Goal: Task Accomplishment & Management: Complete application form

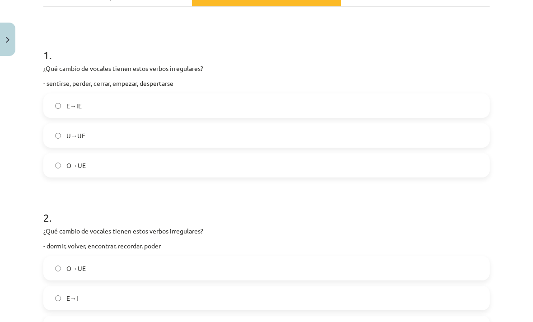
scroll to position [146, 0]
click at [209, 94] on div "1 . ¿Qué cambio de vocales tienen estos verbos irregulares? - sentirse, perder,…" at bounding box center [266, 106] width 447 height 145
click at [212, 103] on label "E→IE" at bounding box center [266, 106] width 445 height 23
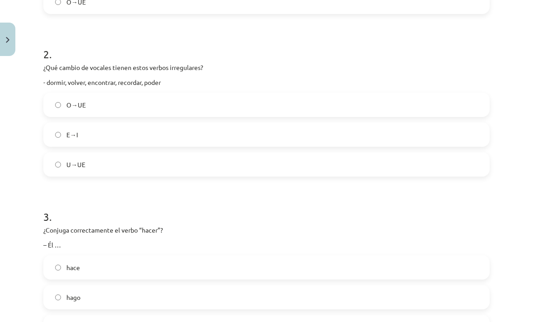
scroll to position [312, 0]
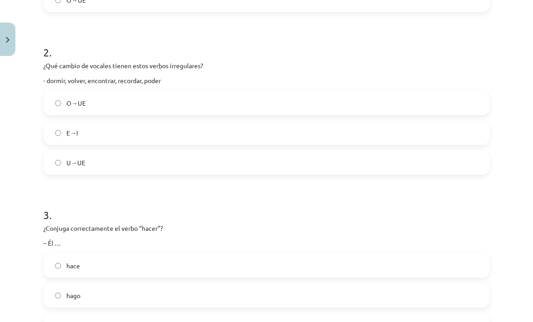
click at [135, 132] on label "E→I" at bounding box center [266, 133] width 445 height 23
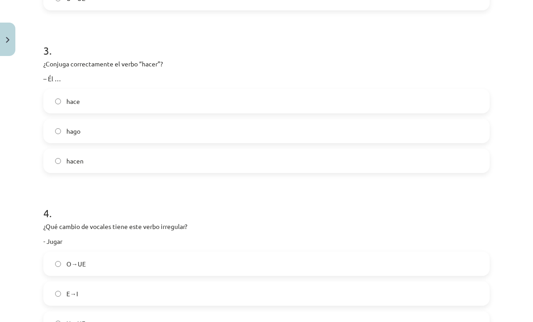
scroll to position [477, 0]
click at [124, 160] on label "hacen" at bounding box center [266, 160] width 445 height 23
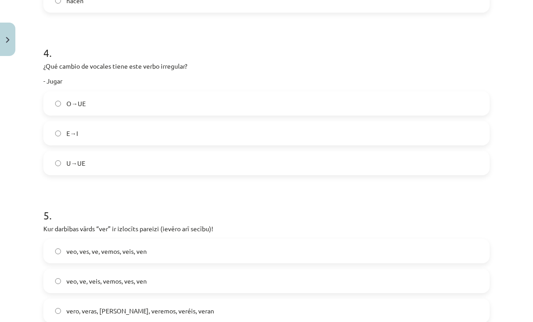
scroll to position [638, 0]
click at [165, 100] on label "O→UE" at bounding box center [266, 103] width 445 height 23
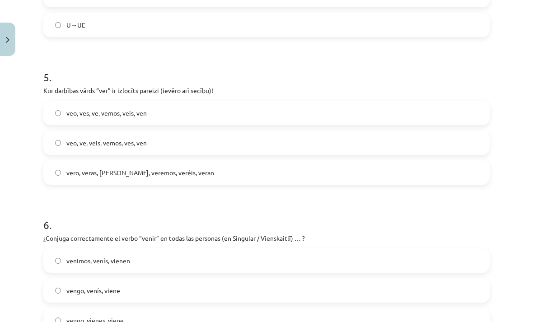
scroll to position [778, 0]
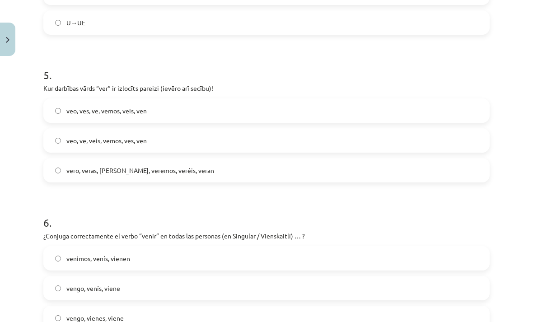
click at [152, 115] on label "veo, ves, ve, vemos, veis, ven" at bounding box center [266, 110] width 445 height 23
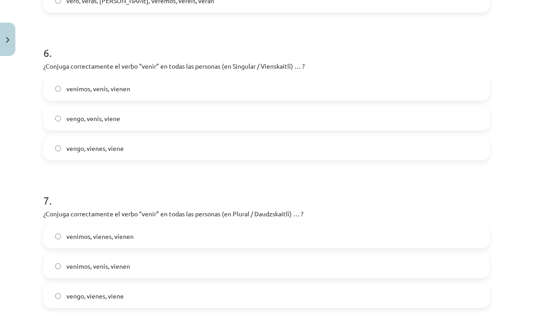
scroll to position [949, 0]
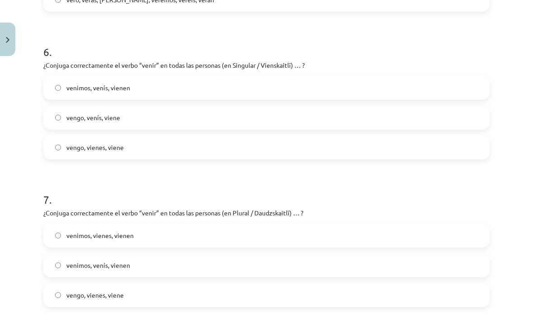
click at [162, 153] on label "vengo, vienes, viene" at bounding box center [266, 147] width 445 height 23
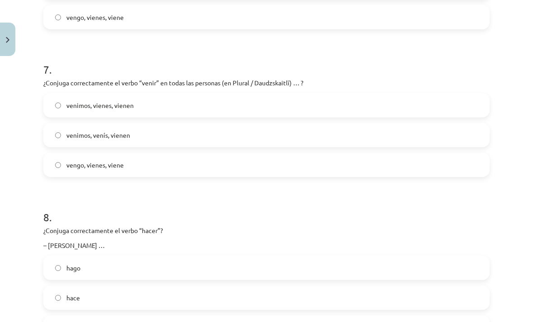
scroll to position [1083, 0]
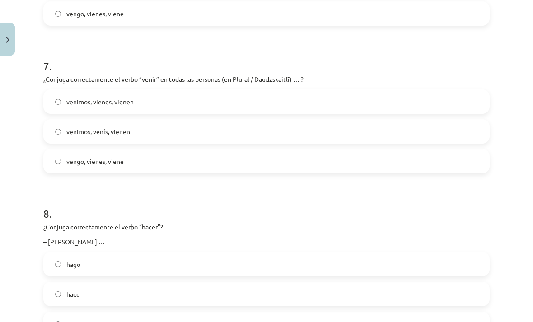
click at [172, 131] on label "venimos, venís, vienen" at bounding box center [266, 131] width 445 height 23
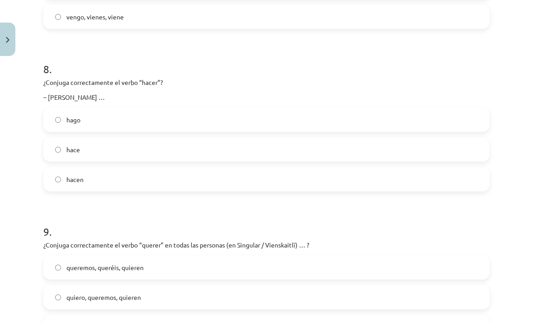
scroll to position [1229, 0]
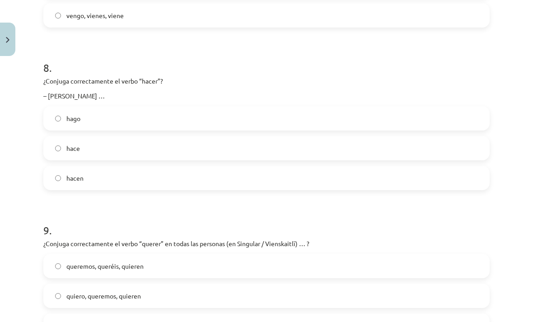
click at [157, 150] on label "hace" at bounding box center [266, 148] width 445 height 23
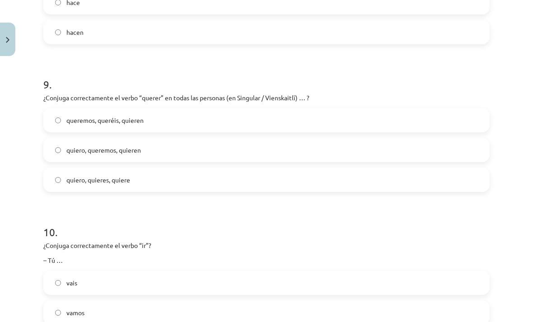
scroll to position [1381, 0]
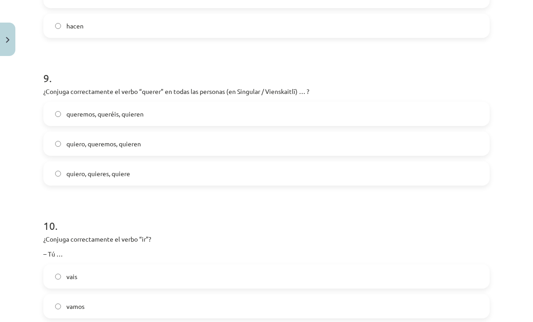
click at [150, 142] on label "quiero, queremos, quieren" at bounding box center [266, 143] width 445 height 23
click at [223, 166] on label "quiero, quieres, quiere" at bounding box center [266, 173] width 445 height 23
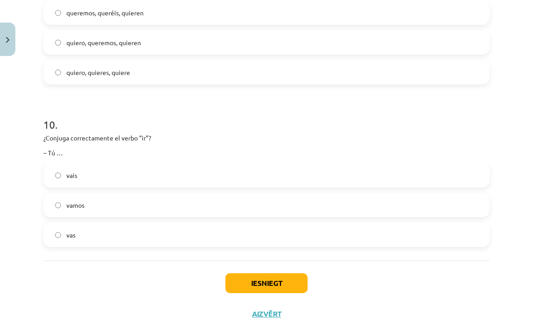
scroll to position [1482, 0]
click at [160, 232] on label "vas" at bounding box center [266, 235] width 445 height 23
click at [289, 292] on button "Iesniegt" at bounding box center [267, 284] width 82 height 20
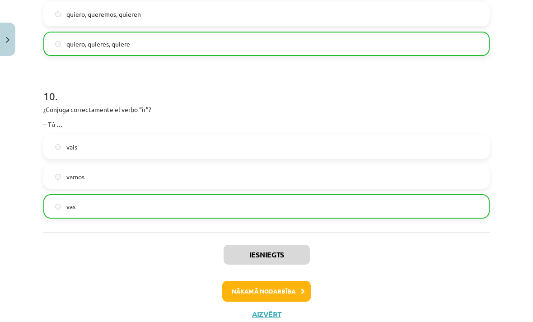
click at [290, 292] on button "Nākamā nodarbība" at bounding box center [266, 291] width 89 height 21
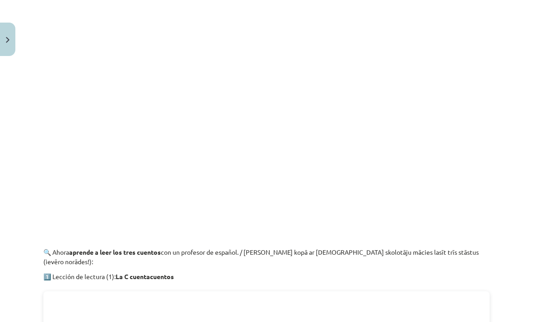
scroll to position [23, 0]
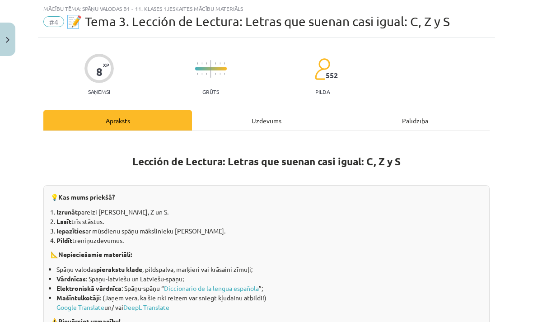
click at [271, 115] on div "Uzdevums" at bounding box center [266, 120] width 149 height 20
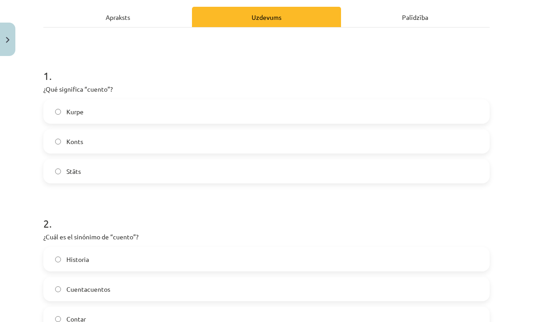
scroll to position [126, 0]
click at [131, 140] on label "Konts" at bounding box center [266, 142] width 445 height 23
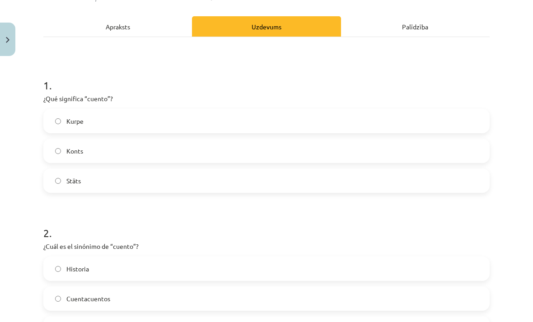
scroll to position [117, 0]
click at [148, 269] on label "Historia" at bounding box center [266, 269] width 445 height 23
click at [175, 176] on label "Stāts" at bounding box center [266, 181] width 445 height 23
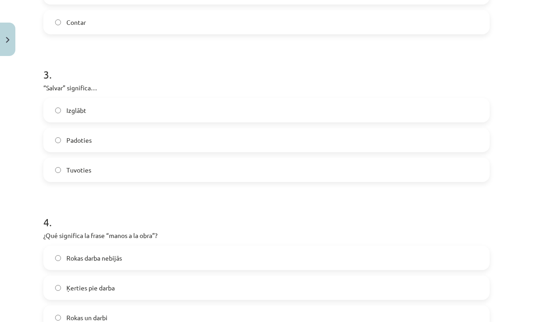
scroll to position [423, 0]
click at [139, 103] on label "Izglābt" at bounding box center [266, 110] width 445 height 23
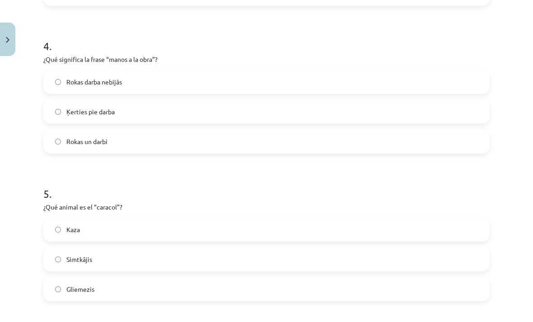
scroll to position [599, 0]
click at [236, 85] on label "Rokas darba nebijās" at bounding box center [266, 82] width 445 height 23
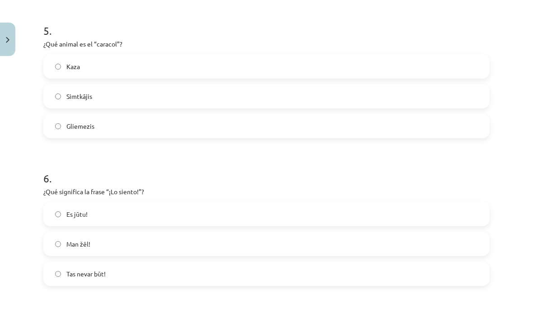
scroll to position [763, 0]
click at [128, 135] on label "Gliemezis" at bounding box center [266, 126] width 445 height 23
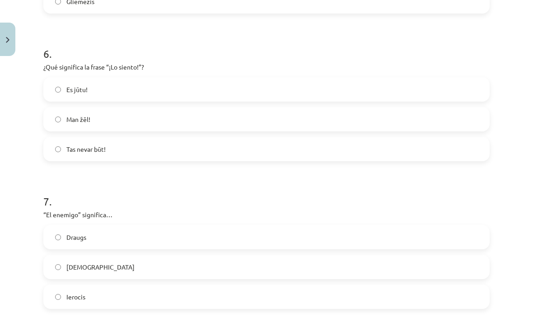
scroll to position [887, 0]
click at [162, 115] on label "Man žēl!" at bounding box center [266, 119] width 445 height 23
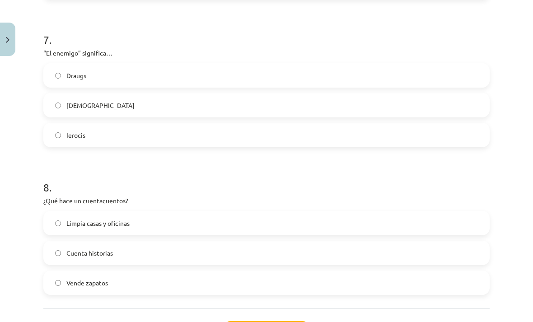
scroll to position [1049, 0]
click at [313, 47] on div "7 . “El enemigo” significa… Draugs Ienaidnieks Ierocis" at bounding box center [266, 83] width 447 height 130
click at [285, 92] on div "Draugs Ienaidnieks Ierocis" at bounding box center [266, 105] width 447 height 84
click at [321, 111] on label "Ienaidnieks" at bounding box center [266, 105] width 445 height 23
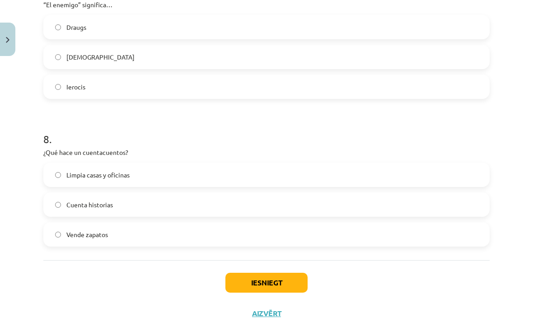
scroll to position [1097, 0]
click at [175, 212] on label "Cuenta historias" at bounding box center [266, 205] width 445 height 23
click at [268, 282] on button "Iesniegt" at bounding box center [267, 284] width 82 height 20
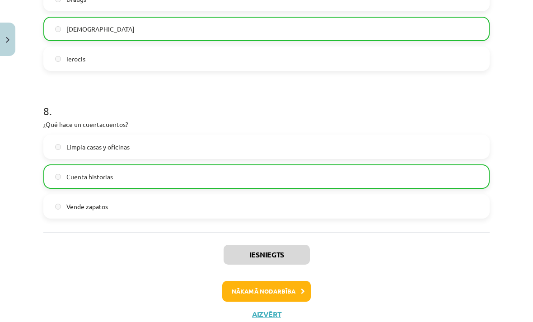
click at [286, 294] on button "Nākamā nodarbība" at bounding box center [266, 291] width 89 height 21
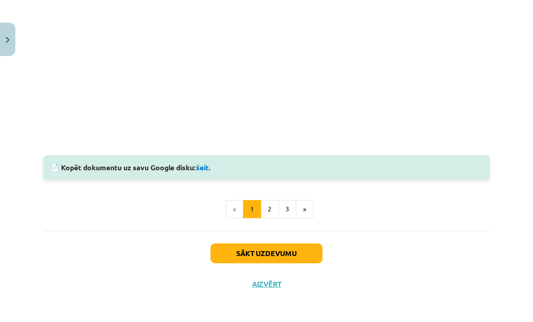
scroll to position [673, 0]
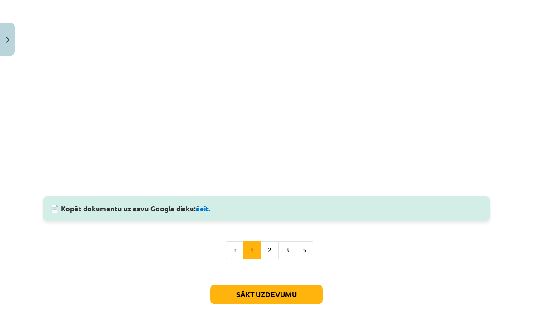
click at [262, 285] on button "Sākt uzdevumu" at bounding box center [267, 295] width 112 height 20
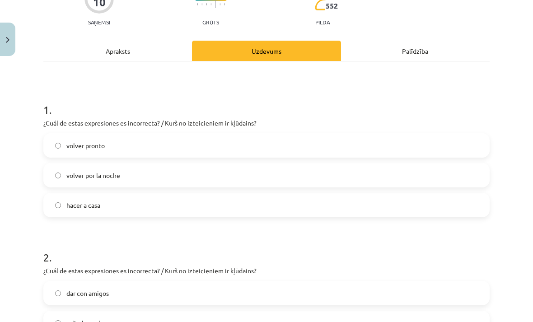
scroll to position [92, 0]
click at [163, 142] on label "volver pronto" at bounding box center [266, 145] width 445 height 23
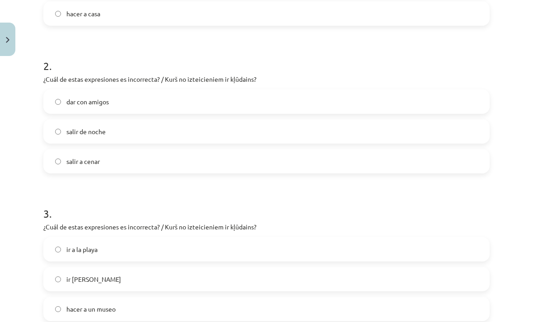
scroll to position [284, 0]
click at [205, 95] on label "dar con amigos" at bounding box center [266, 101] width 445 height 23
click at [154, 157] on label "salir a cenar" at bounding box center [266, 161] width 445 height 23
click at [169, 96] on label "dar con amigos" at bounding box center [266, 101] width 445 height 23
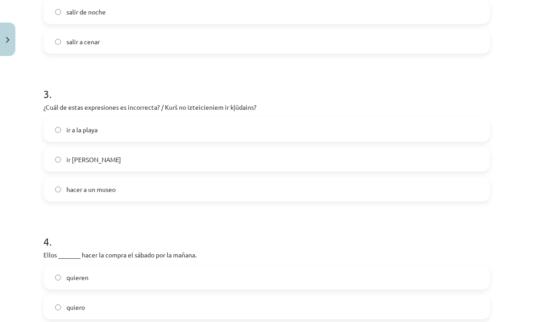
scroll to position [404, 0]
click at [479, 43] on label "salir a cenar" at bounding box center [266, 41] width 445 height 23
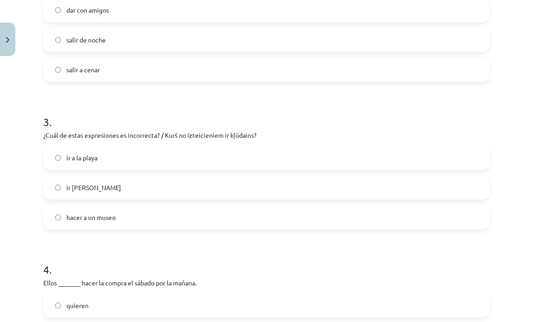
scroll to position [375, 0]
click at [438, 188] on label "ir al cine" at bounding box center [266, 188] width 445 height 23
click at [434, 214] on label "hacer a un museo" at bounding box center [266, 218] width 445 height 23
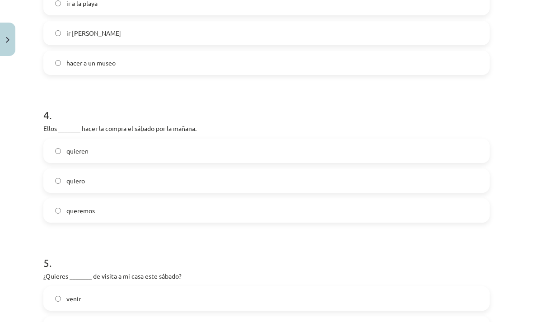
scroll to position [530, 0]
click at [409, 200] on label "queremos" at bounding box center [266, 210] width 445 height 23
click at [427, 160] on label "quieren" at bounding box center [266, 151] width 445 height 23
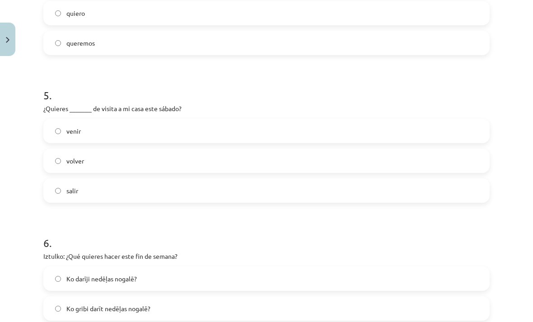
scroll to position [698, 0]
click at [429, 131] on label "venir" at bounding box center [266, 131] width 445 height 23
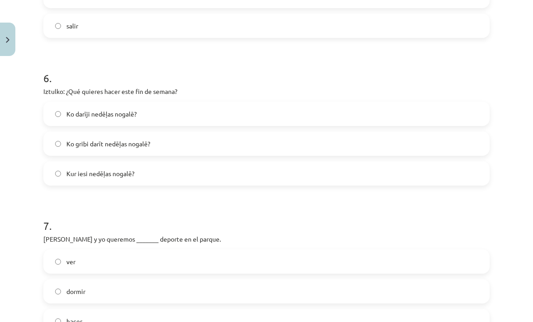
scroll to position [864, 0]
click at [228, 141] on label "Ko gribi darīt nedēļas nogalē?" at bounding box center [266, 143] width 445 height 23
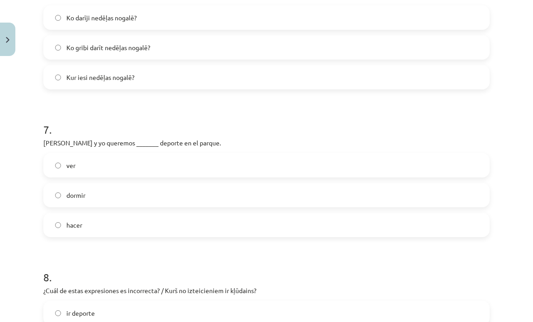
scroll to position [959, 0]
click at [215, 220] on label "hacer" at bounding box center [266, 225] width 445 height 23
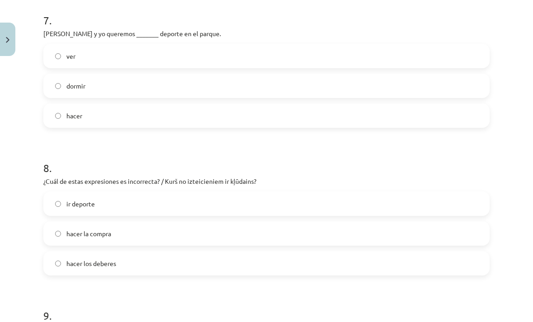
scroll to position [1070, 0]
click at [220, 196] on label "ir deporte" at bounding box center [266, 203] width 445 height 23
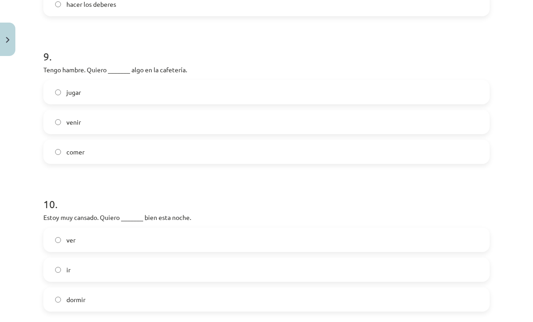
scroll to position [1330, 0]
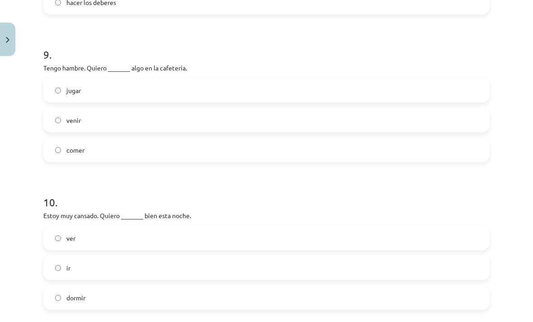
click at [164, 146] on label "comer" at bounding box center [266, 150] width 445 height 23
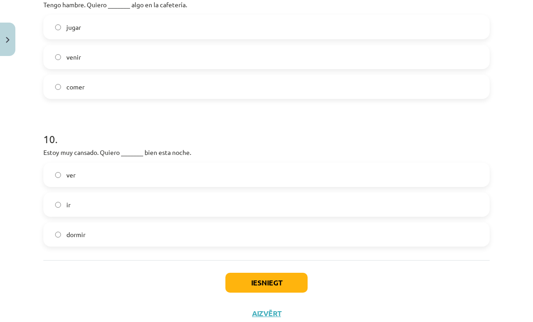
scroll to position [1393, 0]
click at [163, 232] on label "dormir" at bounding box center [266, 235] width 445 height 23
click at [272, 280] on button "Iesniegt" at bounding box center [267, 284] width 82 height 20
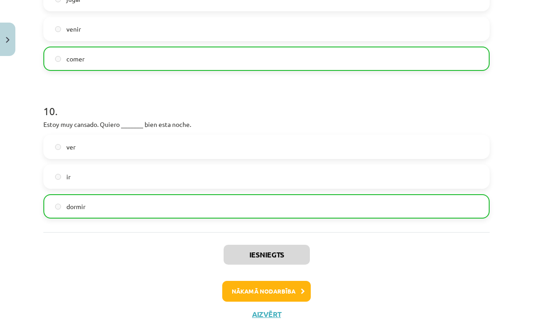
click at [297, 290] on button "Nākamā nodarbība" at bounding box center [266, 291] width 89 height 21
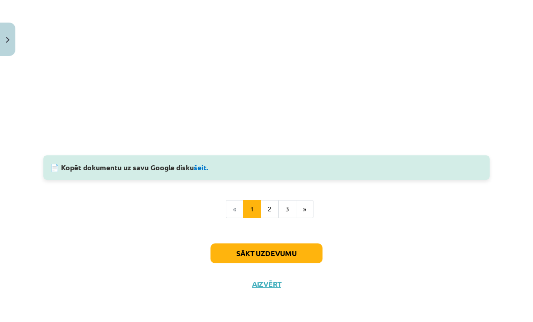
scroll to position [919, 0]
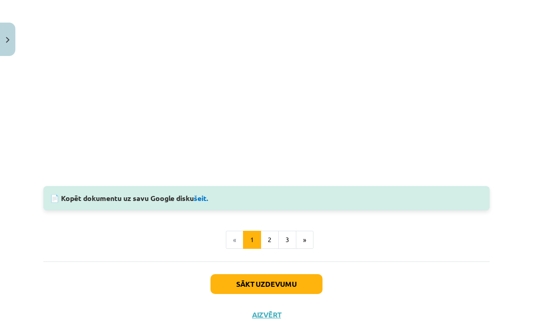
click at [285, 280] on button "Sākt uzdevumu" at bounding box center [267, 284] width 112 height 20
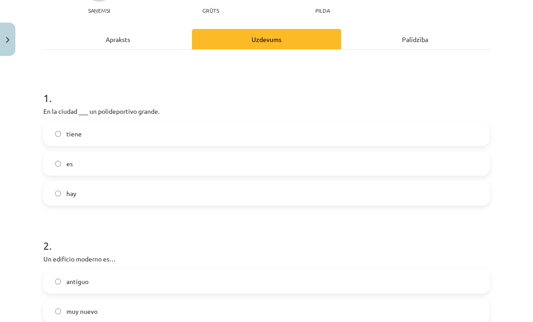
scroll to position [104, 0]
click at [437, 112] on p "En la ciudad ___ un polideportivo grande." at bounding box center [266, 111] width 447 height 9
click at [442, 117] on div "1 . En la ciudad ___ un polideportivo grande. tiene es hay" at bounding box center [266, 141] width 447 height 130
click at [206, 133] on label "tiene" at bounding box center [266, 134] width 445 height 23
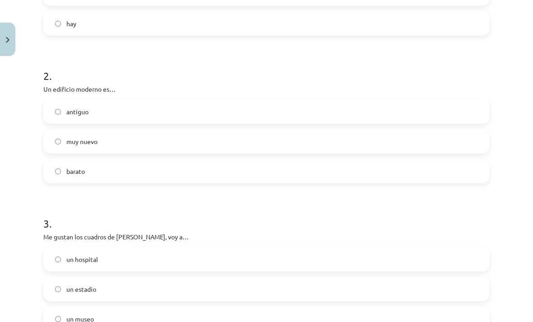
scroll to position [274, 0]
click at [209, 135] on label "muy nuevo" at bounding box center [266, 141] width 445 height 23
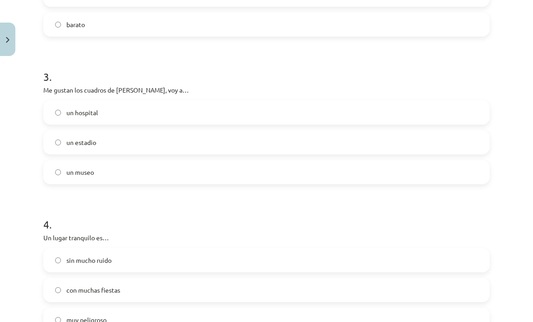
scroll to position [421, 0]
click at [234, 166] on label "un museo" at bounding box center [266, 172] width 445 height 23
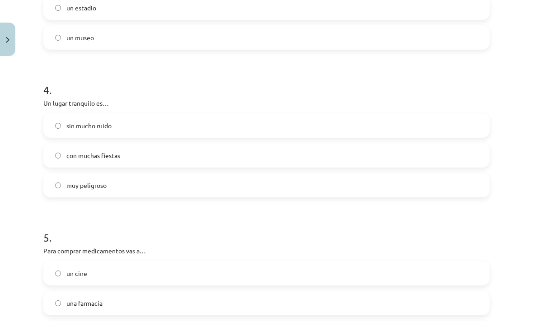
scroll to position [556, 0]
click at [183, 179] on label "muy peligroso" at bounding box center [266, 185] width 445 height 23
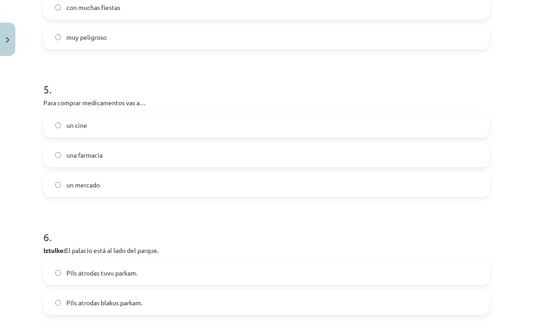
scroll to position [704, 0]
click at [214, 152] on label "una farmacia" at bounding box center [266, 154] width 445 height 23
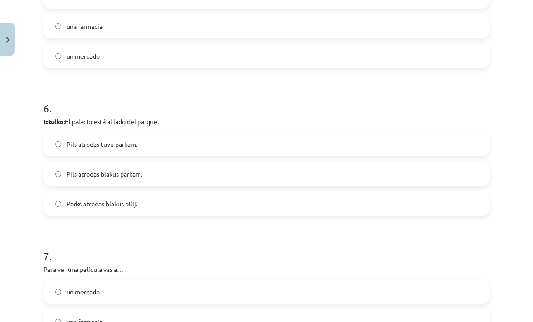
scroll to position [833, 0]
click at [193, 175] on label "Pils atrodas blakus parkam." at bounding box center [266, 174] width 445 height 23
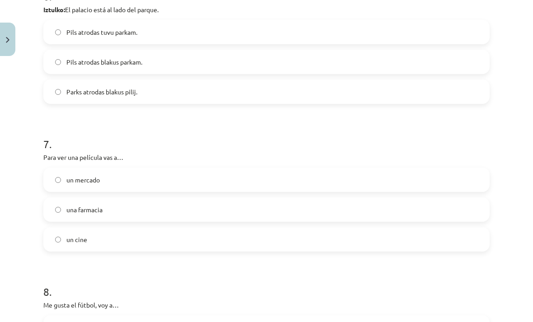
scroll to position [945, 0]
click at [197, 238] on label "un cine" at bounding box center [266, 239] width 445 height 23
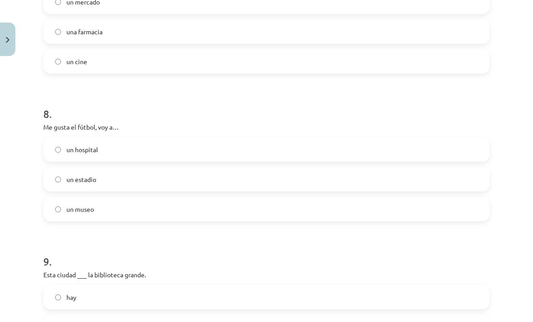
scroll to position [1125, 0]
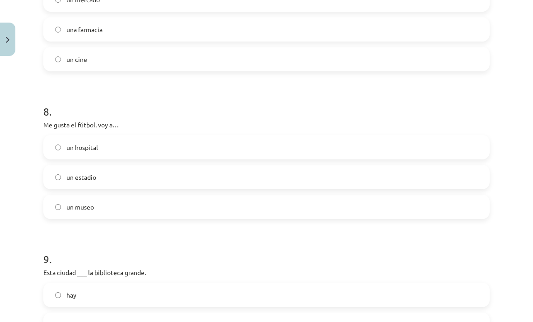
click at [197, 175] on label "un estadio" at bounding box center [266, 177] width 445 height 23
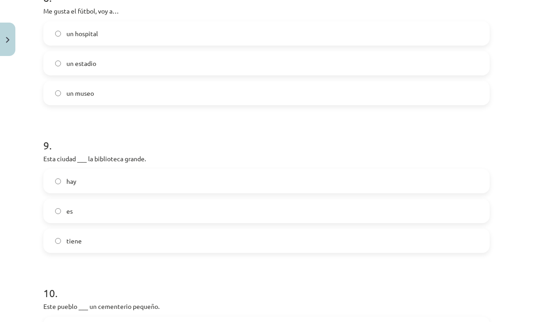
scroll to position [1239, 0]
click at [181, 238] on label "tiene" at bounding box center [266, 241] width 445 height 23
click at [189, 206] on label "es" at bounding box center [266, 211] width 445 height 23
click at [197, 197] on div "hay es tiene" at bounding box center [266, 211] width 447 height 84
click at [195, 182] on label "hay" at bounding box center [266, 181] width 445 height 23
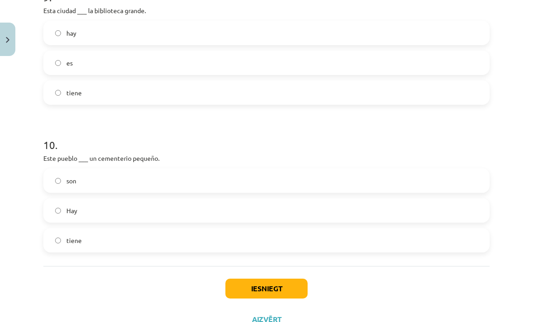
scroll to position [1388, 0]
click at [201, 181] on label "son" at bounding box center [266, 180] width 445 height 23
click at [199, 201] on label "Hay" at bounding box center [266, 210] width 445 height 23
click at [195, 229] on label "tiene" at bounding box center [266, 240] width 445 height 23
click at [256, 293] on button "Iesniegt" at bounding box center [267, 288] width 82 height 20
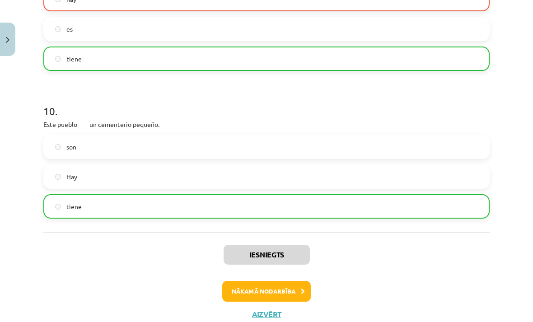
click at [264, 289] on button "Nākamā nodarbība" at bounding box center [266, 291] width 89 height 21
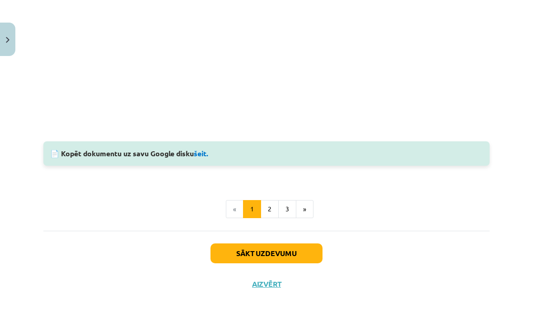
scroll to position [1049, 0]
click at [292, 264] on button "Sākt uzdevumu" at bounding box center [267, 254] width 112 height 20
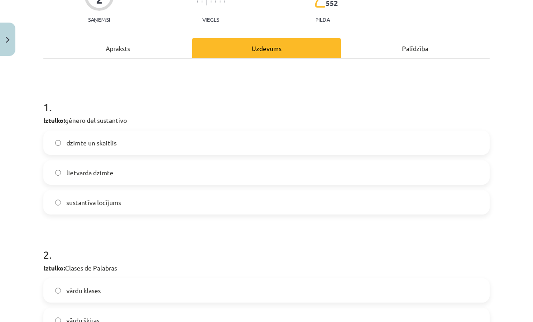
scroll to position [95, 0]
click at [177, 169] on label "lietvārda dzimte" at bounding box center [266, 172] width 445 height 23
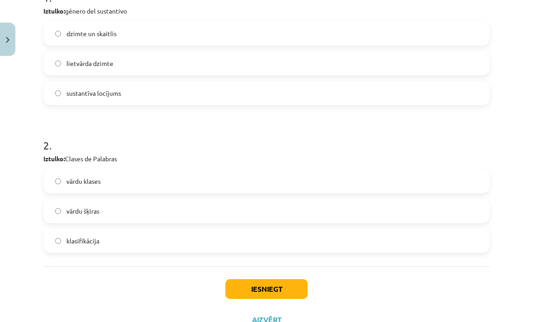
scroll to position [206, 0]
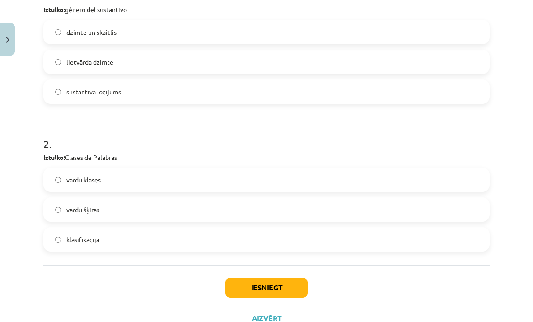
click at [146, 199] on label "vārdu šķiras" at bounding box center [266, 209] width 445 height 23
click at [181, 185] on label "vārdu klases" at bounding box center [266, 180] width 445 height 23
click at [254, 293] on button "Iesniegt" at bounding box center [267, 288] width 82 height 20
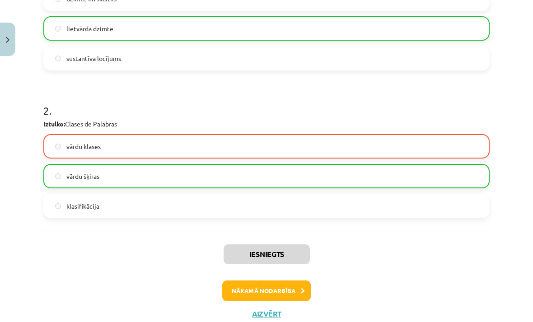
scroll to position [239, 0]
click at [288, 290] on button "Nākamā nodarbība" at bounding box center [266, 291] width 89 height 21
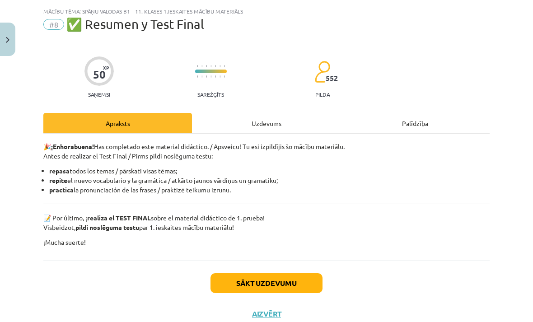
click at [269, 124] on div "Uzdevums" at bounding box center [266, 123] width 149 height 20
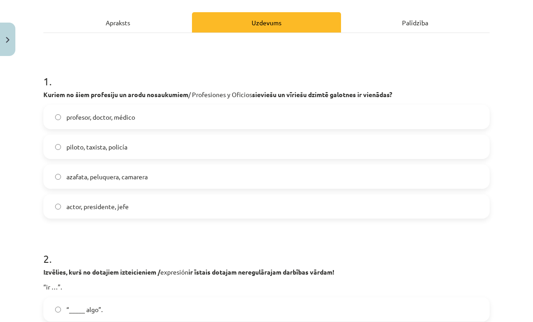
scroll to position [123, 0]
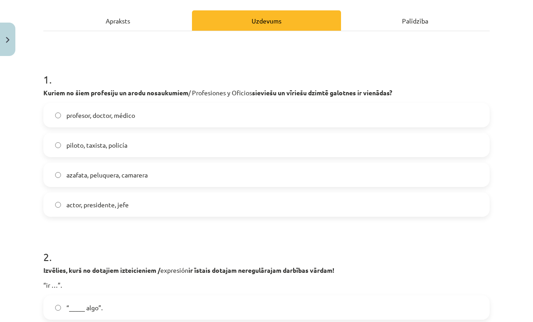
click at [241, 149] on label "piloto, taxista, policía" at bounding box center [266, 145] width 445 height 23
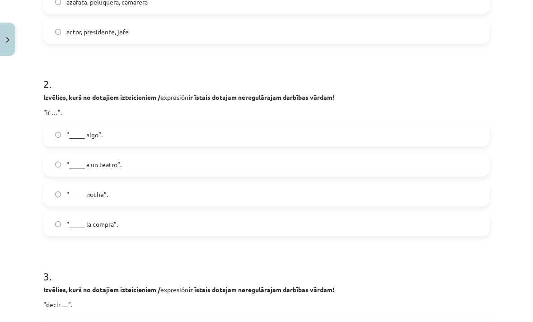
scroll to position [296, 0]
click at [231, 126] on label "“_____ algo”." at bounding box center [266, 134] width 445 height 23
click at [197, 178] on div "“_____ algo”. “_____ a un teatro”. “_____ noche”. “_____ la compra”." at bounding box center [266, 180] width 447 height 114
click at [204, 188] on label "“_____ noche”." at bounding box center [266, 194] width 445 height 23
click at [203, 142] on label "“_____ algo”." at bounding box center [266, 134] width 445 height 23
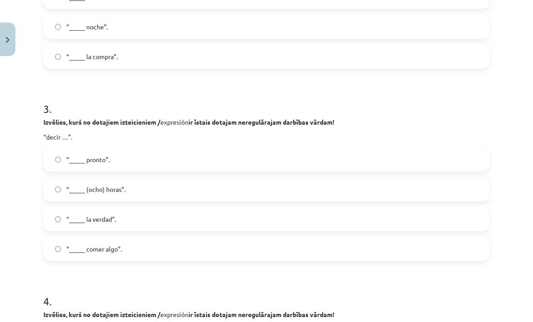
scroll to position [465, 0]
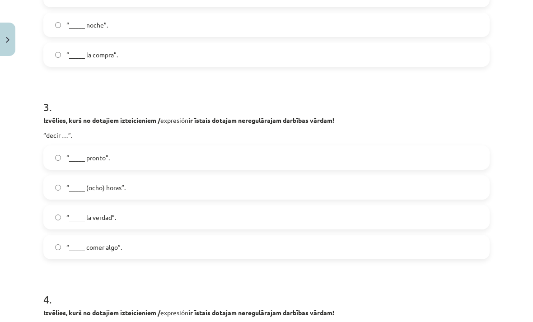
click at [238, 146] on label "“_____ pronto”." at bounding box center [266, 157] width 445 height 23
click at [204, 202] on div "“_____ pronto”. “_____ (ocho) horas”. “_____ la verdad”. “_____ comer algo”." at bounding box center [266, 203] width 447 height 114
click at [205, 208] on label "“_____ la verdad”." at bounding box center [266, 217] width 445 height 23
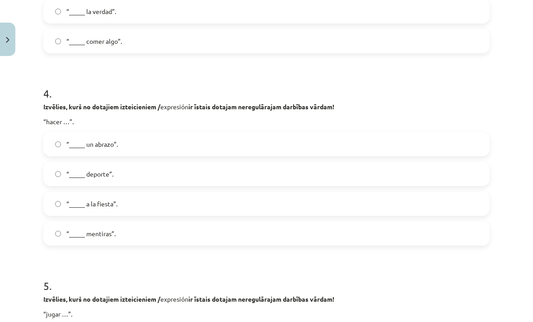
scroll to position [671, 0]
click at [225, 133] on label "“_____ un abrazo”." at bounding box center [266, 144] width 445 height 23
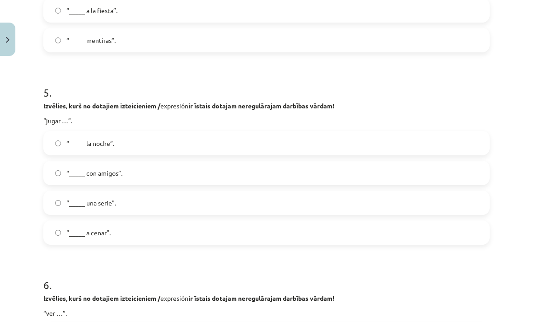
scroll to position [865, 0]
click at [215, 168] on label "“_____ con amigos”." at bounding box center [266, 173] width 445 height 23
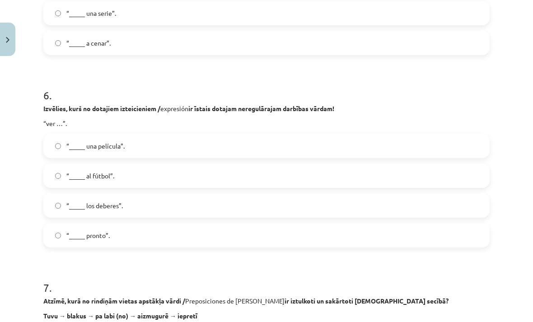
scroll to position [1054, 0]
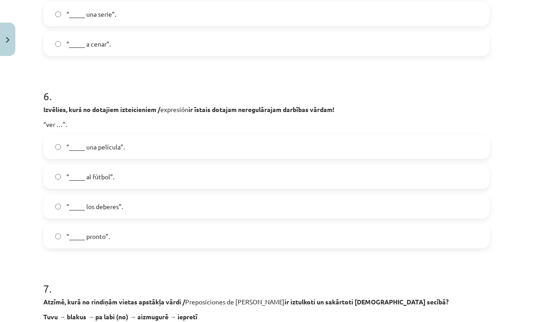
click at [213, 165] on label "“_____ al fútbol”." at bounding box center [266, 176] width 445 height 23
click at [219, 136] on label "“_____ una película”." at bounding box center [266, 147] width 445 height 23
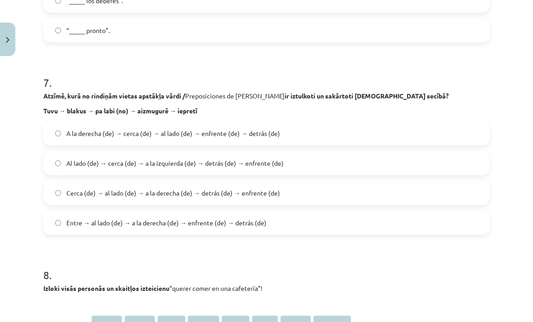
scroll to position [1262, 0]
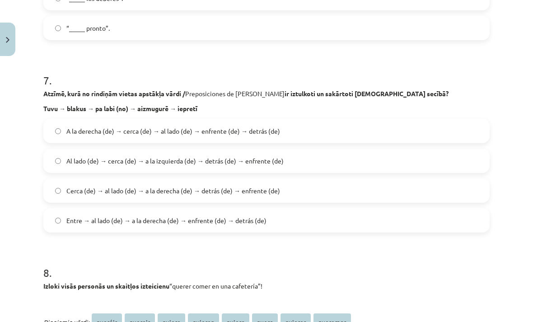
click at [217, 175] on div "A la derecha (de) → cerca (de) → al lado (de) → enfrente (de) → detrás (de) Al …" at bounding box center [266, 176] width 447 height 114
click at [224, 181] on label "Cerca (de) → al lado (de) → a la derecha (de) → detrás (de) → enfrente (de)" at bounding box center [266, 190] width 445 height 23
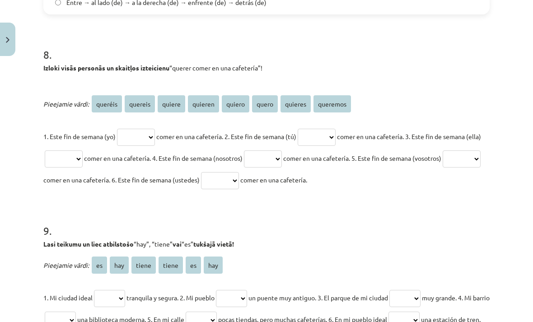
scroll to position [1481, 0]
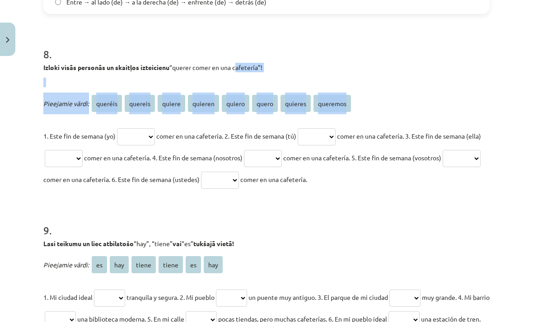
click at [13, 110] on div "Mācību tēma: Spāņu valodas b1 - 11. klases 1.ieskaites mācību materiāls #8 ✅ Re…" at bounding box center [266, 161] width 533 height 322
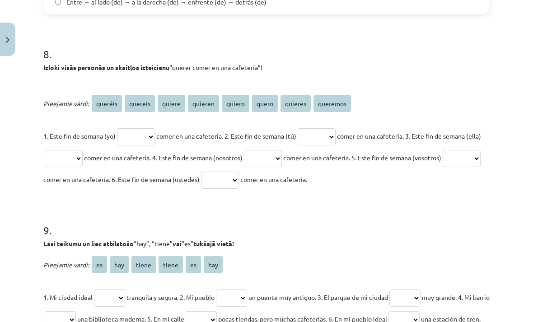
click at [140, 142] on select "******* ******* ****** ******* ****** ***** ******* ********" at bounding box center [136, 136] width 38 height 17
select select "******"
click at [326, 132] on select "******* ******* ****** ******* ****** ***** ******* ********" at bounding box center [317, 136] width 38 height 17
select select "*******"
click at [83, 159] on select "******* ******* ****** ******* ****** ***** ******* ********" at bounding box center [64, 158] width 38 height 17
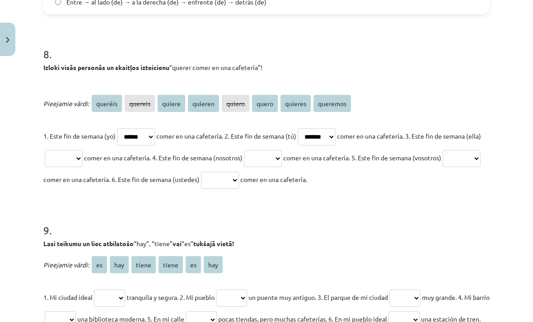
select select "******"
click at [282, 155] on select "******* ******* ****** ******* ****** ***** ******* ********" at bounding box center [263, 158] width 38 height 17
select select "********"
click at [443, 167] on select "******* ******* ****** ******* ****** ***** ******* ********" at bounding box center [462, 158] width 38 height 17
select select "*******"
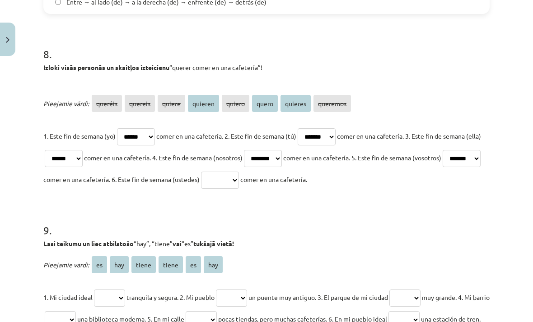
click at [239, 189] on select "******* ******* ****** ******* ****** ***** ******* ********" at bounding box center [220, 180] width 38 height 17
select select "********"
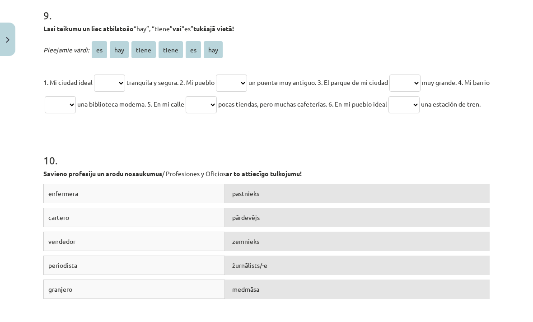
scroll to position [1699, 0]
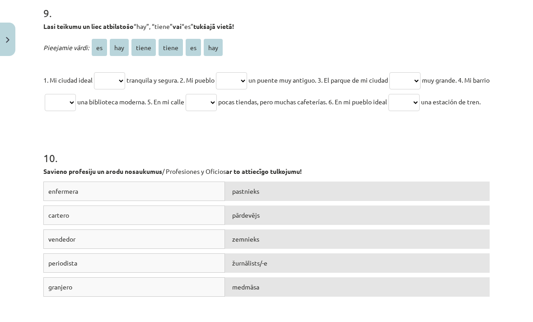
click at [229, 90] on select "** *** ***** ***** ** ***" at bounding box center [231, 80] width 31 height 17
select select "*****"
click at [114, 90] on select "** *** ***** ***** ** ***" at bounding box center [109, 80] width 31 height 17
select select "**"
click at [408, 90] on select "** *** ***** ***** ** ***" at bounding box center [405, 80] width 31 height 17
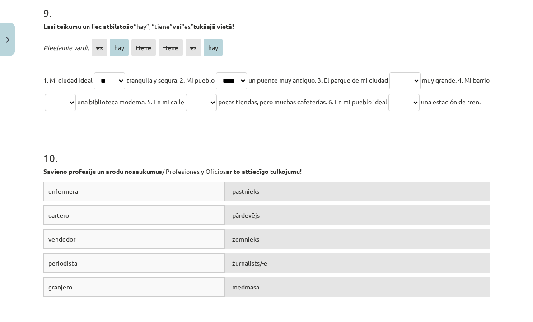
select select "**"
click at [66, 111] on select "** *** ***** ***** ** ***" at bounding box center [60, 102] width 31 height 17
click at [71, 113] on p "1. Mi ciudad ideal ** *** ***** ***** ** *** tranquila y segura. 2. Mi pueblo *…" at bounding box center [266, 90] width 447 height 43
click at [55, 111] on select "** *** ***** ***** ** ***" at bounding box center [60, 102] width 31 height 17
select select "*****"
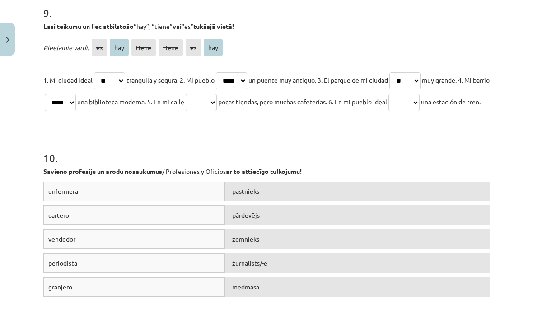
click at [202, 111] on select "** *** ***** ***** ** ***" at bounding box center [201, 102] width 31 height 17
select select "***"
click at [396, 111] on select "** *** ***** ***** ** ***" at bounding box center [404, 102] width 31 height 17
select select "**"
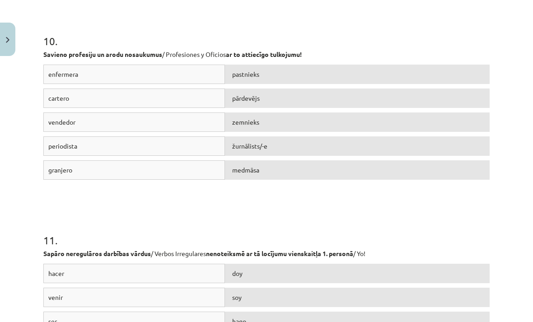
scroll to position [1815, 0]
click at [197, 85] on div "enfermera" at bounding box center [134, 74] width 182 height 19
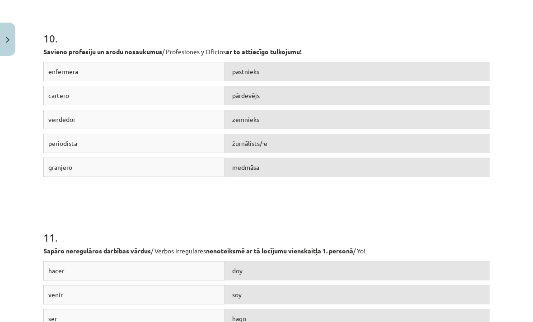
scroll to position [1818, 0]
click at [194, 82] on div "enfermera" at bounding box center [134, 71] width 182 height 19
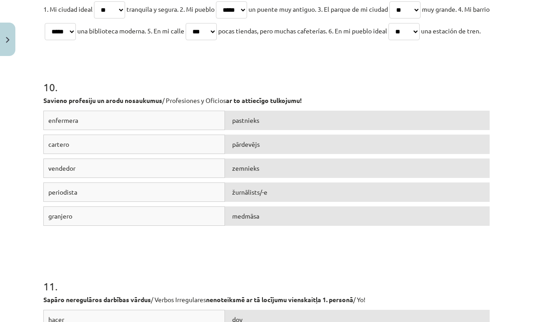
scroll to position [1769, 0]
click at [68, 131] on div "enfermera" at bounding box center [134, 120] width 182 height 19
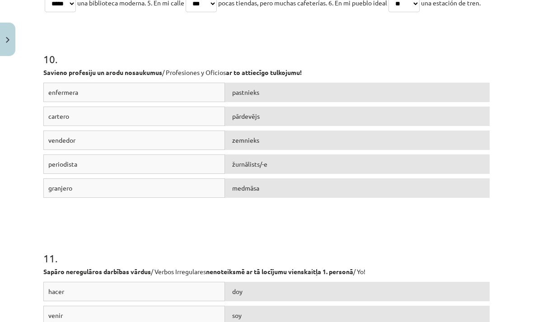
scroll to position [1797, 0]
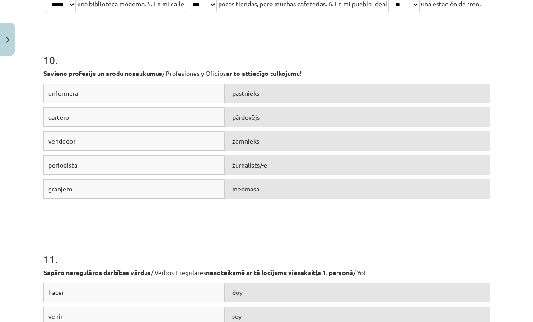
click at [261, 103] on div "pastnieks" at bounding box center [357, 93] width 265 height 19
click at [251, 103] on div "pastnieks" at bounding box center [357, 93] width 265 height 19
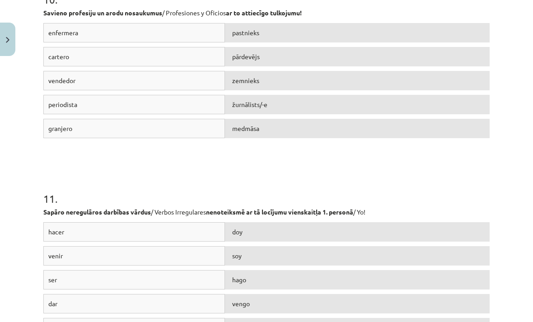
scroll to position [1856, 0]
click at [236, 20] on div "10 . Savieno profesiju un arodu nosaukumus / Profesiones y Oficios ar to attiec…" at bounding box center [266, 59] width 447 height 199
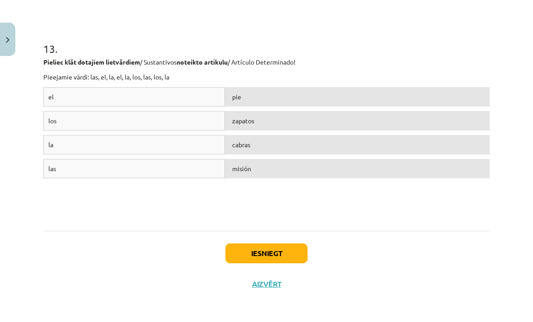
scroll to position [2441, 0]
click at [275, 264] on button "Iesniegt" at bounding box center [267, 254] width 82 height 20
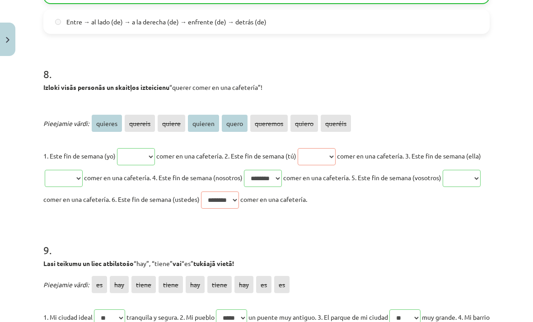
scroll to position [1461, 0]
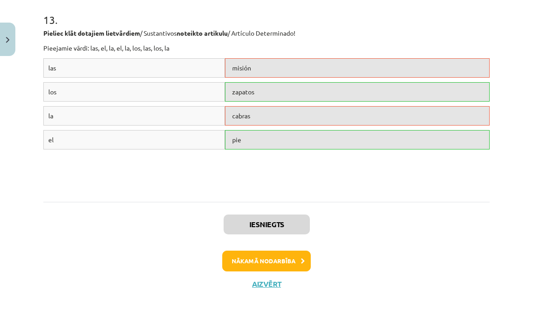
click at [281, 272] on button "Nākamā nodarbība" at bounding box center [266, 261] width 89 height 21
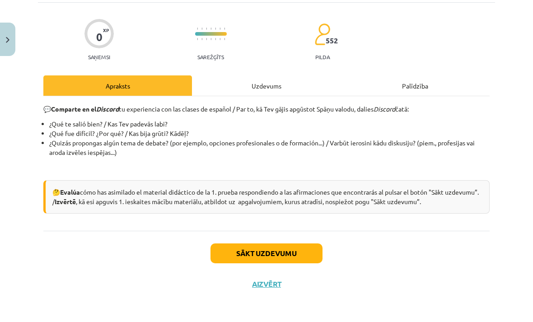
scroll to position [0, 0]
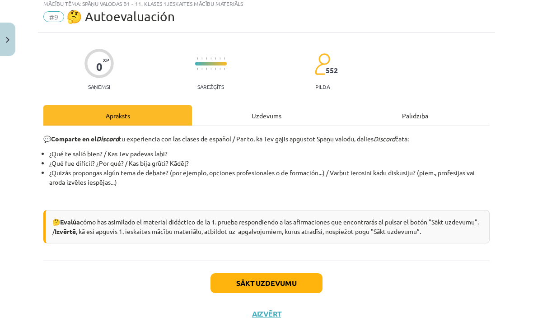
click at [301, 283] on button "Sākt uzdevumu" at bounding box center [267, 284] width 112 height 20
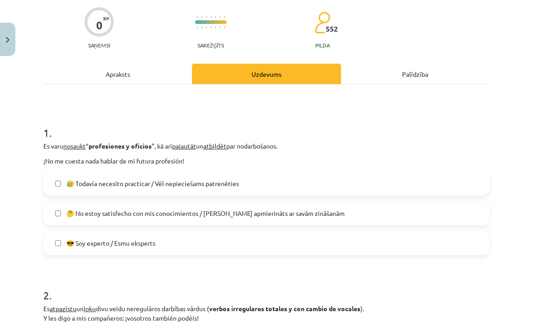
scroll to position [69, 0]
click at [282, 179] on label "😥 Todavía necesito practicar / Vēl nepieciešams patrenēties" at bounding box center [266, 183] width 445 height 23
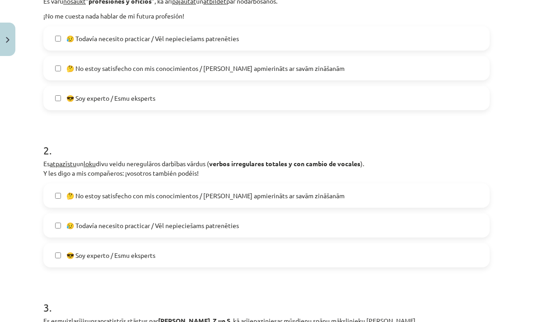
scroll to position [215, 0]
click at [299, 188] on label "🤔 No estoy satisfecho con mis conocimientos / Neesmu apmierināts ar savām zināš…" at bounding box center [266, 195] width 445 height 23
click at [274, 221] on label "😥 Todavía necesito practicar / Vēl nepieciešams patrenēties" at bounding box center [266, 225] width 445 height 23
click at [262, 236] on label "😥 Todavía necesito practicar / Vēl nepieciešams patrenēties" at bounding box center [266, 225] width 445 height 23
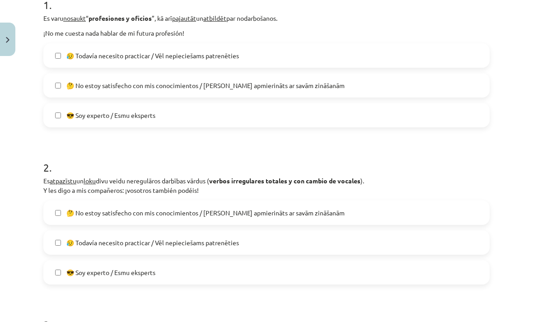
scroll to position [197, 0]
click at [254, 233] on label "😥 Todavía necesito practicar / Vēl nepieciešams patrenēties" at bounding box center [266, 242] width 445 height 23
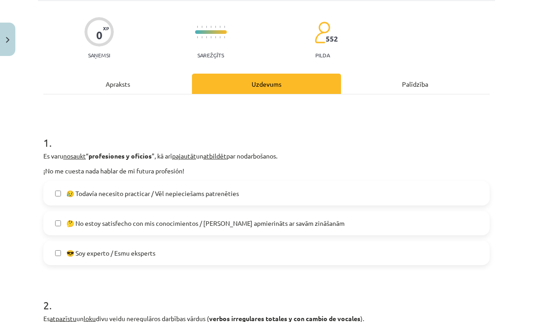
scroll to position [57, 0]
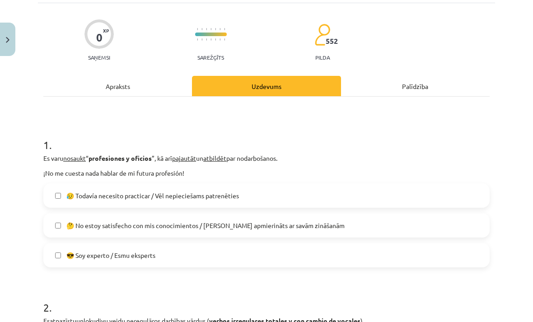
click at [272, 225] on span "🤔 No estoy satisfecho con mis conocimientos / Neesmu apmierināts ar savām zināš…" at bounding box center [205, 225] width 278 height 9
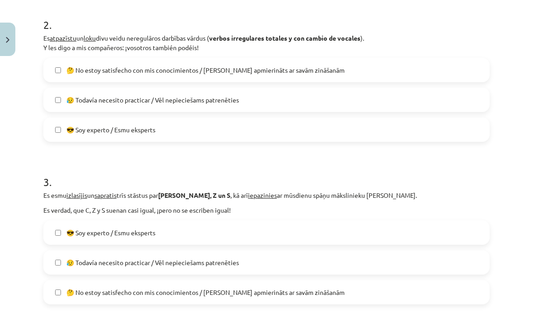
scroll to position [340, 0]
click at [248, 288] on span "🤔 No estoy satisfecho con mis conocimientos / Neesmu apmierināts ar savām zināš…" at bounding box center [205, 292] width 278 height 9
click at [251, 262] on label "😥 Todavía necesito practicar / Vēl nepieciešams patrenēties" at bounding box center [266, 262] width 445 height 23
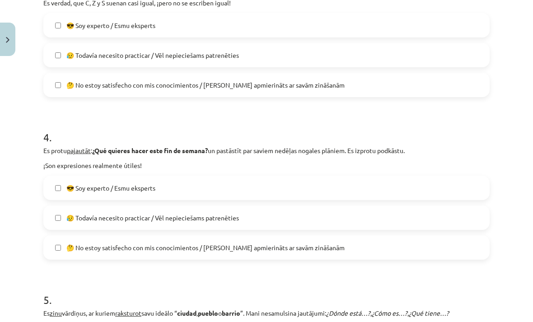
scroll to position [548, 0]
click at [255, 249] on span "🤔 No estoy satisfecho con mis conocimientos / Neesmu apmierināts ar savām zināš…" at bounding box center [205, 247] width 278 height 9
click at [260, 211] on label "😥 Todavía necesito practicar / Vēl nepieciešams patrenēties" at bounding box center [266, 217] width 445 height 23
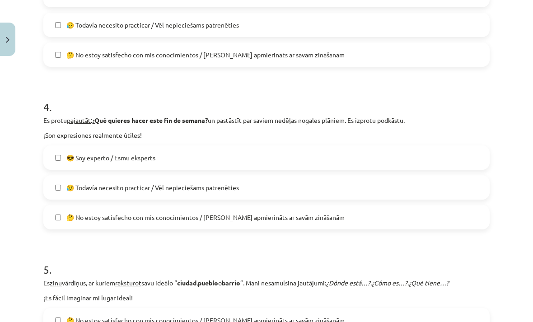
scroll to position [578, 0]
click at [238, 154] on label "😎 Soy experto / Esmu eksperts" at bounding box center [266, 157] width 445 height 23
click at [228, 191] on span "😥 Todavía necesito practicar / Vēl nepieciešams patrenēties" at bounding box center [152, 187] width 173 height 9
click at [228, 220] on span "🤔 No estoy satisfecho con mis conocimientos / Neesmu apmierināts ar savām zināš…" at bounding box center [205, 217] width 278 height 9
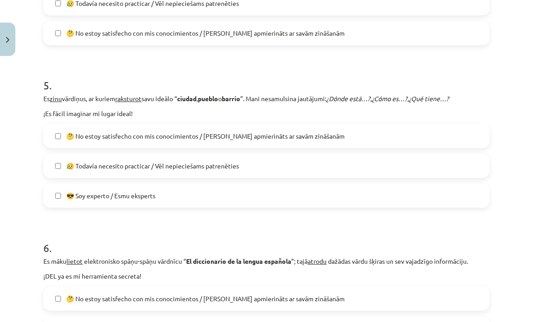
scroll to position [762, 0]
click at [239, 170] on span "😥 Todavía necesito practicar / Vēl nepieciešams patrenēties" at bounding box center [152, 165] width 173 height 9
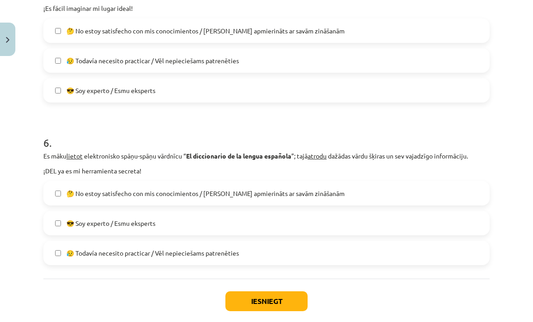
scroll to position [868, 0]
click at [233, 252] on span "😥 Todavía necesito practicar / Vēl nepieciešams patrenēties" at bounding box center [152, 253] width 173 height 9
click at [241, 302] on button "Iesniegt" at bounding box center [267, 302] width 82 height 20
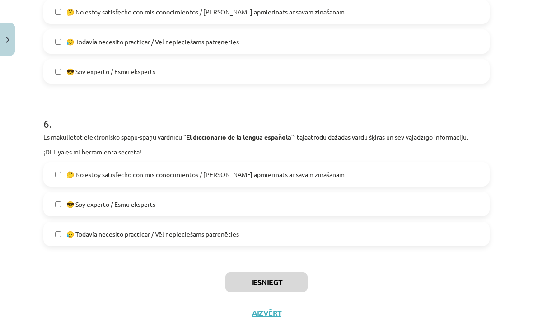
scroll to position [886, 0]
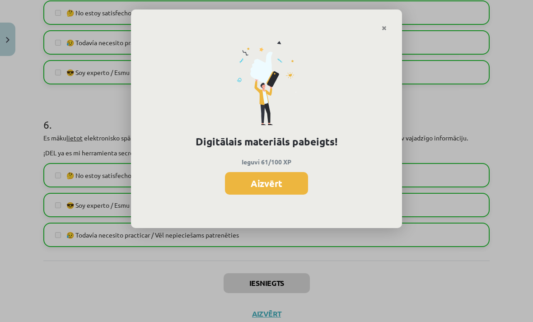
click at [286, 191] on button "Aizvērt" at bounding box center [266, 183] width 83 height 23
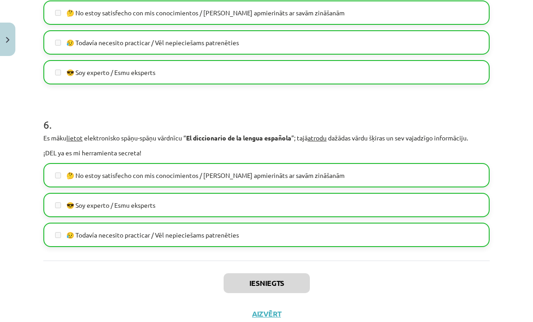
click at [265, 315] on button "Aizvērt" at bounding box center [267, 314] width 34 height 9
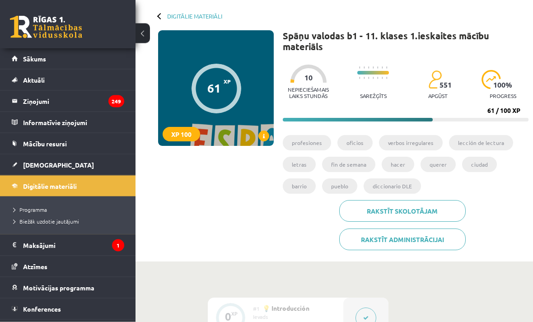
scroll to position [0, 0]
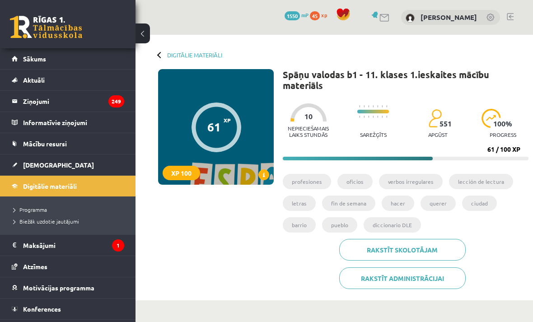
click at [515, 145] on div "Nepieciešamais laiks stundās 10 Sarežģīts 551 apgūst 100 % progress 61 / 100 XP" at bounding box center [406, 130] width 246 height 62
click at [66, 166] on link "[DEMOGRAPHIC_DATA]" at bounding box center [68, 165] width 113 height 21
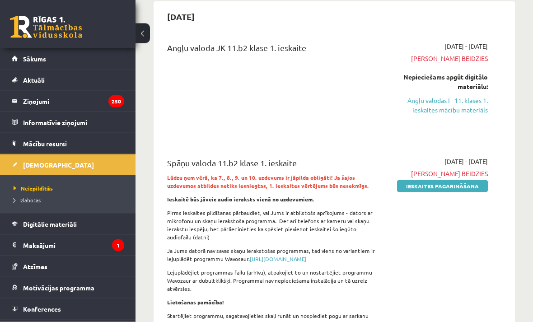
scroll to position [88, 0]
click at [471, 185] on link "Ieskaites pagarināšana" at bounding box center [442, 186] width 91 height 12
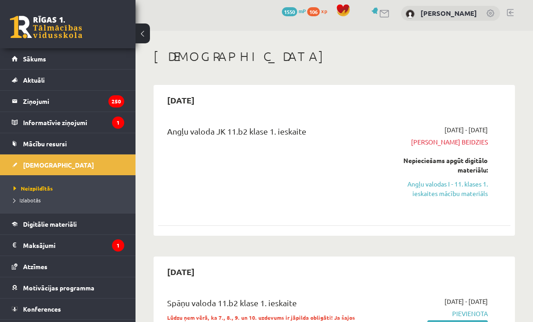
scroll to position [4, 0]
click at [472, 182] on link "Angļu valodas I - 11. klases 1. ieskaites mācību materiāls" at bounding box center [439, 189] width 98 height 19
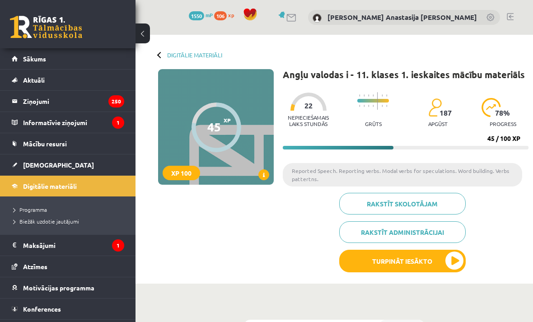
click at [452, 259] on button "Turpināt iesākto" at bounding box center [403, 261] width 127 height 23
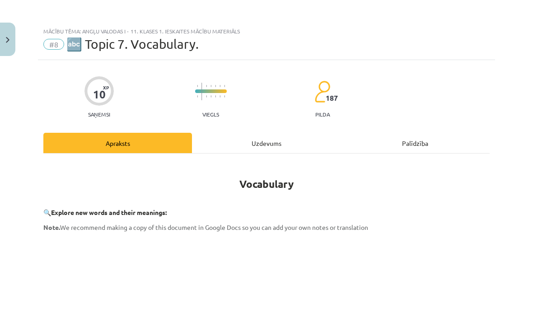
click at [271, 146] on div "Uzdevums" at bounding box center [266, 143] width 149 height 20
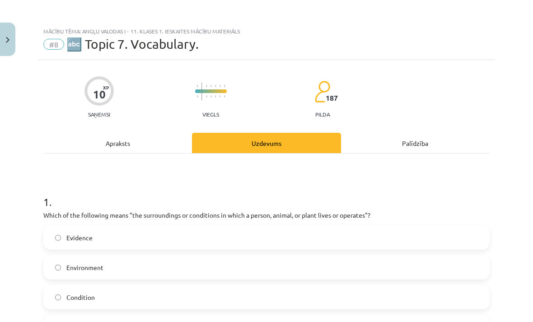
click at [264, 136] on div "Uzdevums" at bounding box center [266, 143] width 149 height 20
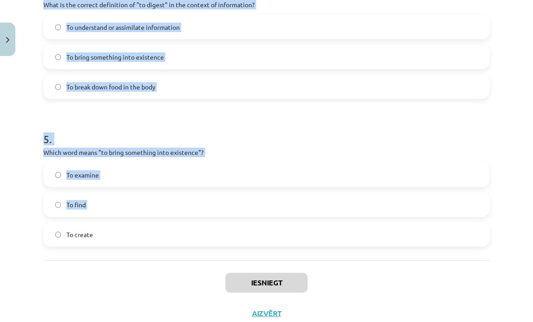
scroll to position [684, 0]
copy form "Which of the following means "the surroundings or conditions in which a person,…"
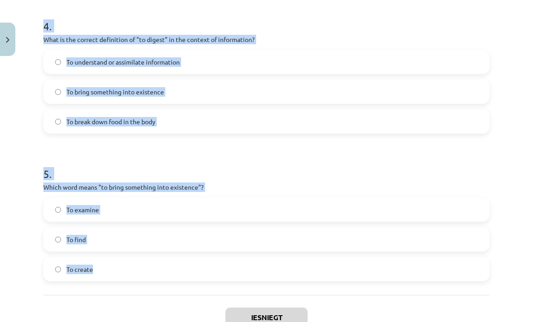
click at [521, 125] on div "Mācību tēma: Angļu valodas i - 11. klases 1. ieskaites mācību materiāls #8 🔤 To…" at bounding box center [266, 161] width 533 height 322
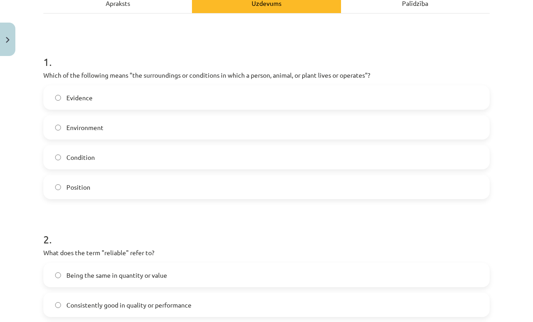
scroll to position [156, 0]
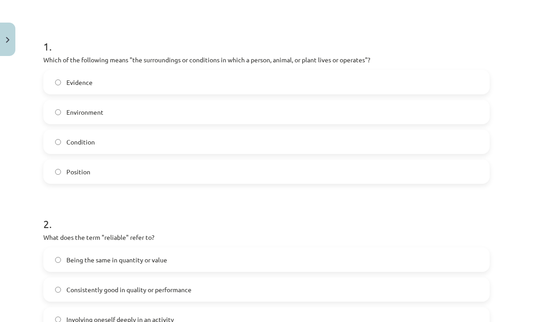
click at [190, 113] on label "Environment" at bounding box center [266, 112] width 445 height 23
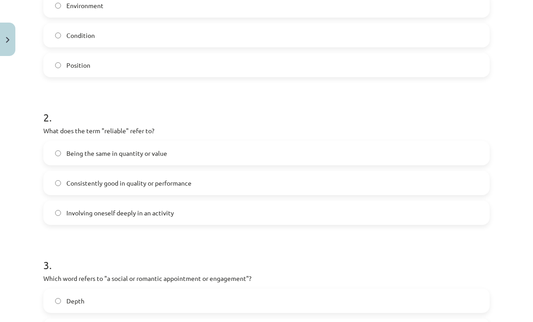
scroll to position [264, 0]
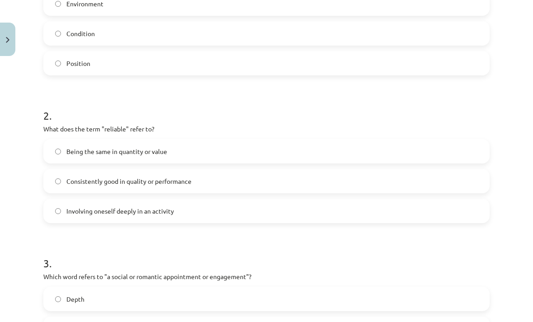
click at [226, 190] on label "Consistently good in quality or performance" at bounding box center [266, 181] width 445 height 23
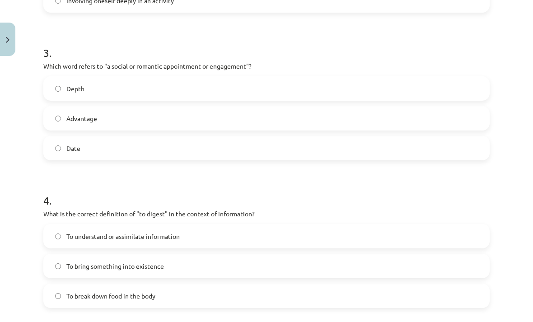
scroll to position [481, 0]
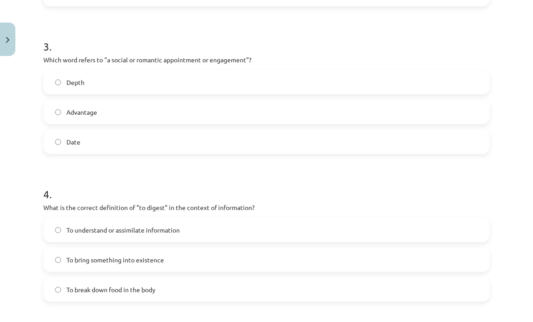
click at [179, 151] on label "Date" at bounding box center [266, 142] width 445 height 23
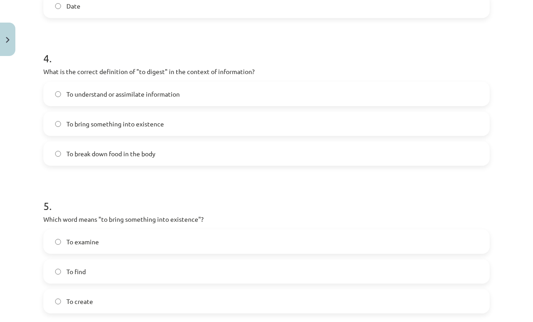
scroll to position [632, 0]
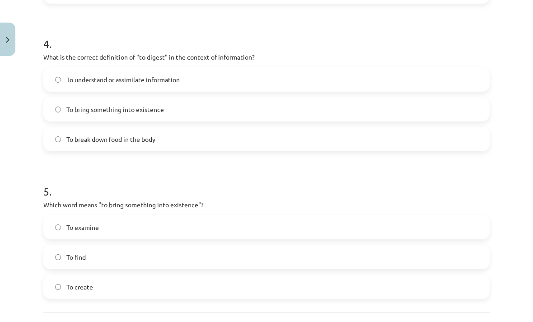
click at [207, 82] on label "To understand or assimilate information" at bounding box center [266, 79] width 445 height 23
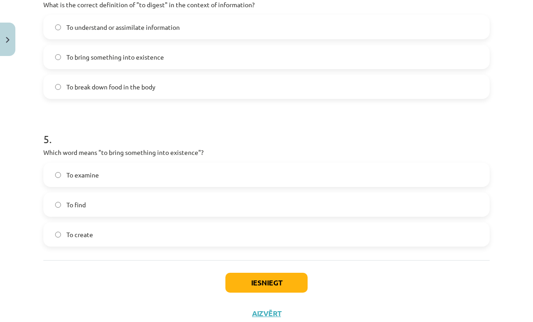
scroll to position [684, 0]
click at [153, 235] on label "To create" at bounding box center [266, 235] width 445 height 23
click at [278, 285] on button "Iesniegt" at bounding box center [267, 284] width 82 height 20
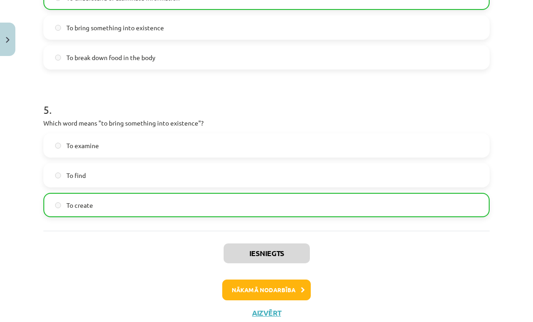
scroll to position [712, 0]
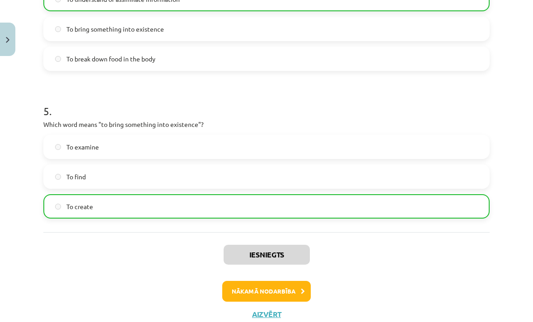
click at [297, 290] on button "Nākamā nodarbība" at bounding box center [266, 291] width 89 height 21
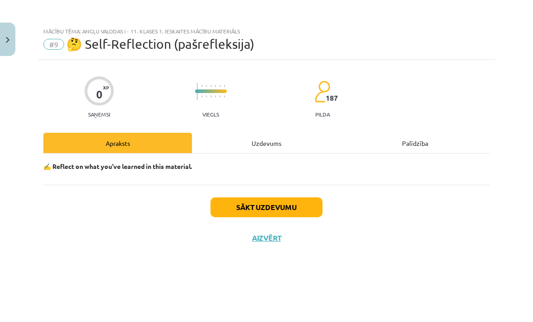
click at [300, 211] on button "Sākt uzdevumu" at bounding box center [267, 208] width 112 height 20
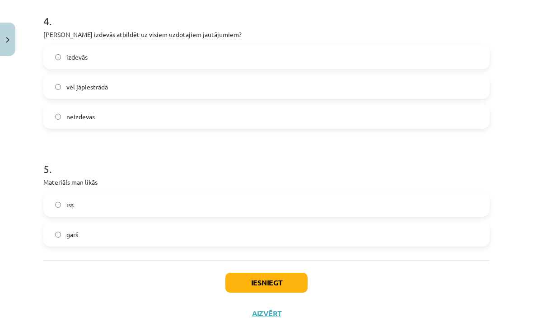
scroll to position [534, 0]
click at [62, 224] on label "garš" at bounding box center [266, 235] width 445 height 23
click at [296, 274] on button "Iesniegt" at bounding box center [267, 284] width 82 height 20
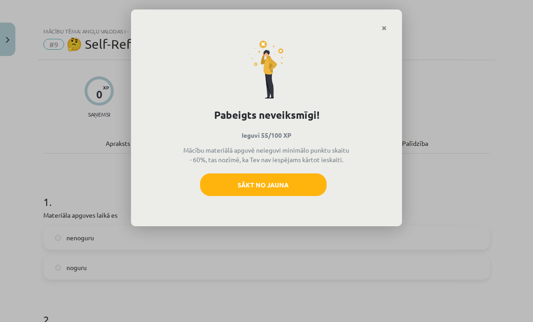
scroll to position [0, 0]
click at [285, 167] on div "Pabeigts neveiksmīgi! Ieguvi 55/100 XP Mācību materiālā apguvē neieguvi minimāl…" at bounding box center [266, 129] width 271 height 195
click at [266, 190] on button "Sākt no jauna" at bounding box center [263, 185] width 127 height 23
click at [298, 188] on button "Sākt no jauna" at bounding box center [263, 185] width 127 height 23
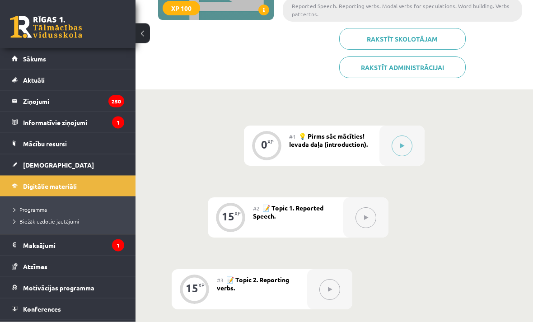
click at [409, 153] on button at bounding box center [402, 146] width 21 height 21
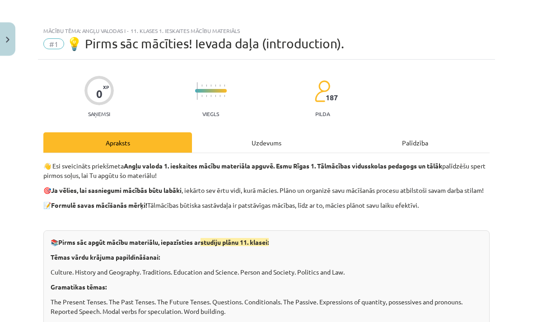
scroll to position [165, 0]
click at [267, 139] on div "Uzdevums" at bounding box center [266, 143] width 149 height 20
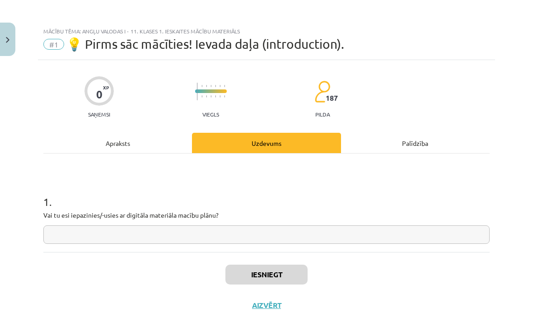
click at [118, 136] on div "Apraksts" at bounding box center [117, 143] width 149 height 20
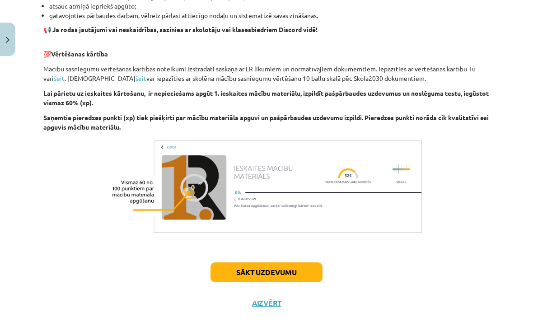
scroll to position [599, 0]
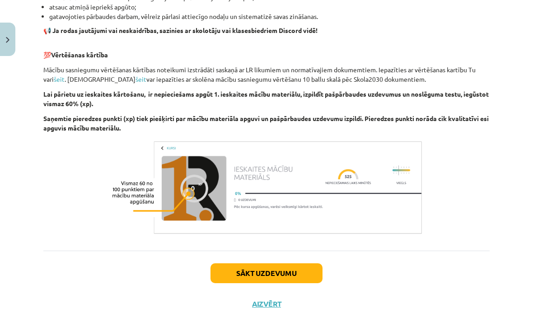
click at [255, 283] on button "Sākt uzdevumu" at bounding box center [267, 274] width 112 height 20
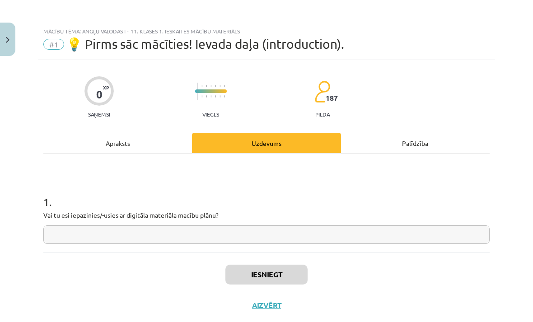
click at [75, 231] on input "text" at bounding box center [266, 235] width 447 height 19
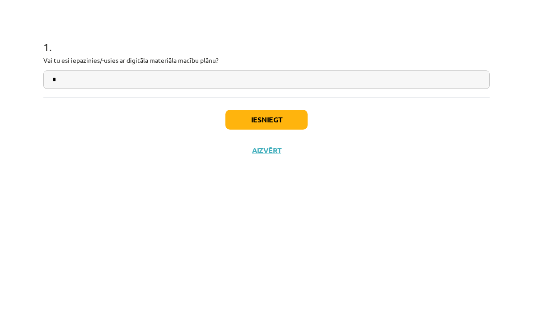
type input "*"
click at [289, 265] on button "Iesniegt" at bounding box center [267, 275] width 82 height 20
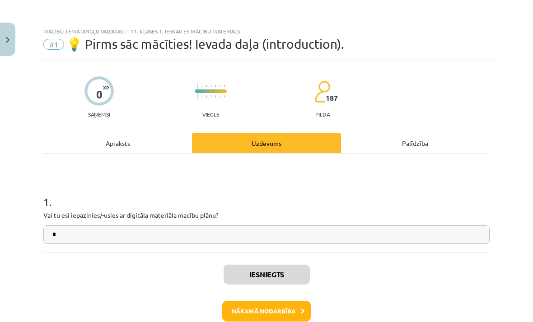
click at [279, 313] on button "Nākamā nodarbība" at bounding box center [266, 311] width 89 height 21
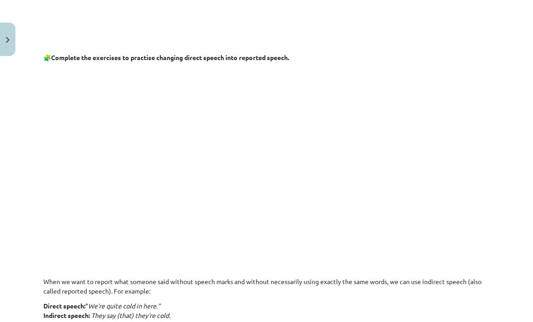
scroll to position [378, 0]
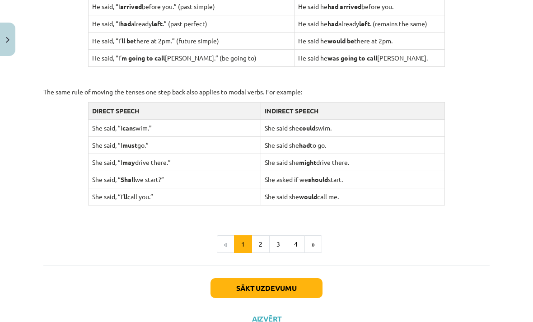
click at [264, 241] on button "2" at bounding box center [261, 245] width 18 height 18
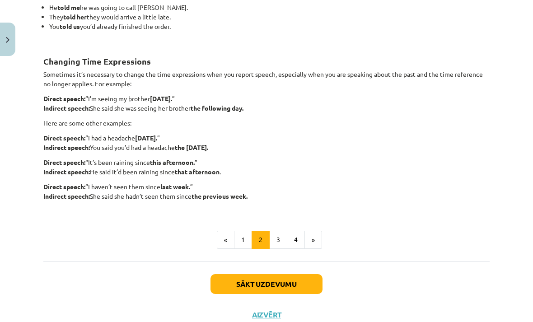
click at [279, 244] on button "3" at bounding box center [278, 240] width 18 height 18
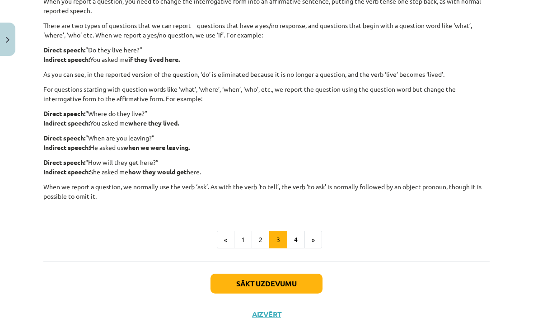
click at [300, 245] on button "4" at bounding box center [296, 240] width 18 height 18
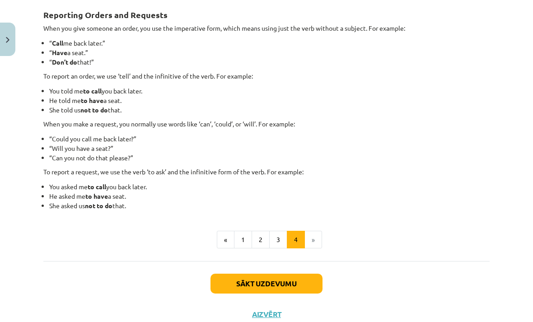
click at [314, 244] on li "»" at bounding box center [313, 240] width 17 height 18
click at [231, 284] on button "Sākt uzdevumu" at bounding box center [267, 284] width 112 height 20
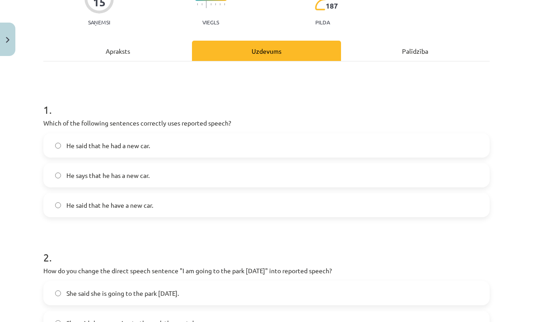
scroll to position [93, 0]
click at [120, 165] on label "He says that he has a new car." at bounding box center [266, 175] width 445 height 23
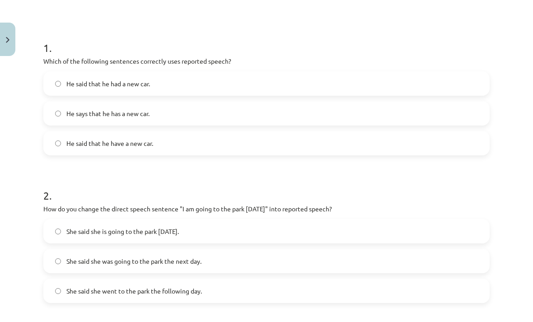
scroll to position [171, 0]
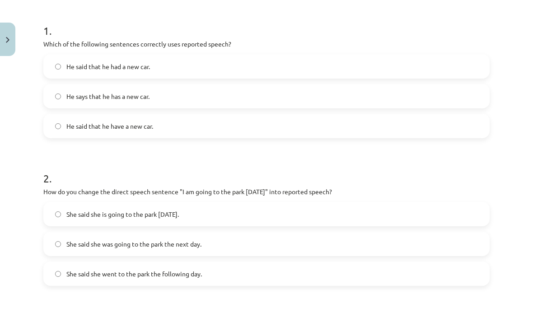
click at [148, 247] on span "She said she was going to the park the next day." at bounding box center [133, 244] width 135 height 9
click at [129, 254] on label "She said she was going to the park the next day." at bounding box center [266, 244] width 445 height 23
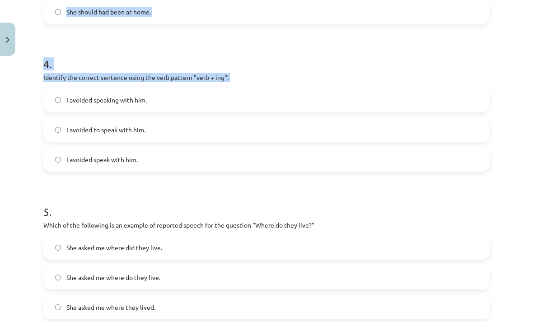
scroll to position [592, 0]
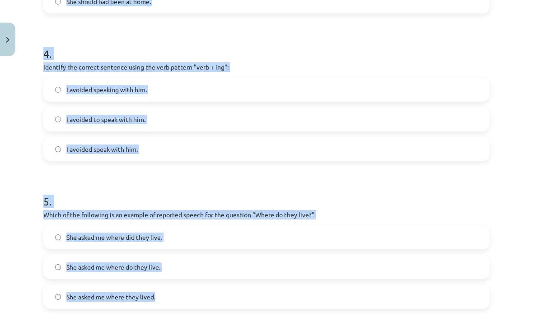
copy form "Which of the following sentences correctly uses reported speech? He said that h…"
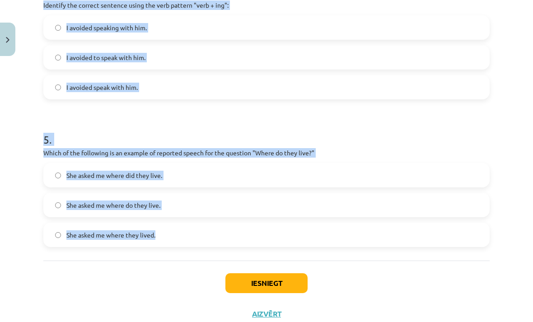
scroll to position [619, 0]
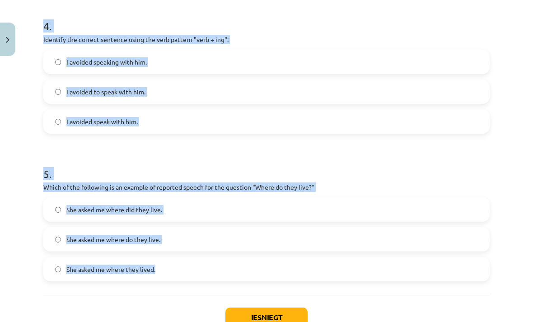
click at [496, 260] on div "Mācību tēma: Angļu valodas i - 11. klases 1. ieskaites mācību materiāls #2 📝 To…" at bounding box center [266, 161] width 533 height 322
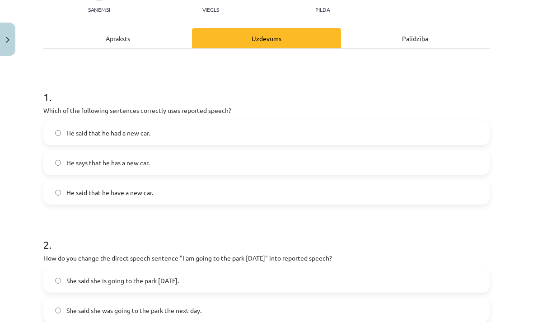
scroll to position [105, 0]
click at [217, 128] on label "He said that he had a new car." at bounding box center [266, 132] width 445 height 23
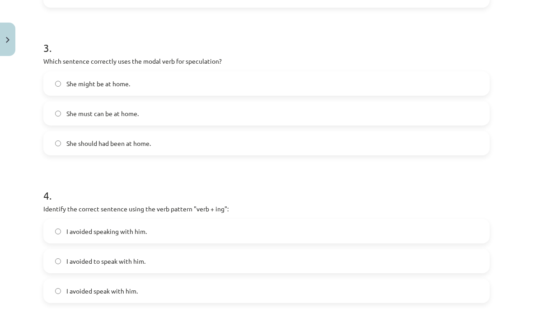
scroll to position [453, 0]
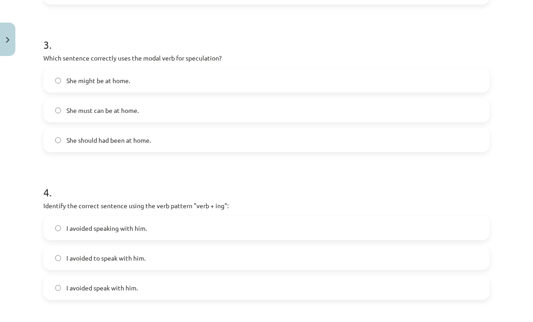
click at [238, 91] on label "She might be at home." at bounding box center [266, 80] width 445 height 23
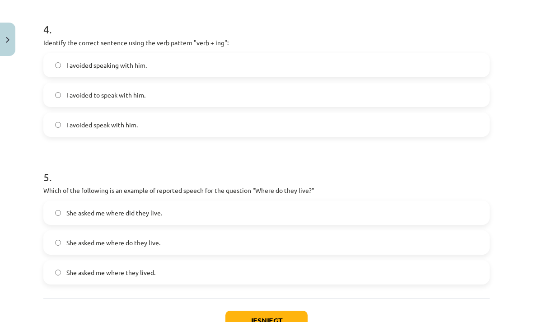
scroll to position [617, 0]
click at [223, 63] on label "I avoided speaking with him." at bounding box center [266, 64] width 445 height 23
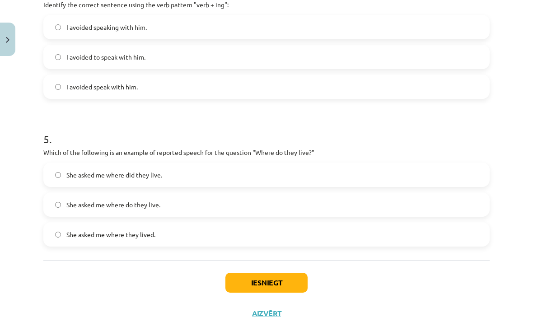
scroll to position [654, 0]
click at [251, 206] on label "She asked me where do they live." at bounding box center [266, 205] width 445 height 23
click at [236, 236] on label "She asked me where they lived." at bounding box center [266, 235] width 445 height 23
click at [281, 279] on button "Iesniegt" at bounding box center [267, 284] width 82 height 20
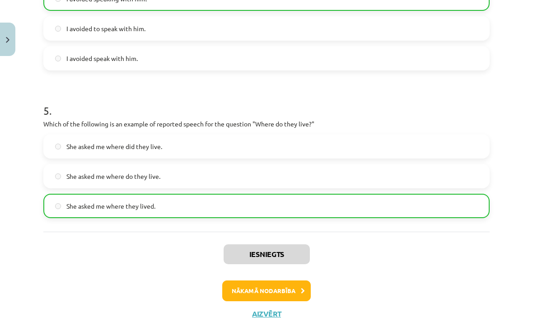
scroll to position [682, 0]
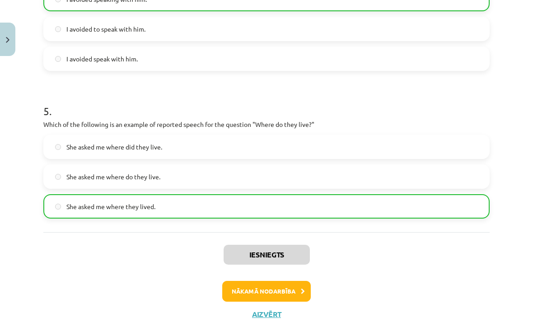
click at [293, 293] on button "Nākamā nodarbība" at bounding box center [266, 291] width 89 height 21
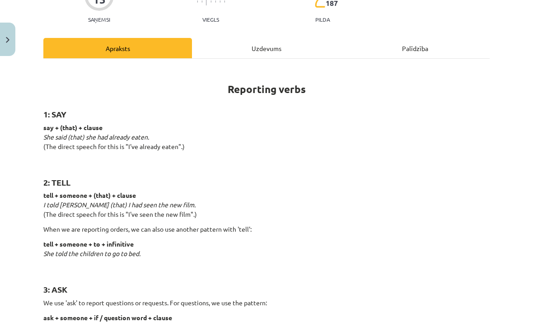
scroll to position [95, 0]
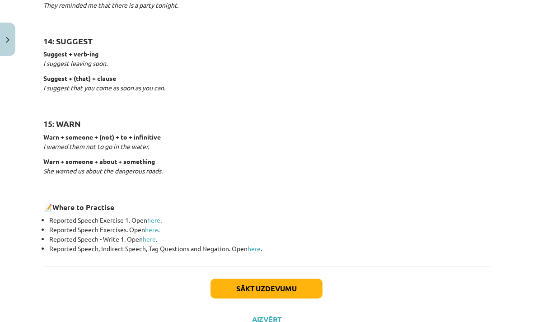
click at [301, 284] on button "Sākt uzdevumu" at bounding box center [267, 289] width 112 height 20
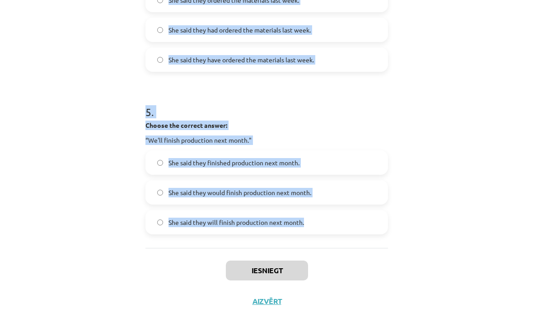
scroll to position [694, 0]
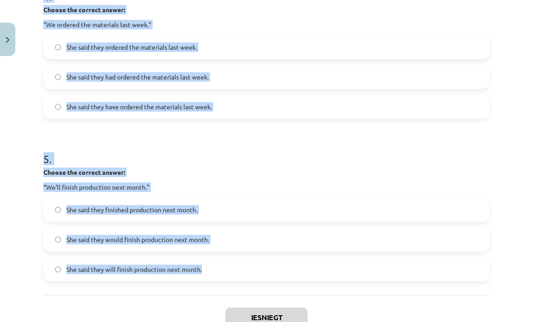
click at [474, 275] on label "She said they will finish production next month." at bounding box center [266, 269] width 445 height 23
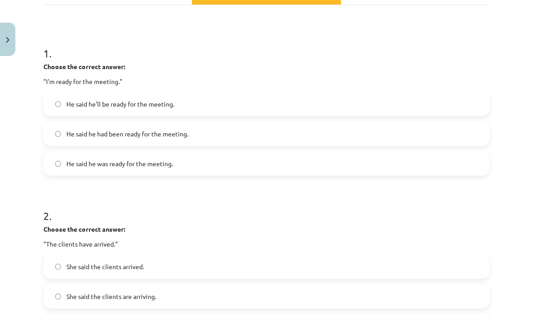
scroll to position [151, 0]
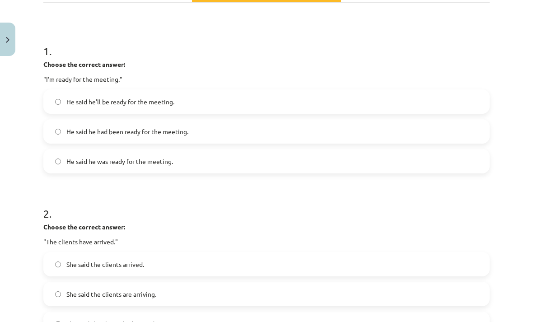
click at [162, 160] on span "He said he was ready for the meeting." at bounding box center [119, 161] width 107 height 9
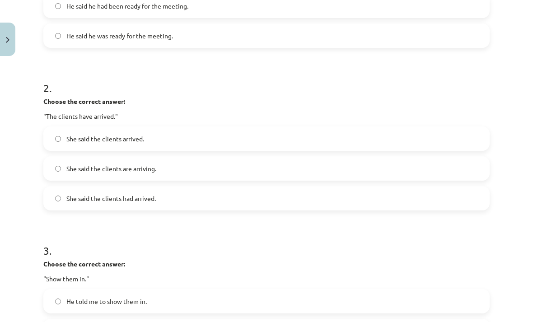
scroll to position [287, 0]
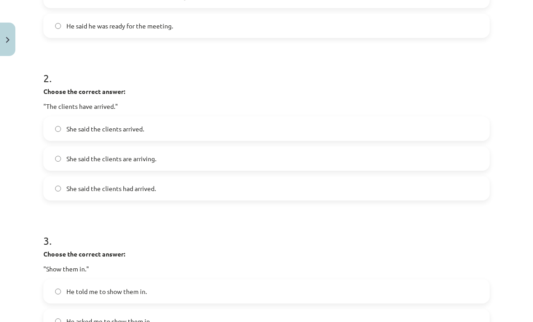
click at [157, 189] on label "She said the clients had arrived." at bounding box center [266, 188] width 445 height 23
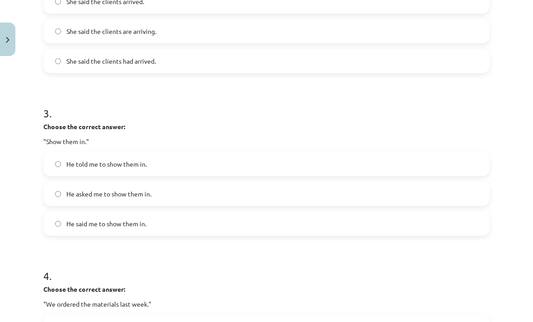
scroll to position [436, 0]
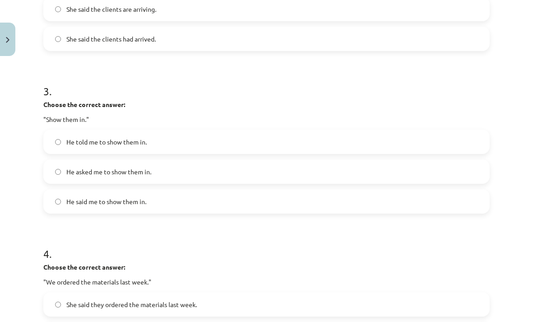
click at [166, 150] on label "He told me to show them in." at bounding box center [266, 142] width 445 height 23
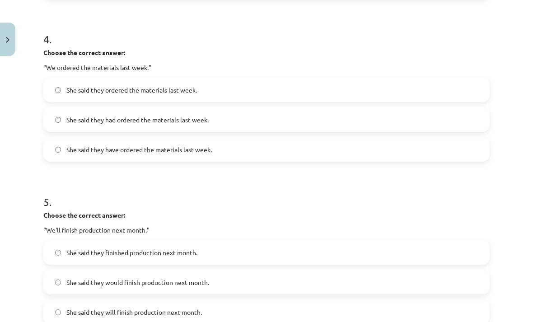
scroll to position [648, 0]
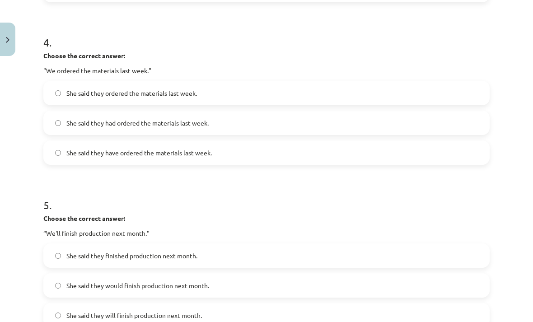
click at [413, 119] on label "She said they had ordered the materials last week." at bounding box center [266, 123] width 445 height 23
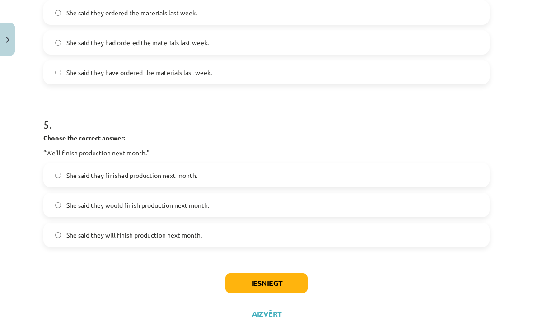
scroll to position [633, 0]
click at [399, 194] on label "She said they would finish production next month." at bounding box center [266, 205] width 445 height 23
click at [289, 286] on button "Iesniegt" at bounding box center [267, 284] width 82 height 20
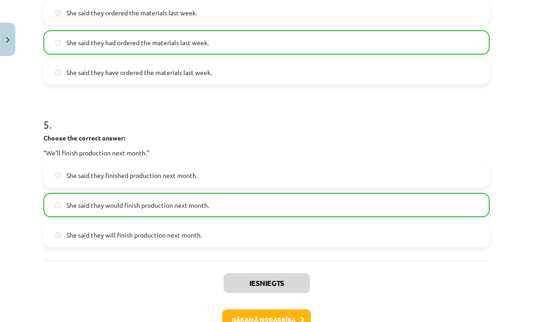
click at [296, 313] on button "Nākamā nodarbība" at bounding box center [266, 320] width 89 height 21
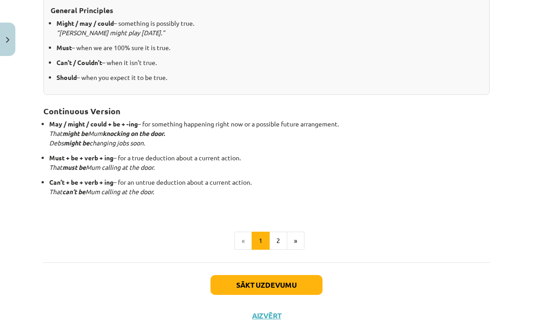
click at [297, 278] on button "Sākt uzdevumu" at bounding box center [267, 285] width 112 height 20
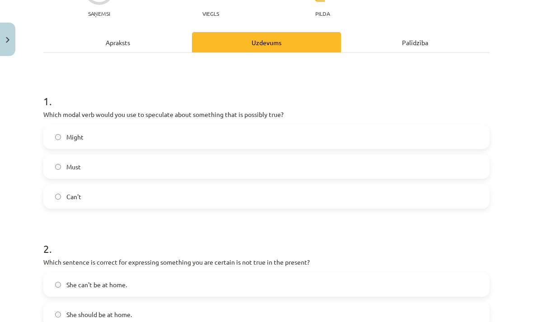
scroll to position [101, 0]
click at [177, 137] on label "Might" at bounding box center [266, 137] width 445 height 23
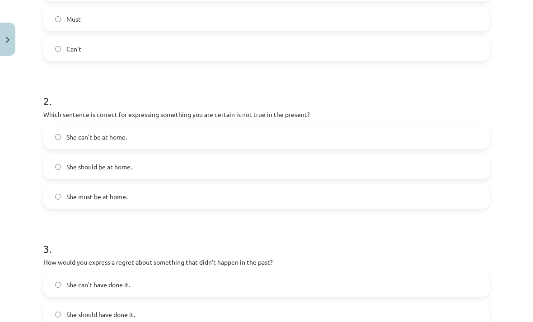
scroll to position [250, 0]
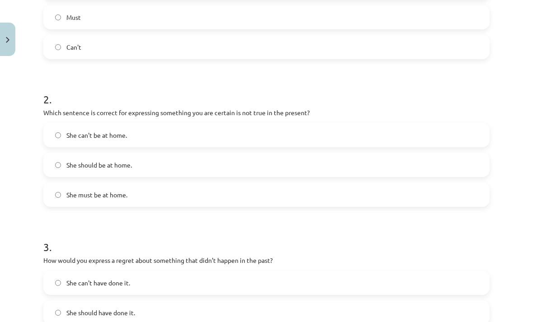
click at [134, 145] on label "She can't be at home." at bounding box center [266, 135] width 445 height 23
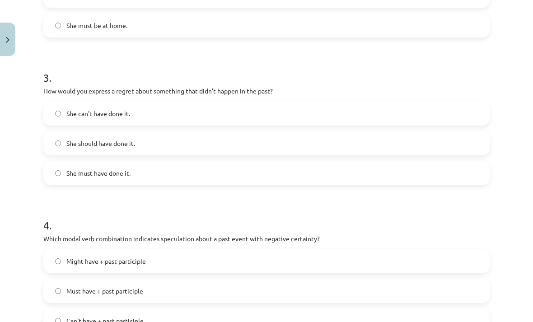
scroll to position [425, 0]
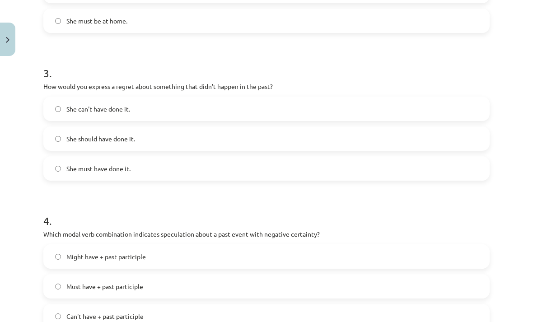
click at [203, 119] on label "She can't have done it." at bounding box center [266, 109] width 445 height 23
click at [224, 142] on label "She should have done it." at bounding box center [266, 138] width 445 height 23
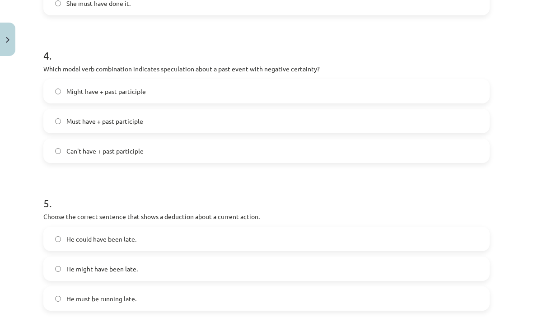
scroll to position [590, 0]
click at [177, 101] on label "Might have + past participle" at bounding box center [266, 91] width 445 height 23
click at [236, 148] on label "Can't have + past participle" at bounding box center [266, 151] width 445 height 23
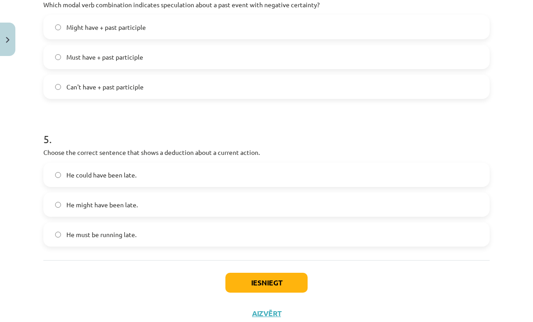
scroll to position [654, 0]
click at [183, 241] on label "He must be running late." at bounding box center [266, 235] width 445 height 23
click at [278, 288] on button "Iesniegt" at bounding box center [267, 284] width 82 height 20
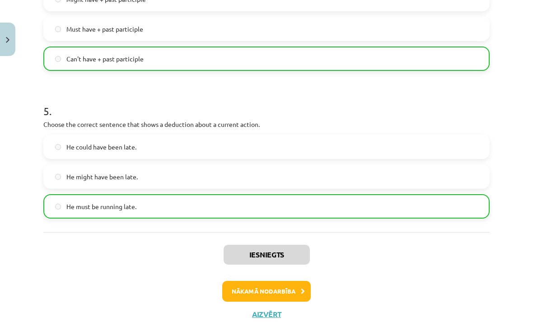
click at [275, 290] on button "Nākamā nodarbība" at bounding box center [266, 291] width 89 height 21
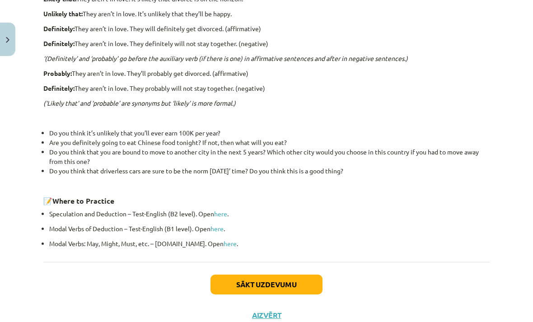
click at [288, 282] on button "Sākt uzdevumu" at bounding box center [267, 285] width 112 height 20
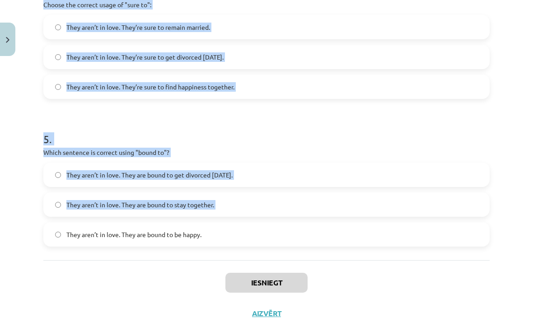
scroll to position [669, 0]
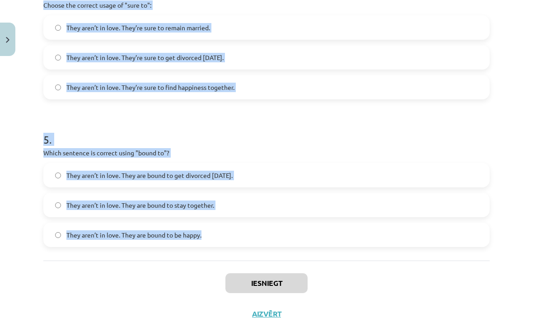
click at [392, 283] on div "Iesniegt Aizvērt" at bounding box center [266, 292] width 447 height 63
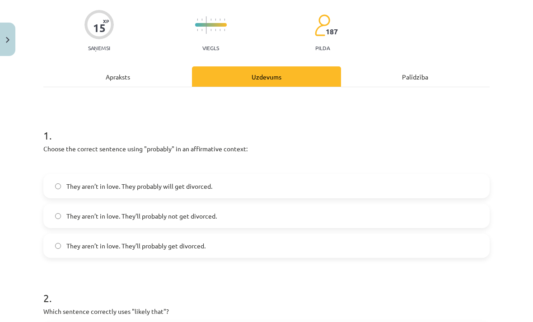
scroll to position [67, 0]
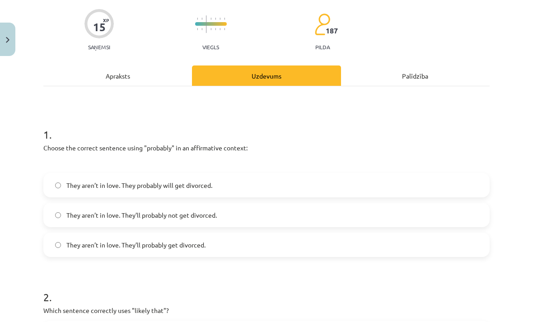
click at [231, 215] on label "They aren’t in love. They’ll probably not get divorced." at bounding box center [266, 215] width 445 height 23
click at [264, 236] on label "They aren’t in love. They’ll probably get divorced." at bounding box center [266, 245] width 445 height 23
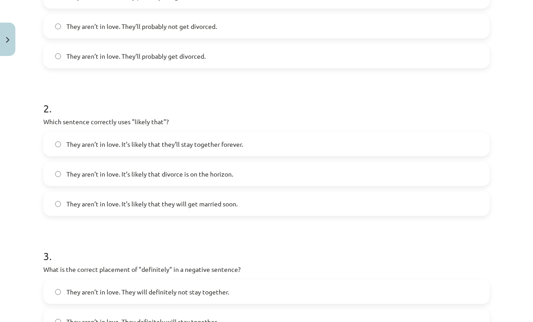
scroll to position [258, 0]
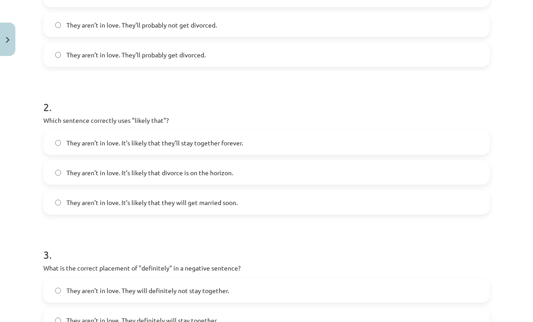
click at [404, 181] on label "They aren’t in love. It’s likely that divorce is on the horizon." at bounding box center [266, 172] width 445 height 23
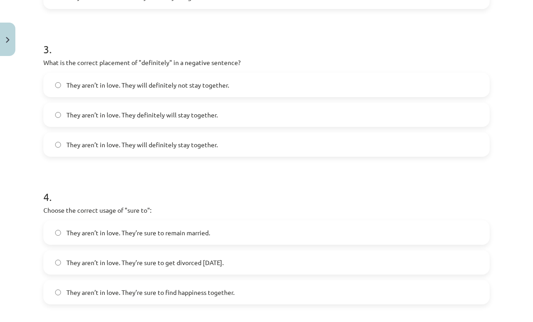
scroll to position [463, 0]
click at [425, 92] on label "They aren’t in love. They will definitely not stay together." at bounding box center [266, 85] width 445 height 23
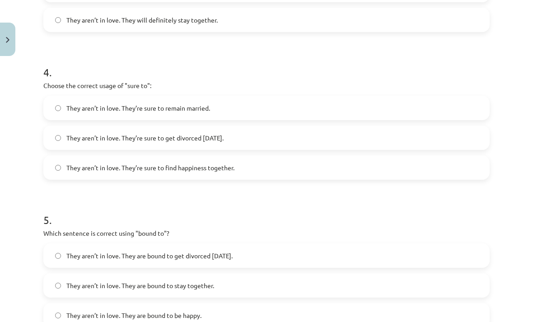
scroll to position [589, 0]
click at [389, 147] on label "They aren’t in love. They’re sure to get divorced within six months." at bounding box center [266, 137] width 445 height 23
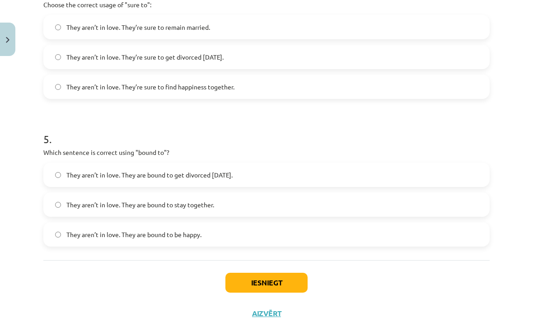
scroll to position [669, 0]
click at [395, 178] on label "They aren’t in love. They are bound to get divorced within six months." at bounding box center [266, 175] width 445 height 23
click at [295, 283] on button "Iesniegt" at bounding box center [267, 284] width 82 height 20
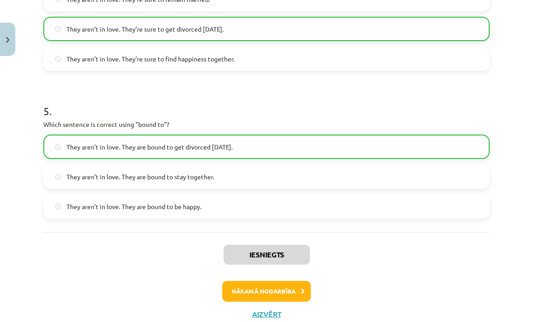
click at [296, 291] on button "Nākamā nodarbība" at bounding box center [266, 291] width 89 height 21
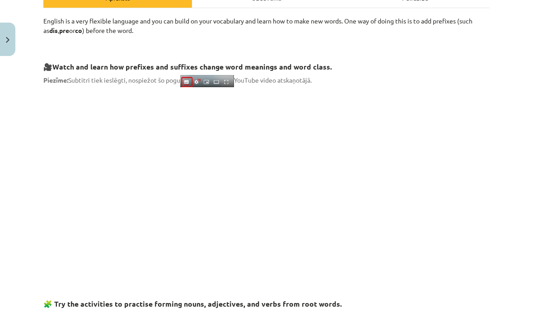
scroll to position [23, 0]
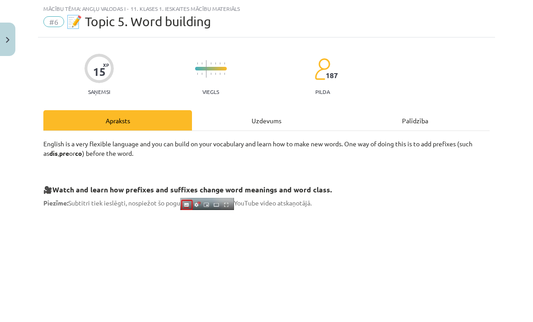
click at [274, 124] on div "Uzdevums" at bounding box center [266, 120] width 149 height 20
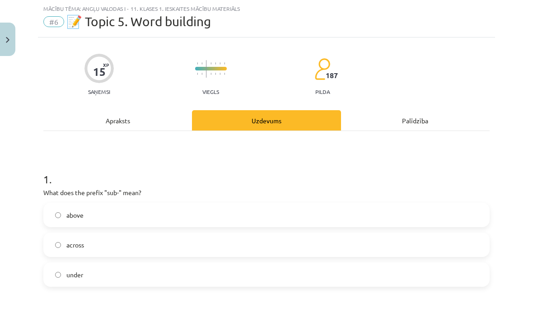
click at [151, 225] on label "above" at bounding box center [266, 215] width 445 height 23
click at [178, 236] on label "across" at bounding box center [266, 245] width 445 height 23
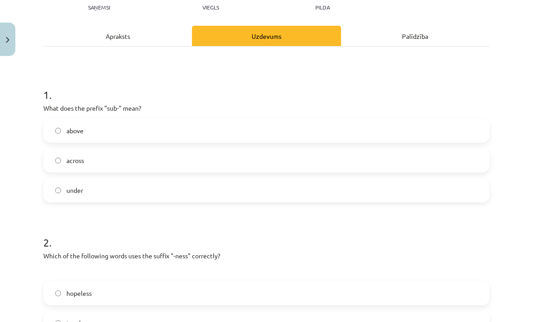
scroll to position [107, 0]
click at [214, 195] on label "under" at bounding box center [266, 190] width 445 height 23
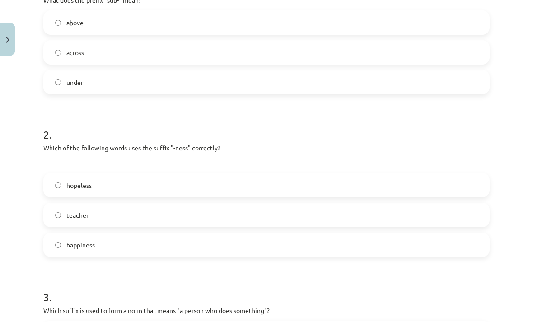
scroll to position [216, 0]
click at [415, 226] on label "teacher" at bounding box center [266, 214] width 445 height 23
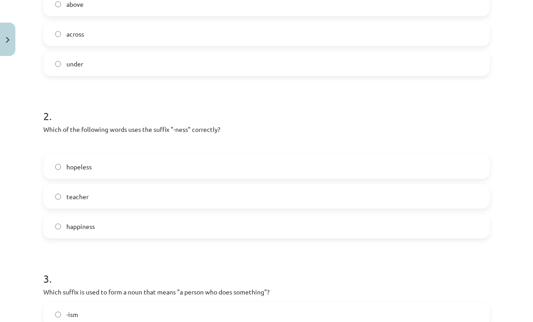
scroll to position [234, 0]
click at [411, 219] on label "happiness" at bounding box center [266, 226] width 445 height 23
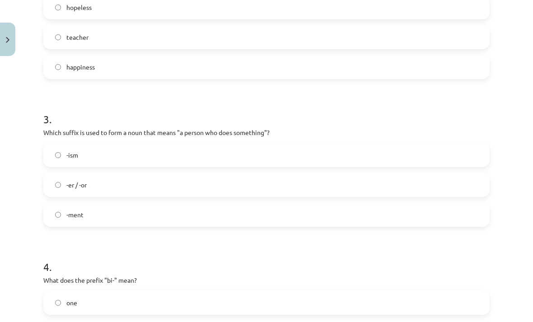
scroll to position [393, 0]
click at [415, 179] on label "-er / -or" at bounding box center [266, 185] width 445 height 23
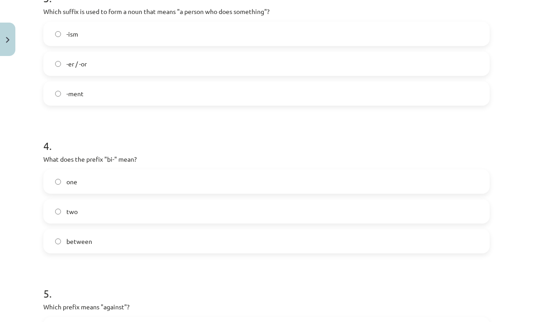
scroll to position [517, 0]
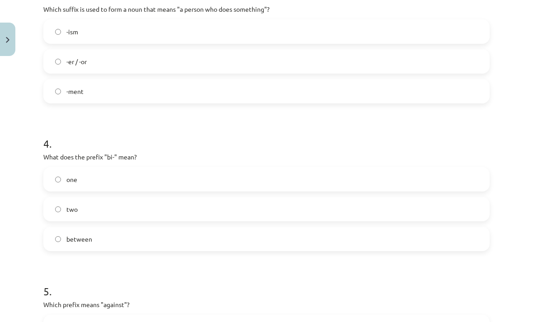
click at [407, 208] on label "two" at bounding box center [266, 209] width 445 height 23
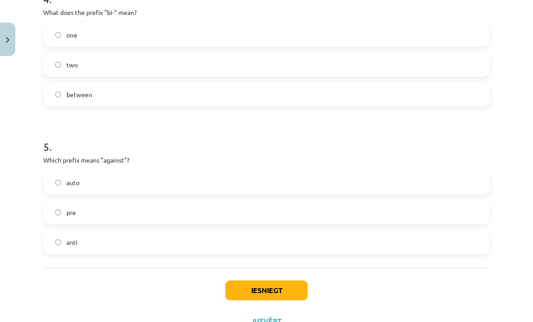
scroll to position [663, 0]
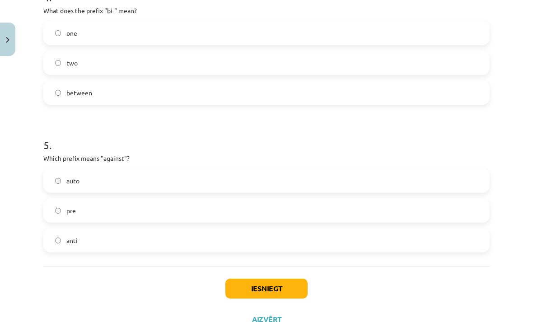
click at [402, 217] on label "pre" at bounding box center [266, 210] width 445 height 23
click at [272, 292] on button "Iesniegt" at bounding box center [267, 289] width 82 height 20
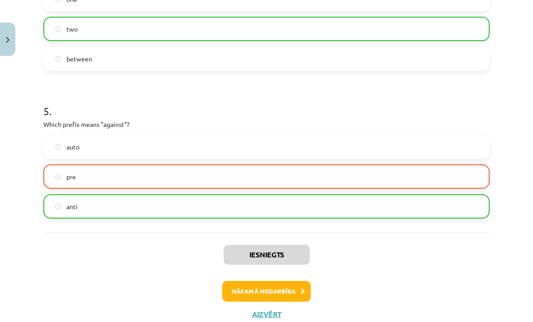
click at [295, 287] on button "Nākamā nodarbība" at bounding box center [266, 291] width 89 height 21
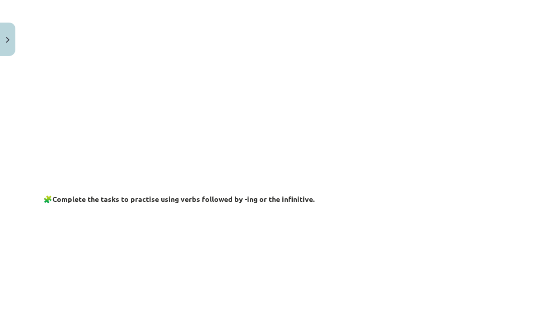
scroll to position [23, 0]
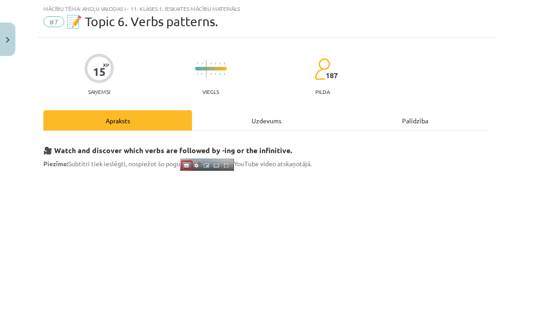
click at [274, 121] on div "Uzdevums" at bounding box center [266, 120] width 149 height 20
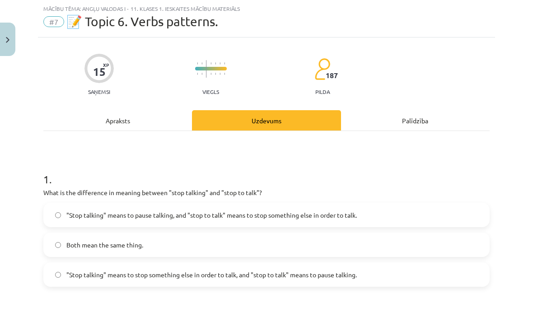
click at [283, 208] on label ""Stop talking" means to pause talking, and "stop to talk" means to stop somethi…" at bounding box center [266, 215] width 445 height 23
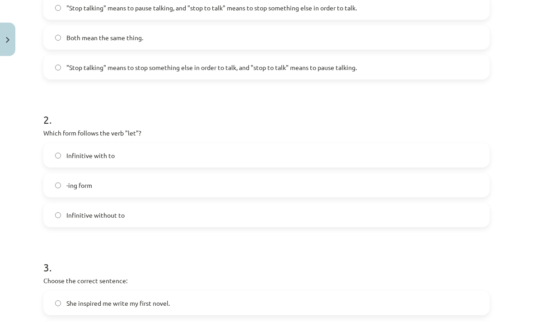
scroll to position [230, 0]
click at [239, 190] on label "-ing form" at bounding box center [266, 186] width 445 height 23
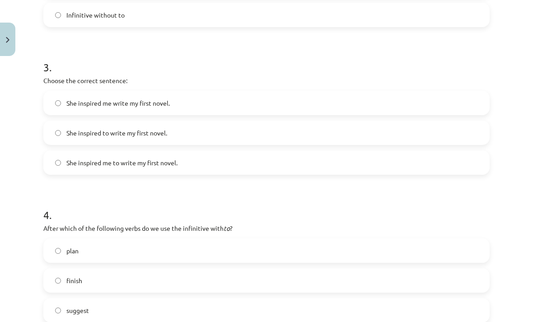
scroll to position [430, 0]
click at [195, 100] on label "She inspired me write my first novel." at bounding box center [266, 103] width 445 height 23
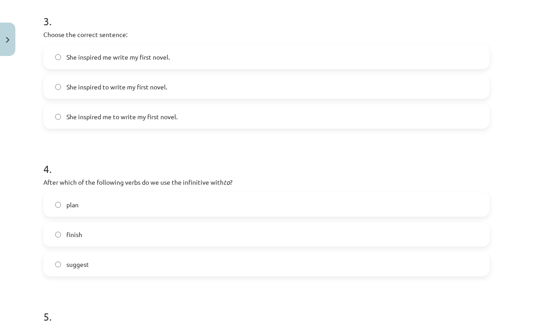
scroll to position [477, 0]
click at [198, 89] on label "She inspired to write my first novel." at bounding box center [266, 87] width 445 height 23
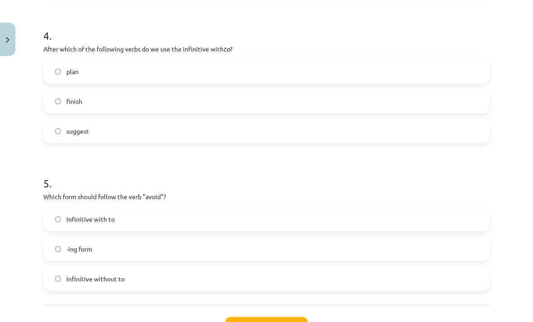
scroll to position [610, 0]
click at [51, 73] on label "plan" at bounding box center [266, 71] width 445 height 23
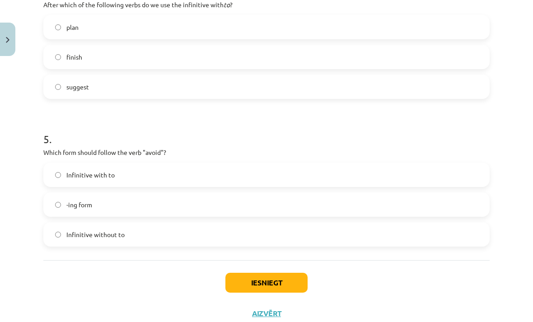
scroll to position [654, 0]
click at [433, 211] on label "-ing form" at bounding box center [266, 205] width 445 height 23
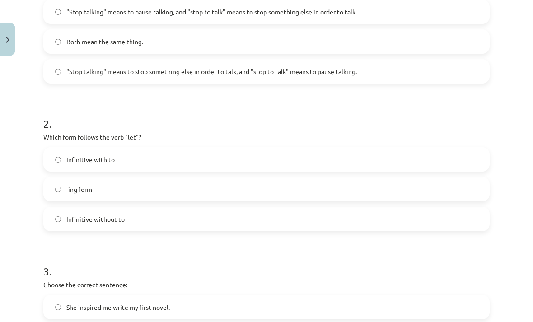
scroll to position [226, 0]
click at [172, 217] on label "Infinitive without to" at bounding box center [266, 219] width 445 height 23
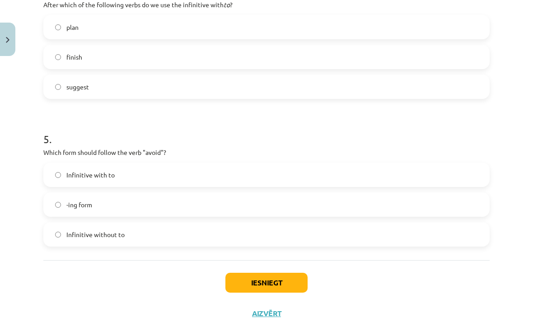
scroll to position [654, 0]
click at [281, 286] on button "Iesniegt" at bounding box center [267, 284] width 82 height 20
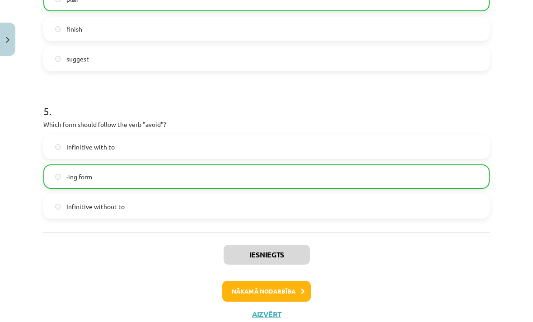
click at [298, 293] on button "Nākamā nodarbība" at bounding box center [266, 291] width 89 height 21
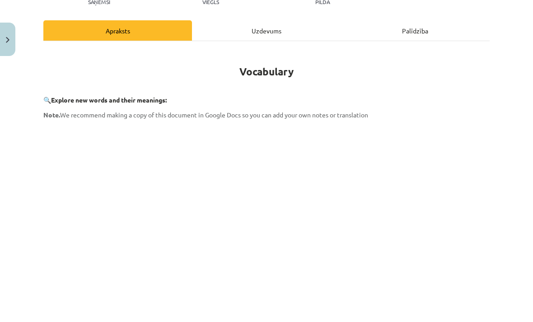
scroll to position [23, 0]
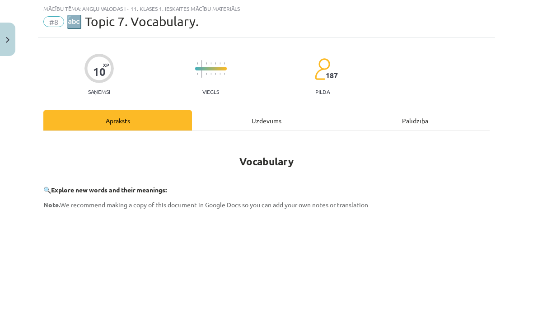
click at [282, 125] on div "Uzdevums" at bounding box center [266, 120] width 149 height 20
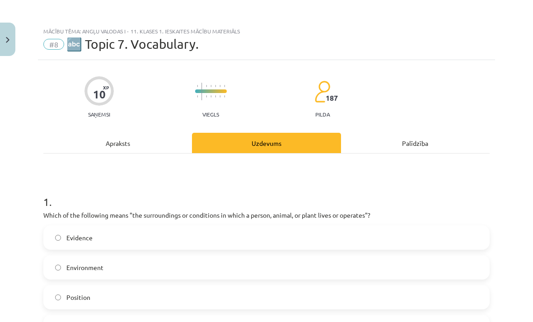
scroll to position [0, 0]
click at [112, 134] on div "Apraksts" at bounding box center [117, 143] width 149 height 20
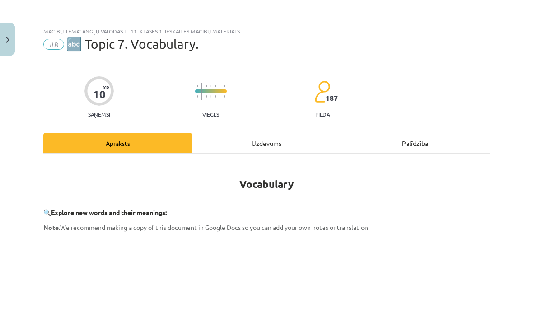
click at [270, 136] on div "Uzdevums" at bounding box center [266, 143] width 149 height 20
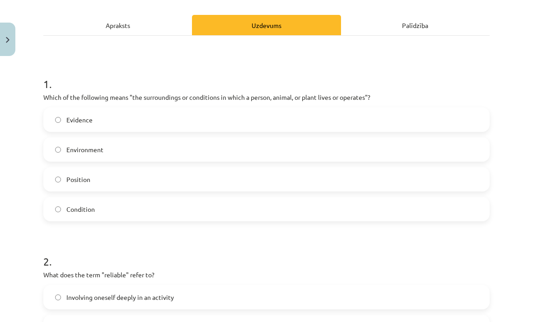
scroll to position [123, 0]
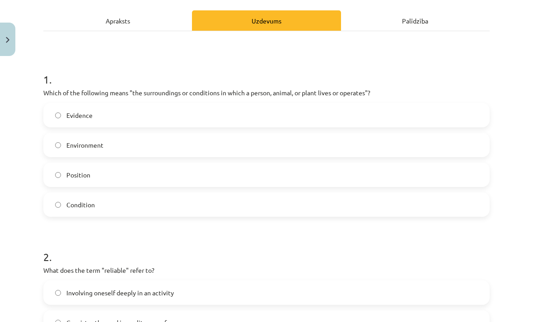
click at [249, 146] on label "Environment" at bounding box center [266, 145] width 445 height 23
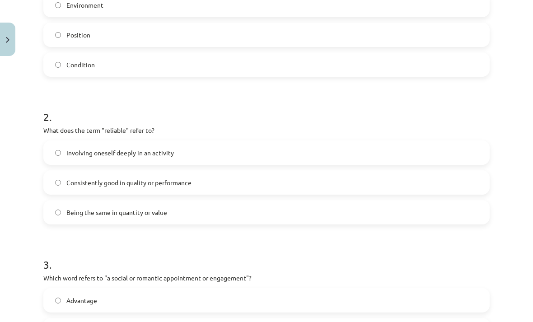
scroll to position [265, 0]
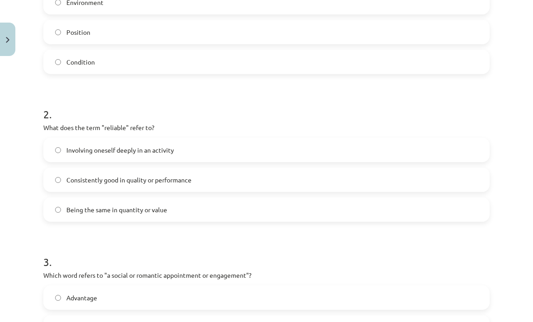
click at [283, 186] on label "Consistently good in quality or performance" at bounding box center [266, 180] width 445 height 23
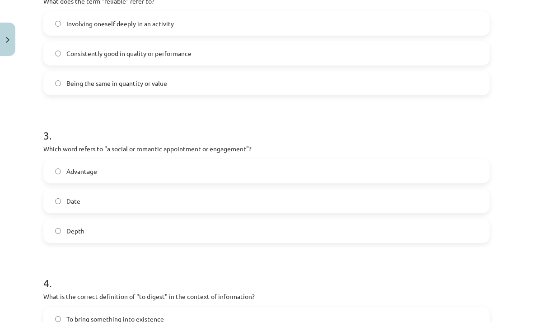
scroll to position [462, 0]
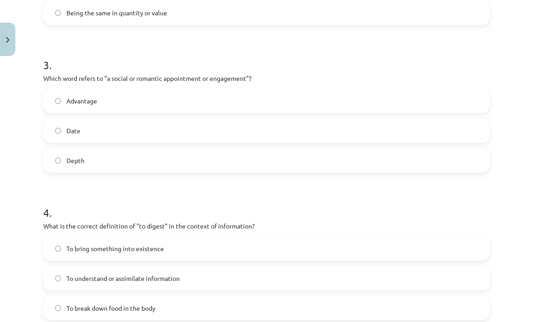
click at [219, 137] on label "Date" at bounding box center [266, 130] width 445 height 23
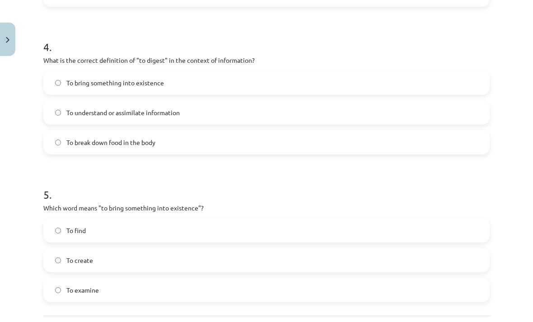
scroll to position [638, 0]
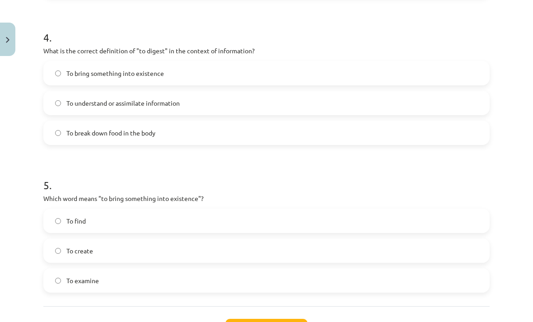
click at [245, 102] on label "To understand or assimilate information" at bounding box center [266, 103] width 445 height 23
click at [222, 251] on label "To create" at bounding box center [266, 251] width 445 height 23
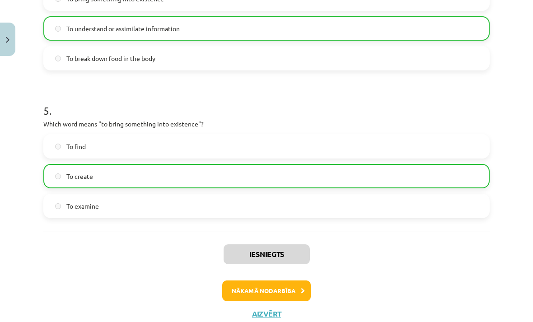
scroll to position [712, 0]
click at [252, 297] on button "Nākamā nodarbība" at bounding box center [266, 291] width 89 height 21
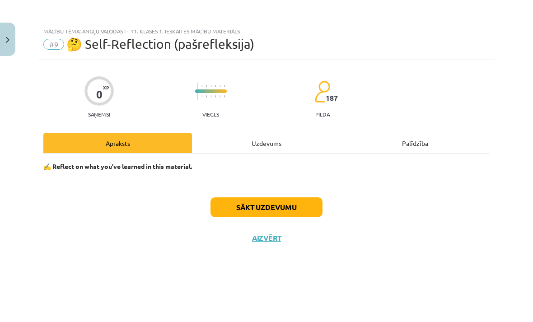
scroll to position [0, 0]
click at [241, 134] on div "Uzdevums" at bounding box center [266, 143] width 149 height 20
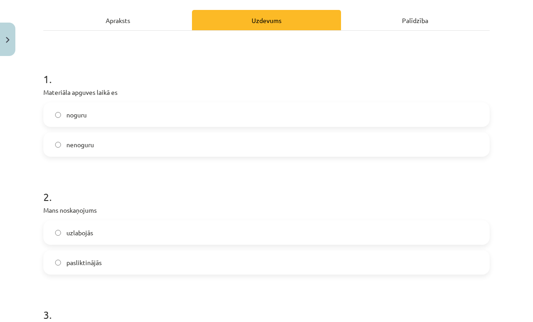
scroll to position [123, 0]
click at [66, 153] on label "nenoguru" at bounding box center [266, 145] width 445 height 23
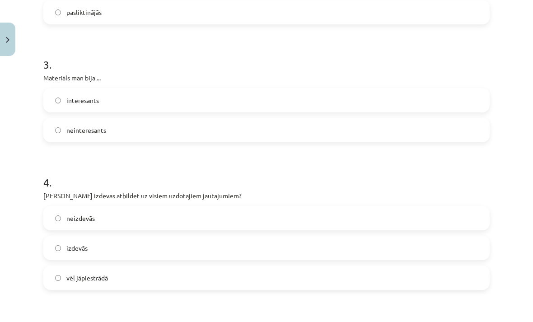
scroll to position [375, 0]
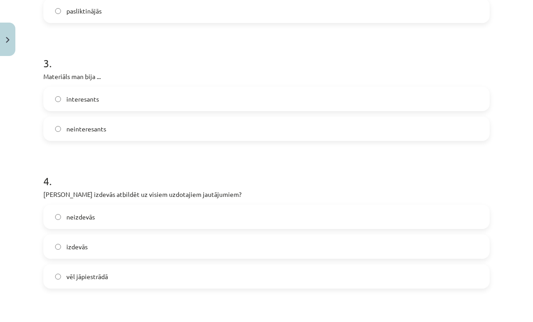
click at [70, 137] on label "neinteresants" at bounding box center [266, 129] width 445 height 23
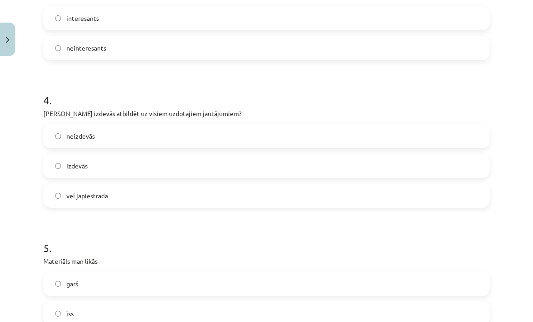
scroll to position [488, 0]
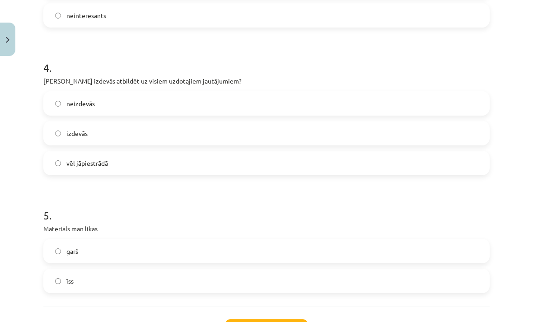
click at [66, 169] on label "vēl jāpiestrādā" at bounding box center [266, 163] width 445 height 23
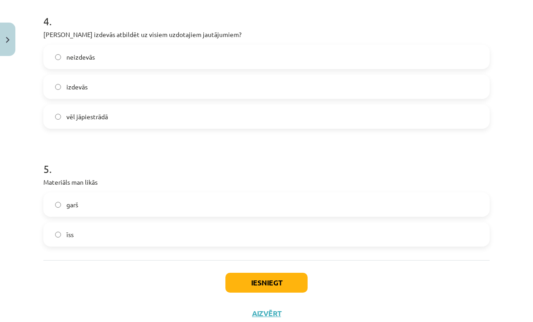
scroll to position [534, 0]
click at [257, 281] on button "Iesniegt" at bounding box center [267, 284] width 82 height 20
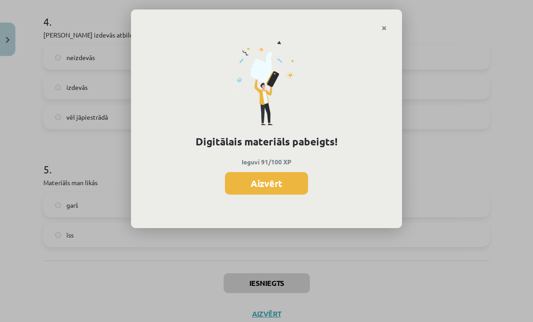
click at [286, 183] on button "Aizvērt" at bounding box center [266, 183] width 83 height 23
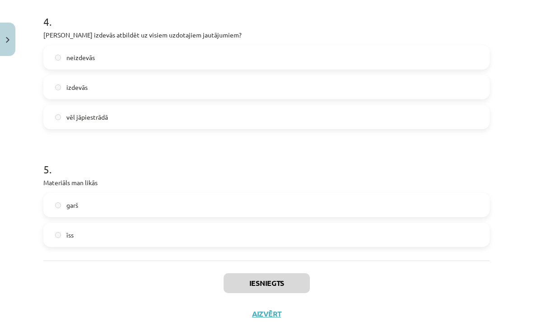
click at [274, 310] on button "Aizvērt" at bounding box center [267, 314] width 34 height 9
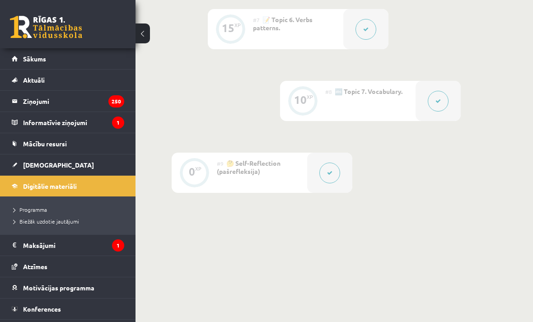
click at [113, 249] on icon "1" at bounding box center [118, 246] width 12 height 12
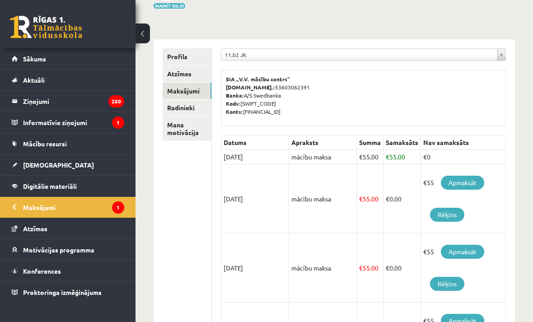
scroll to position [78, 0]
click at [100, 167] on link "[DEMOGRAPHIC_DATA]" at bounding box center [68, 165] width 113 height 21
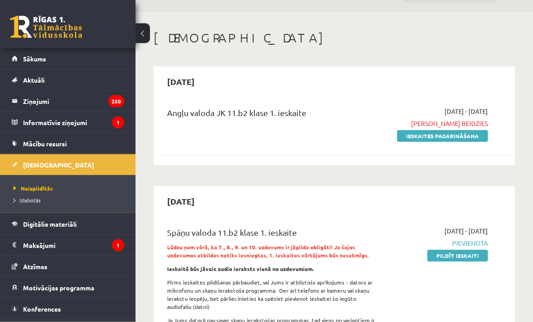
scroll to position [23, 0]
click at [478, 139] on link "Ieskaites pagarināšana" at bounding box center [442, 136] width 91 height 12
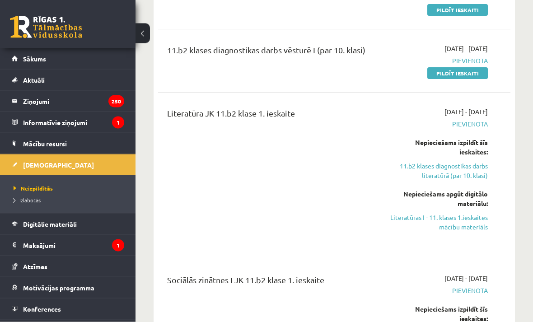
scroll to position [521, 0]
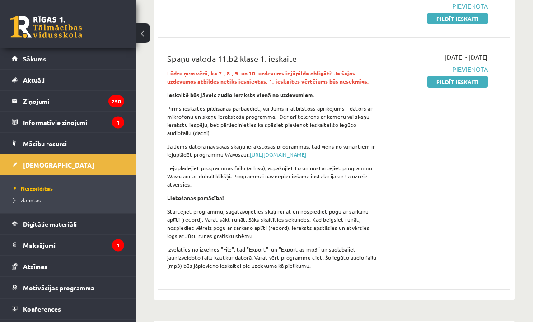
scroll to position [140, 0]
click at [477, 81] on link "Pildīt ieskaiti" at bounding box center [458, 82] width 61 height 12
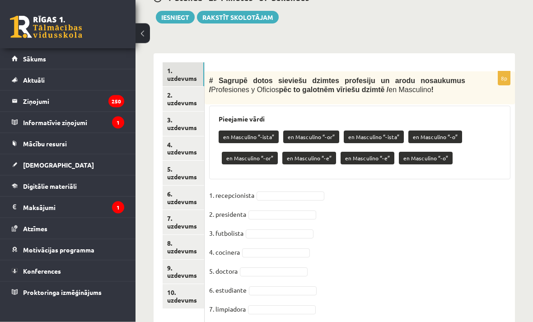
scroll to position [249, 0]
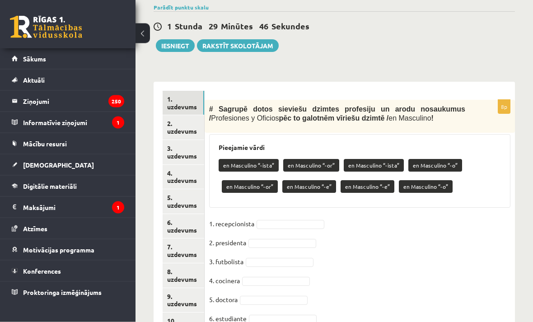
click at [188, 123] on link "2. uzdevums" at bounding box center [184, 128] width 42 height 24
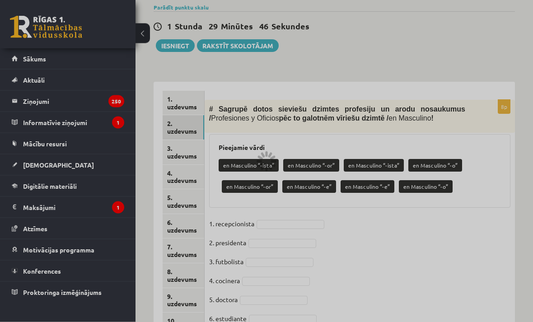
scroll to position [221, 0]
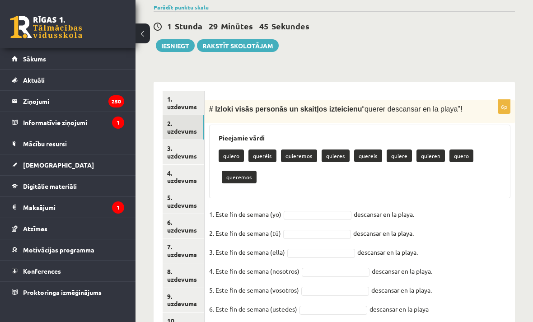
click at [184, 104] on link "1. uzdevums" at bounding box center [184, 103] width 42 height 24
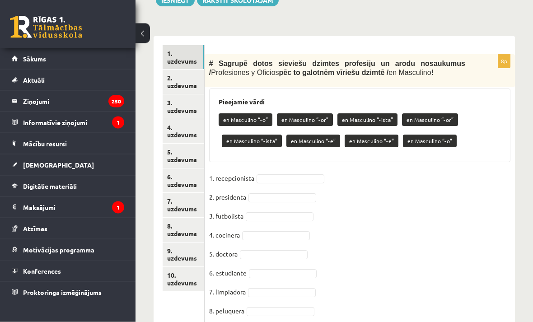
scroll to position [277, 0]
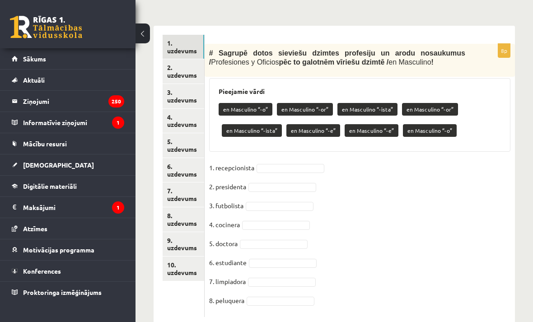
click at [182, 84] on link "2. uzdevums" at bounding box center [184, 71] width 42 height 24
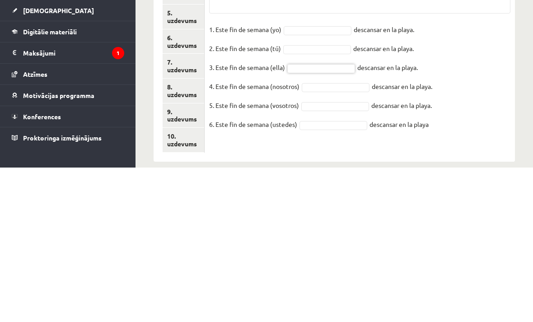
scroll to position [235, 0]
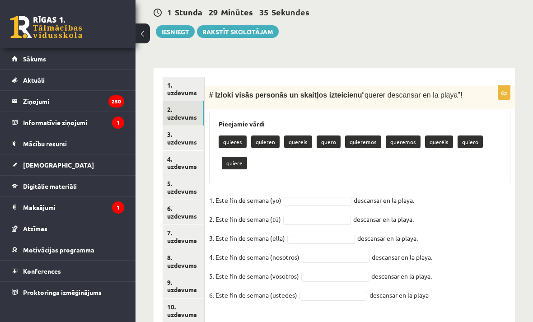
click at [184, 143] on link "3. uzdevums" at bounding box center [184, 138] width 42 height 24
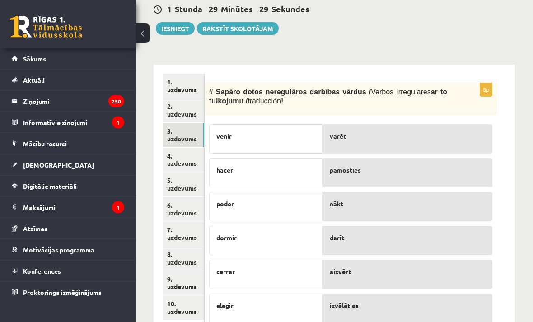
scroll to position [236, 0]
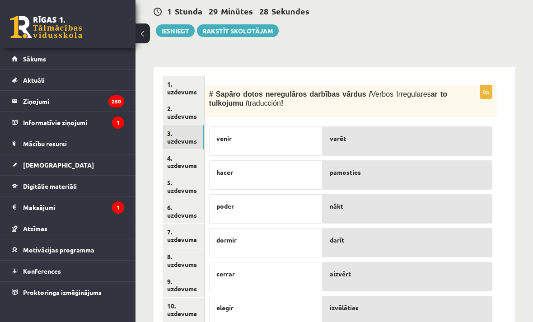
click at [179, 166] on link "4. uzdevums" at bounding box center [184, 162] width 42 height 24
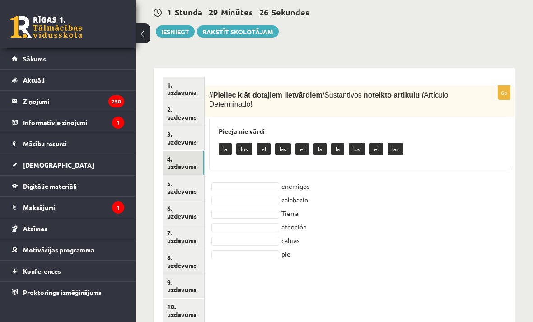
click at [187, 192] on link "5. uzdevums" at bounding box center [184, 187] width 42 height 24
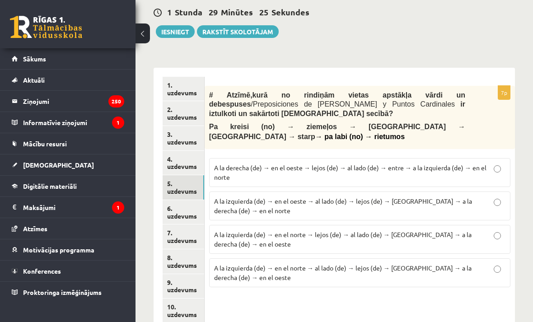
click at [179, 221] on link "6. uzdevums" at bounding box center [184, 212] width 42 height 24
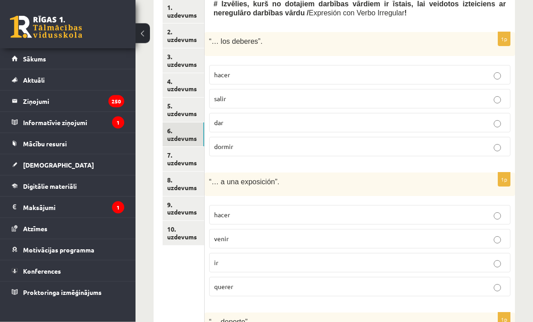
scroll to position [311, 0]
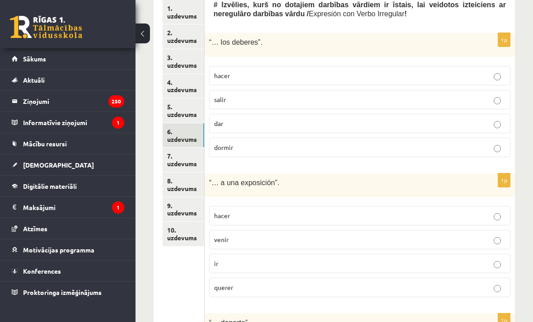
click at [186, 159] on link "7. uzdevums" at bounding box center [184, 160] width 42 height 24
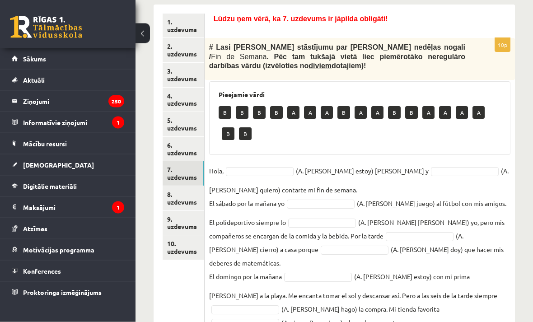
scroll to position [293, 0]
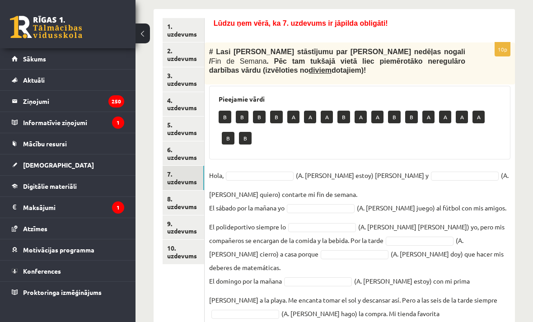
click at [180, 204] on link "8. uzdevums" at bounding box center [184, 203] width 42 height 24
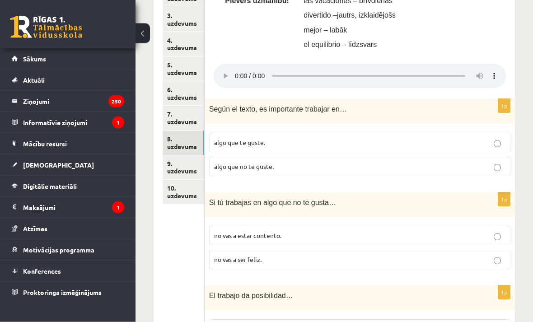
scroll to position [333, 0]
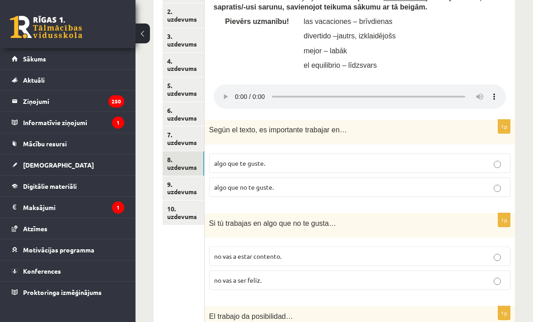
click at [189, 193] on link "9. uzdevums" at bounding box center [184, 188] width 42 height 24
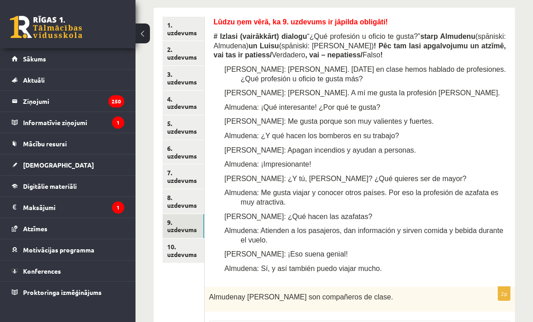
scroll to position [304, 0]
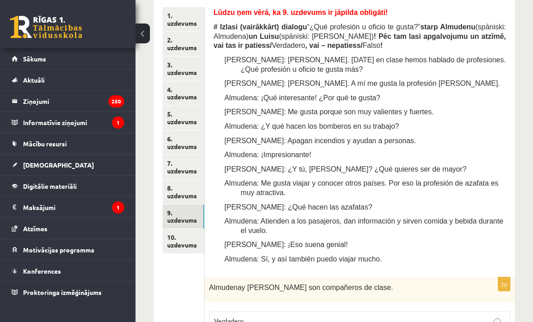
click at [191, 246] on link "10. uzdevums" at bounding box center [184, 241] width 42 height 24
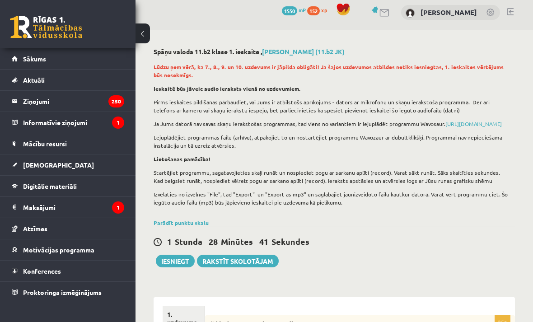
scroll to position [0, 0]
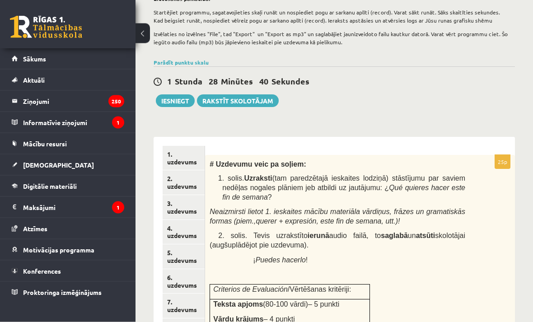
click at [196, 156] on link "1. uzdevums" at bounding box center [184, 158] width 42 height 24
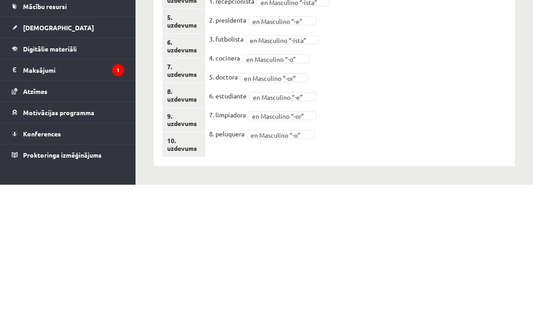
scroll to position [235, 0]
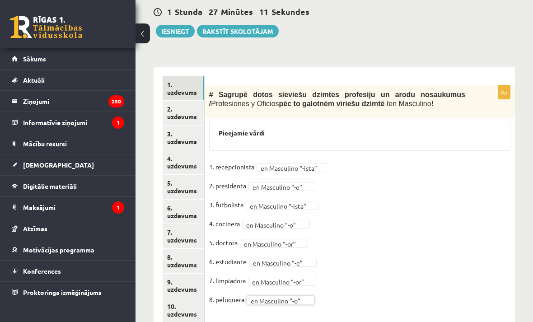
click at [181, 123] on link "2. uzdevums" at bounding box center [184, 113] width 42 height 24
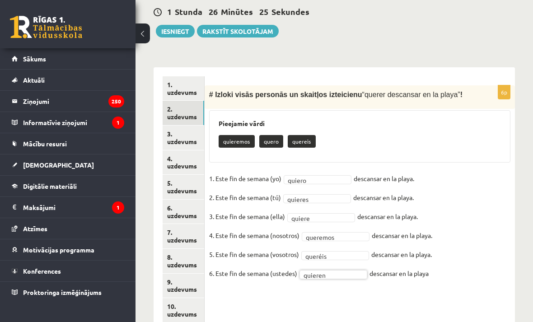
click at [193, 142] on link "3. uzdevums" at bounding box center [184, 138] width 42 height 24
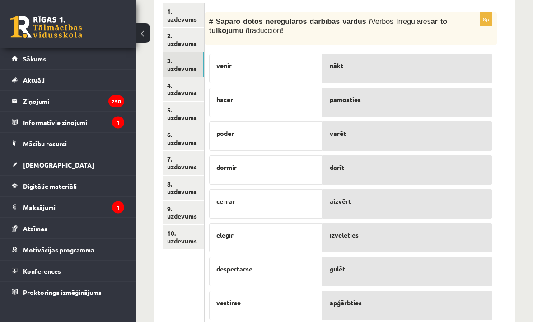
scroll to position [308, 0]
click at [188, 93] on link "4. uzdevums" at bounding box center [184, 89] width 42 height 24
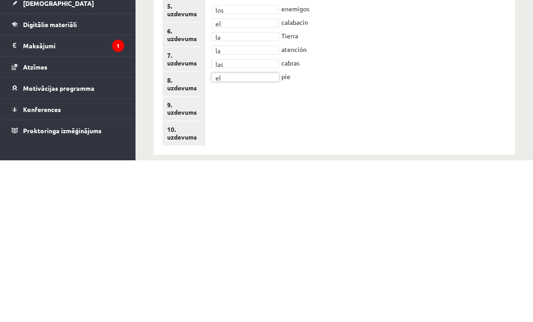
scroll to position [235, 0]
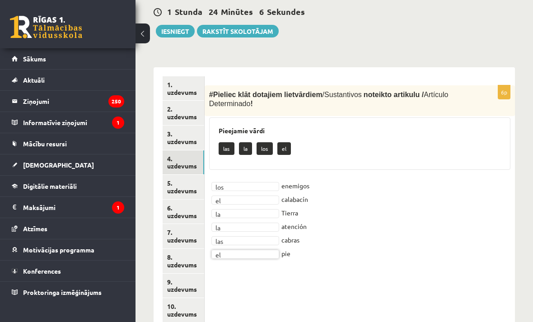
click at [190, 192] on link "5. uzdevums" at bounding box center [184, 187] width 42 height 24
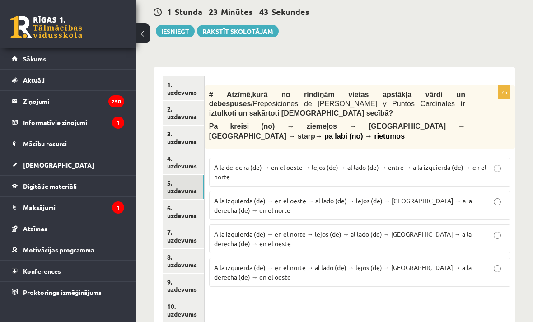
click at [411, 249] on p "A la izquierda (de) → en el norte → lejos (de) → al lado (de) → [GEOGRAPHIC_DAT…" at bounding box center [360, 239] width 292 height 19
click at [184, 224] on link "6. uzdevums" at bounding box center [184, 212] width 42 height 24
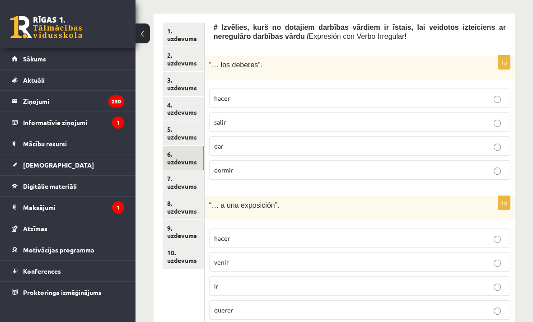
scroll to position [286, 0]
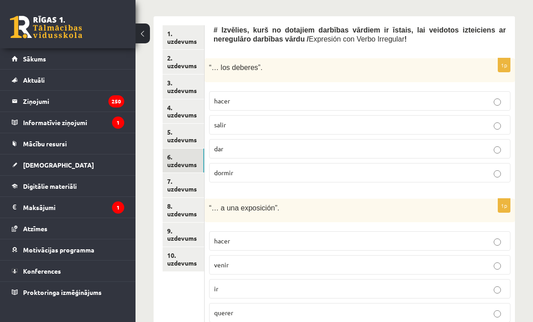
click at [480, 106] on p "hacer" at bounding box center [360, 100] width 292 height 9
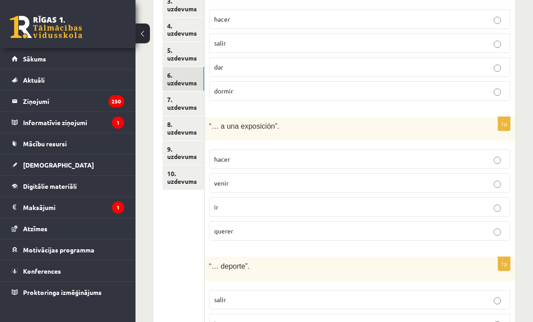
click at [483, 212] on p "ir" at bounding box center [360, 207] width 292 height 9
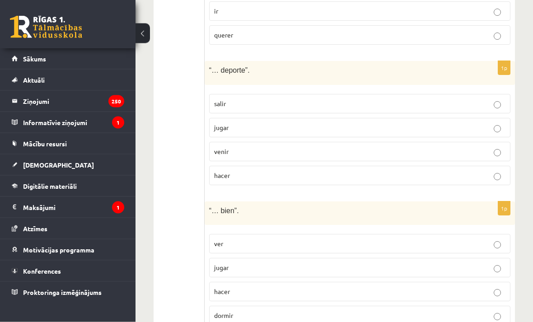
scroll to position [580, 0]
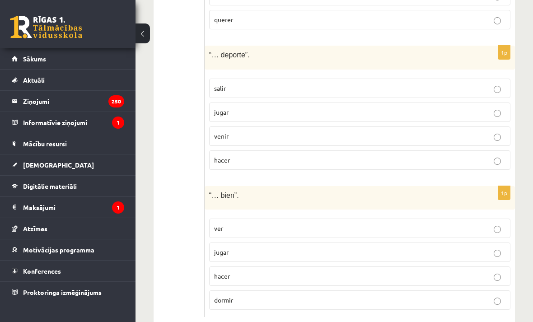
click at [492, 117] on p "jugar" at bounding box center [360, 112] width 292 height 9
click at [491, 165] on p "hacer" at bounding box center [360, 160] width 292 height 9
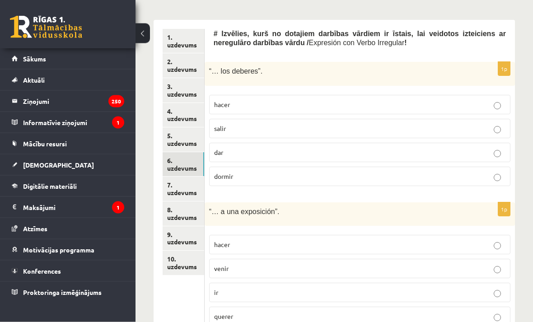
scroll to position [283, 0]
click at [193, 191] on link "7. uzdevums" at bounding box center [184, 189] width 42 height 24
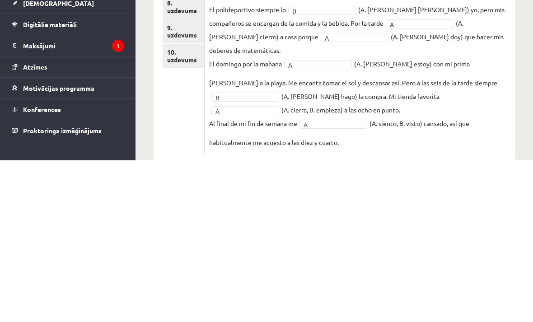
scroll to position [299, 0]
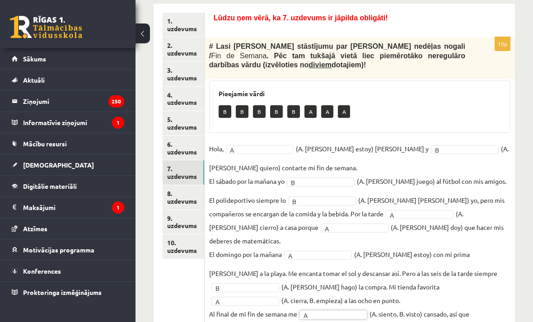
click at [184, 197] on link "8. uzdevums" at bounding box center [184, 197] width 42 height 24
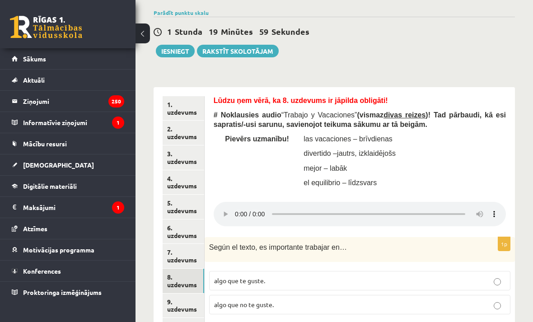
scroll to position [214, 0]
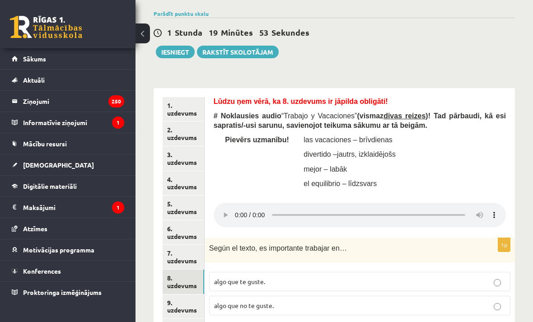
click at [192, 253] on link "7. uzdevums" at bounding box center [184, 257] width 42 height 24
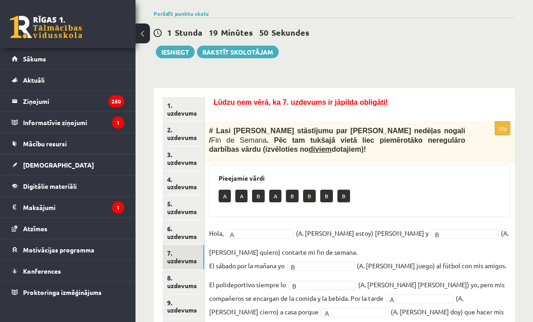
click at [190, 275] on link "8. uzdevums" at bounding box center [184, 282] width 42 height 24
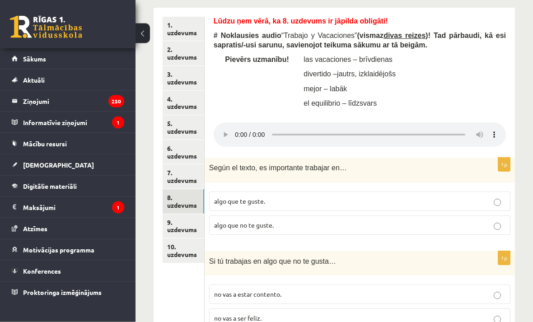
scroll to position [295, 0]
click at [236, 141] on audio at bounding box center [360, 135] width 293 height 24
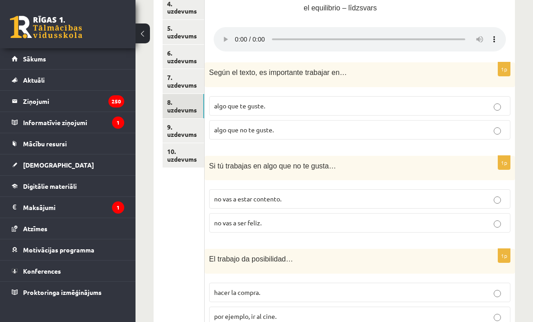
scroll to position [392, 0]
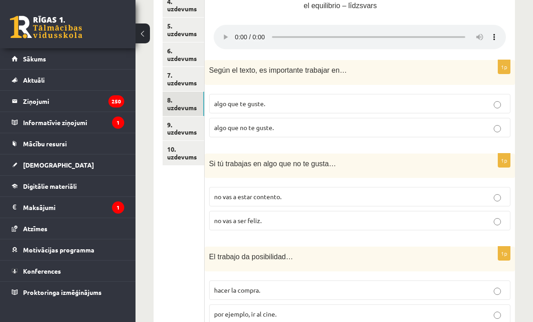
click at [493, 104] on label "algo que te guste." at bounding box center [360, 103] width 302 height 19
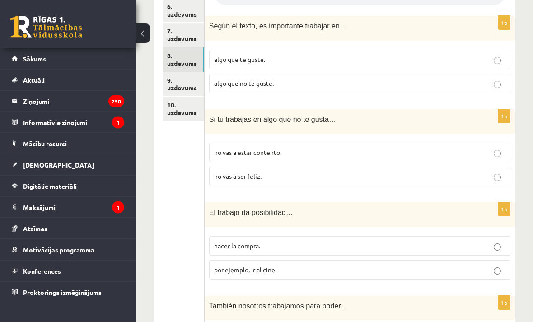
scroll to position [441, 0]
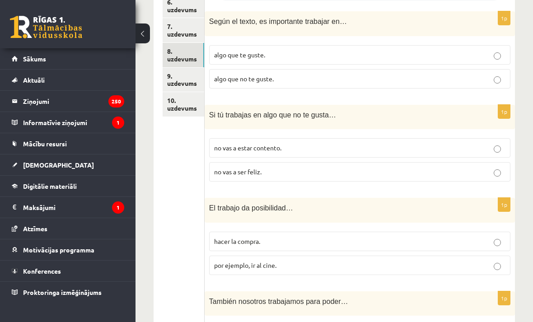
click at [488, 81] on label "algo que no te guste." at bounding box center [360, 78] width 302 height 19
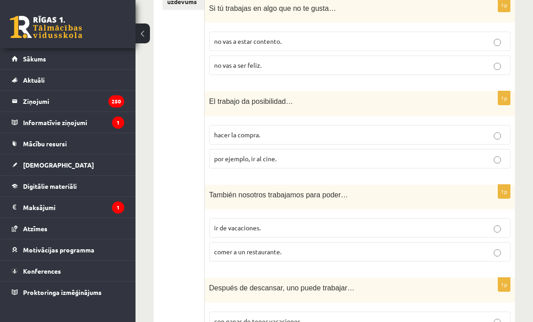
scroll to position [555, 0]
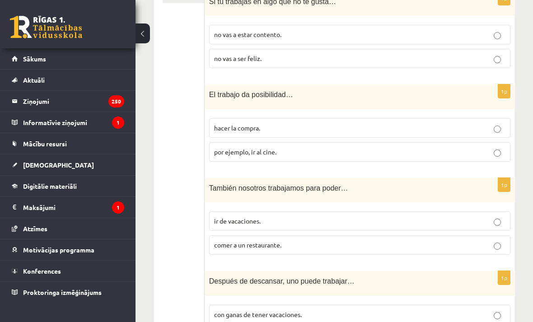
click at [464, 221] on p "ir de vacaciones." at bounding box center [360, 221] width 292 height 9
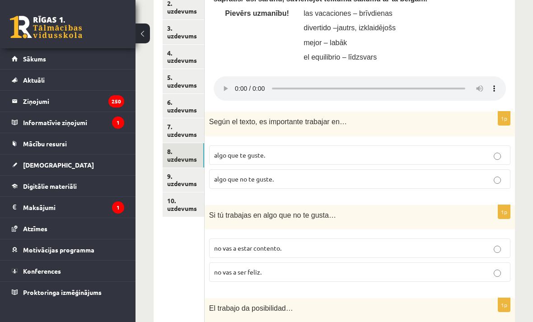
scroll to position [341, 0]
click at [234, 86] on audio at bounding box center [360, 88] width 293 height 24
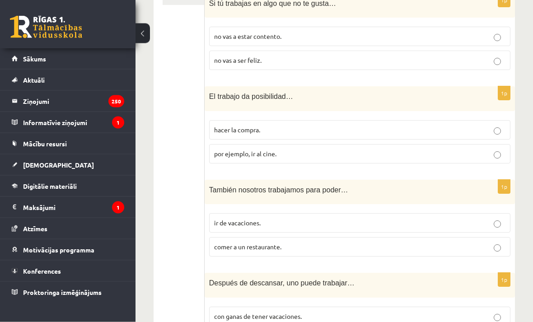
scroll to position [553, 0]
click at [489, 127] on p "hacer la compra." at bounding box center [360, 129] width 292 height 9
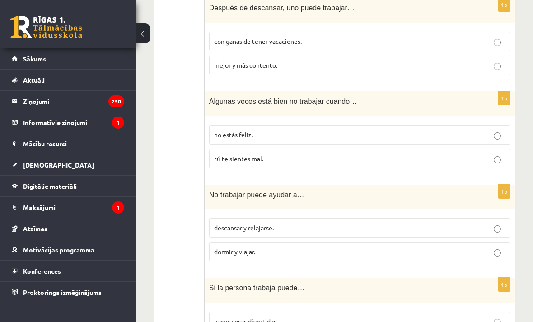
scroll to position [831, 0]
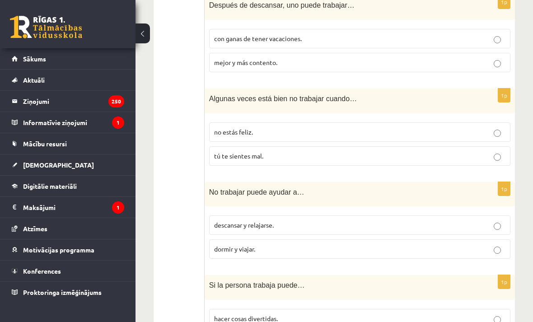
click at [482, 156] on label "tú te sientes mal." at bounding box center [360, 155] width 302 height 19
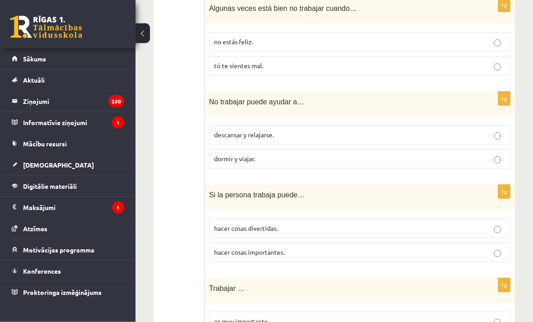
scroll to position [921, 0]
click at [477, 134] on label "descansar y relajarse." at bounding box center [360, 134] width 302 height 19
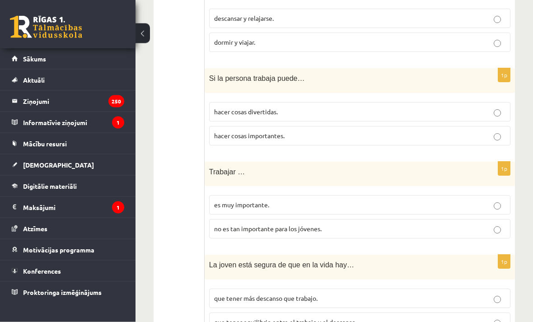
scroll to position [1038, 0]
click at [486, 289] on label "que tener más descanso que trabajo." at bounding box center [360, 298] width 302 height 19
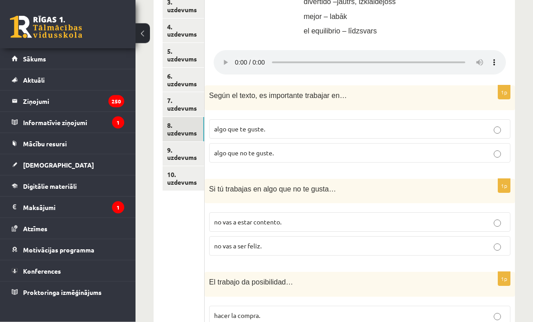
click at [187, 157] on link "9. uzdevums" at bounding box center [184, 154] width 42 height 24
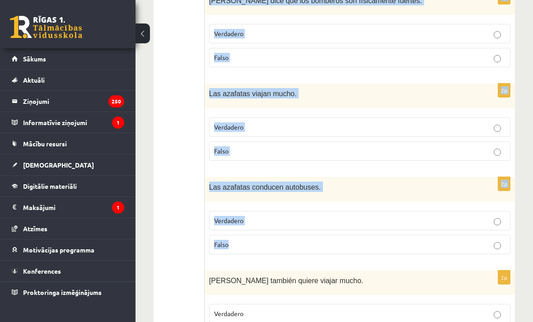
scroll to position [997, 0]
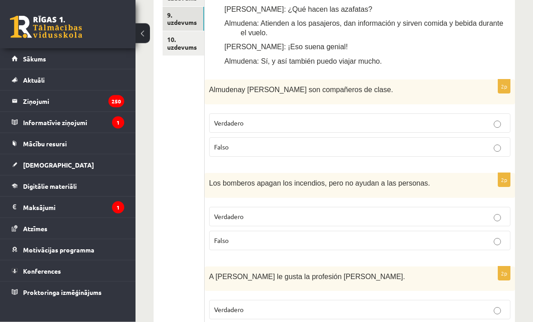
scroll to position [508, 0]
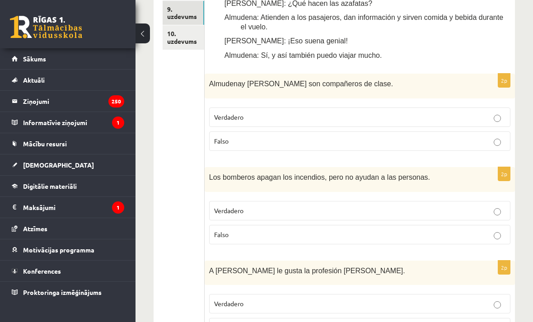
click at [492, 118] on p "Verdadero" at bounding box center [360, 117] width 292 height 9
click at [481, 236] on p "Falso" at bounding box center [360, 234] width 292 height 9
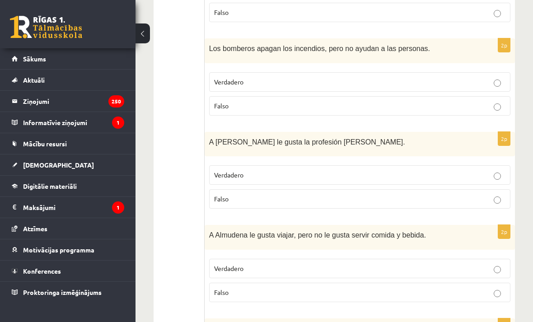
click at [488, 180] on p "Verdadero" at bounding box center [360, 174] width 292 height 9
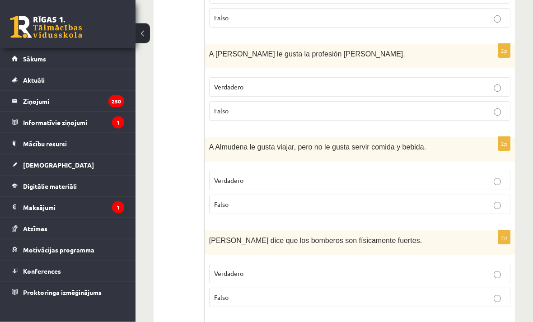
scroll to position [726, 0]
click at [487, 207] on p "Falso" at bounding box center [360, 203] width 292 height 9
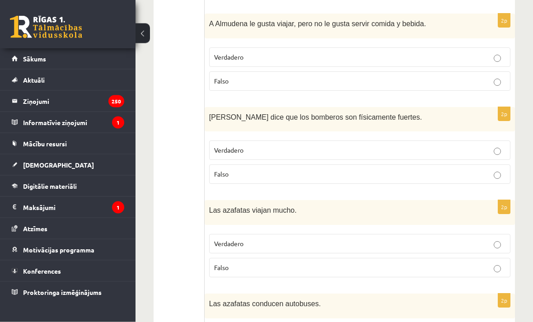
scroll to position [849, 0]
click at [505, 151] on p "Verdadero" at bounding box center [360, 150] width 292 height 9
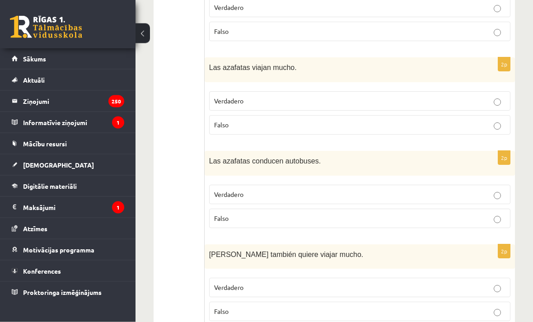
scroll to position [997, 0]
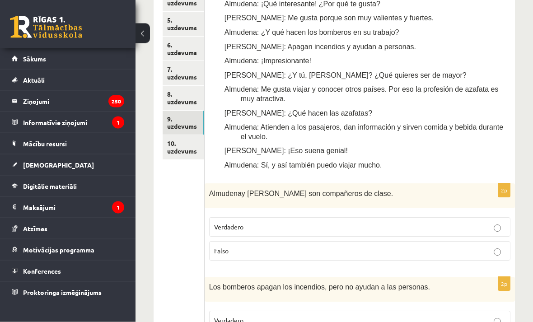
click at [193, 152] on link "10. uzdevums" at bounding box center [184, 148] width 42 height 24
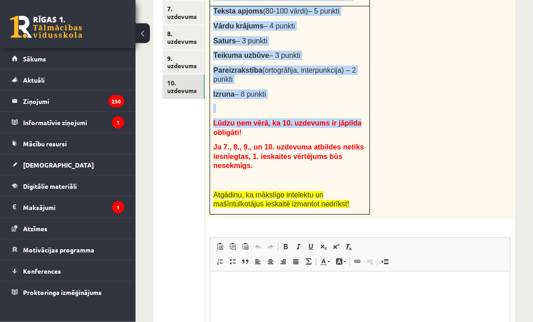
scroll to position [459, 0]
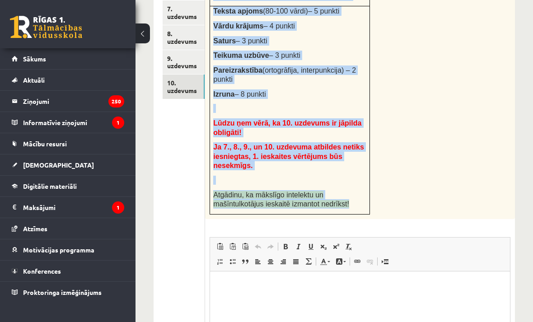
click at [187, 261] on ul "1. uzdevums 2. uzdevums 3. uzdevums 4. uzdevums 5. uzdevums 6. uzdevums 7. uzde…" at bounding box center [184, 139] width 42 height 573
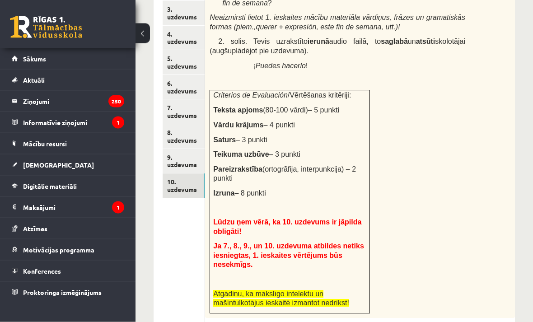
scroll to position [360, 0]
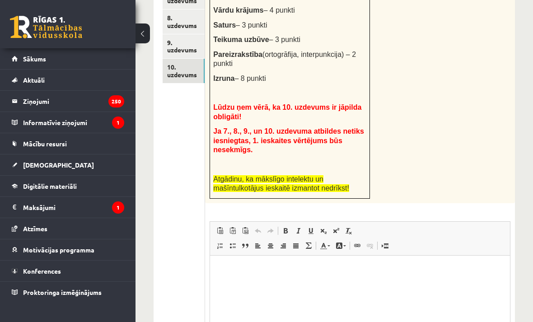
click at [326, 273] on p "Визуальный текстовый редактор, wiswyg-editor-user-answer-47024996333660" at bounding box center [360, 268] width 282 height 9
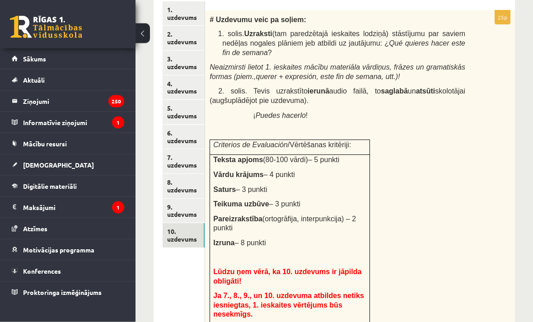
scroll to position [310, 0]
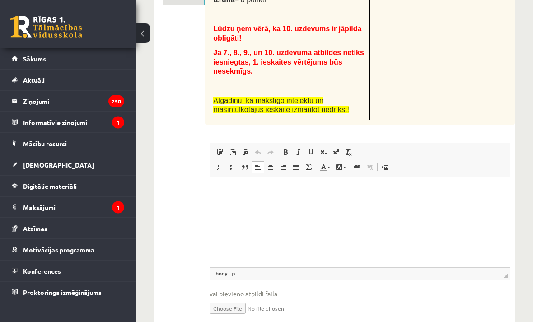
click at [413, 205] on html at bounding box center [360, 191] width 300 height 28
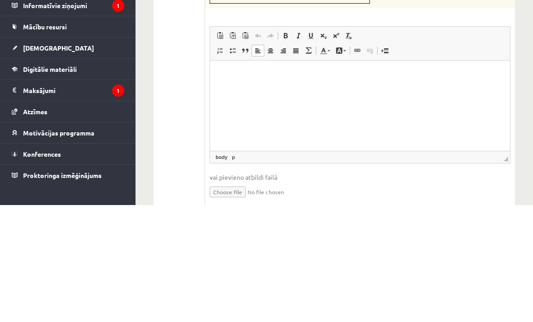
click at [239, 77] on p "Визуальный текстовый редактор, wiswyg-editor-user-answer-47024996333660" at bounding box center [360, 73] width 282 height 9
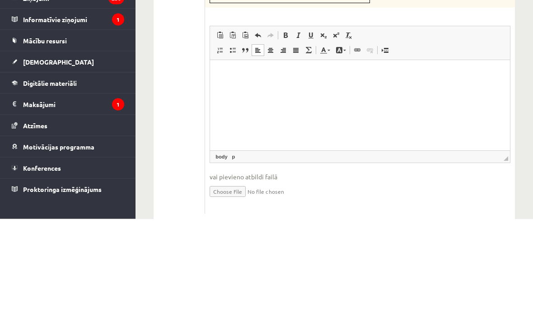
click at [245, 77] on p "Визуальный текстовый редактор, wiswyg-editor-user-answer-47024996333660" at bounding box center [360, 73] width 282 height 9
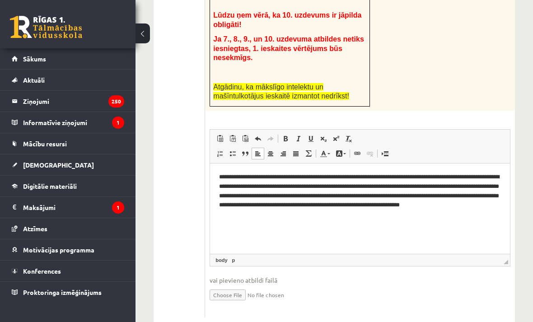
click at [238, 297] on input "file" at bounding box center [360, 294] width 301 height 19
click at [242, 297] on input "file" at bounding box center [360, 294] width 301 height 19
click at [248, 300] on input "file" at bounding box center [360, 294] width 301 height 19
click at [238, 304] on input "file" at bounding box center [360, 294] width 301 height 19
click at [231, 302] on input "file" at bounding box center [360, 294] width 301 height 19
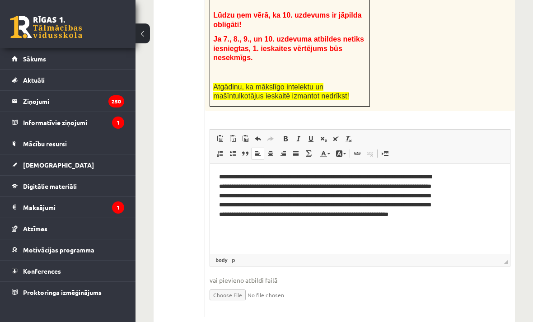
click at [236, 300] on input "file" at bounding box center [360, 294] width 301 height 19
type input "**********"
click at [302, 299] on input "file" at bounding box center [360, 294] width 301 height 19
click at [251, 310] on link "Iesniegtā atbilde" at bounding box center [234, 308] width 48 height 9
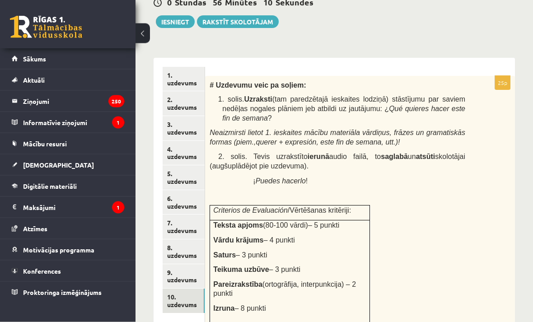
scroll to position [245, 0]
click at [190, 86] on link "1. uzdevums" at bounding box center [184, 79] width 42 height 24
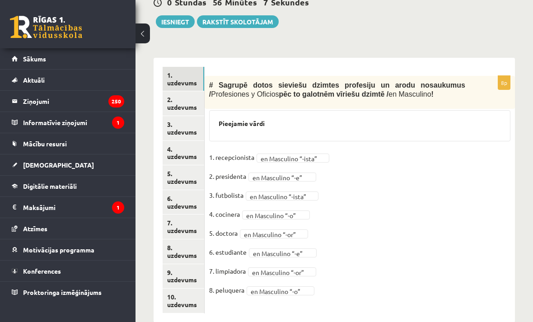
click at [183, 104] on link "2. uzdevums" at bounding box center [184, 103] width 42 height 24
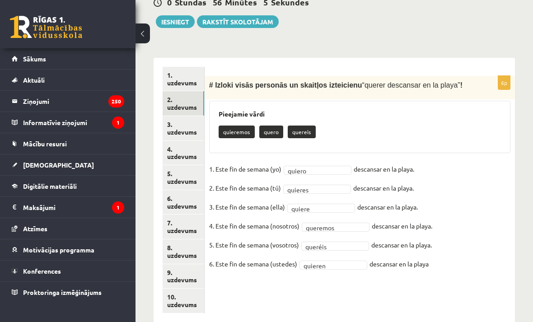
click at [188, 302] on link "10. uzdevums" at bounding box center [184, 301] width 42 height 24
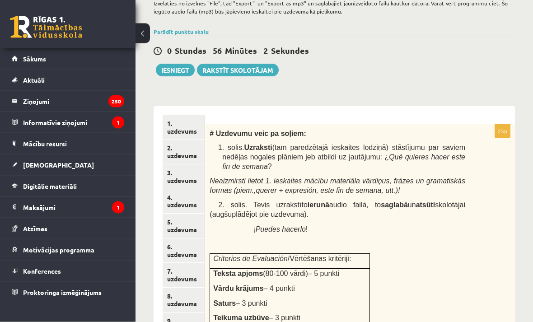
scroll to position [192, 0]
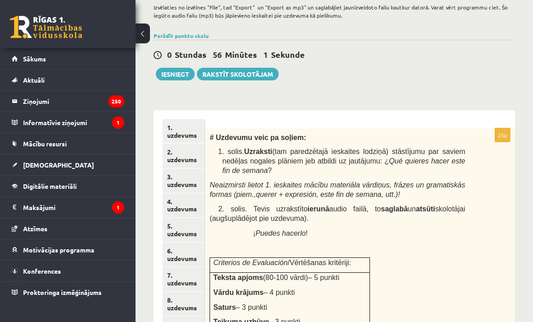
click at [177, 77] on button "Iesniegt" at bounding box center [175, 74] width 39 height 13
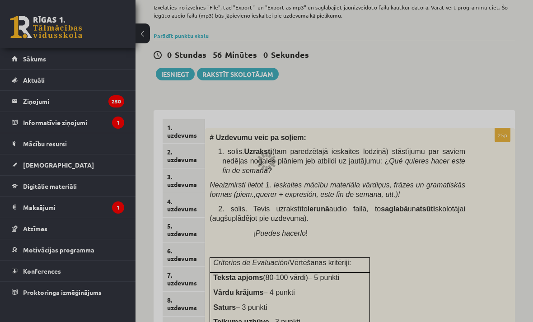
scroll to position [221, 0]
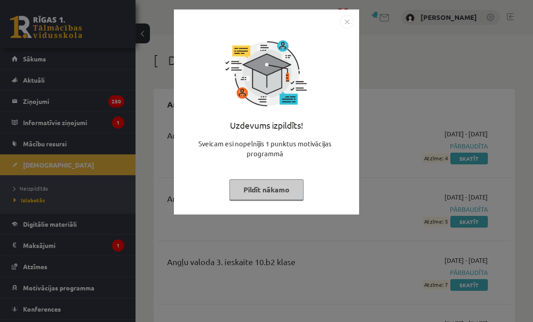
click at [278, 191] on button "Pildīt nākamo" at bounding box center [267, 189] width 74 height 21
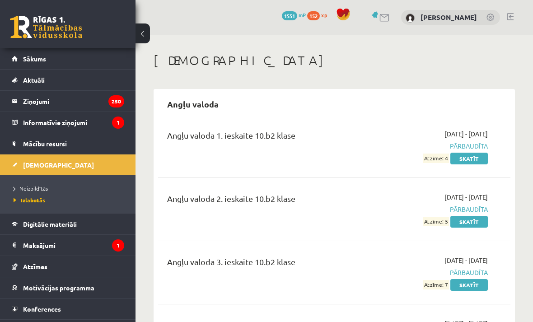
click at [43, 184] on link "Neizpildītās" at bounding box center [70, 188] width 113 height 8
